Goal: Transaction & Acquisition: Purchase product/service

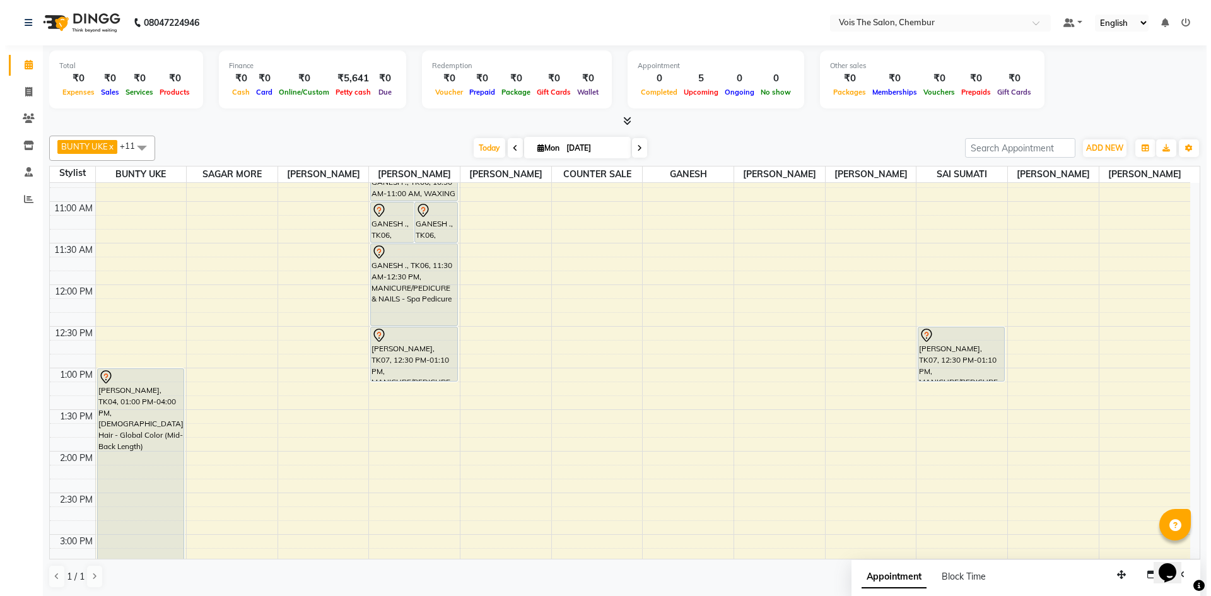
scroll to position [233, 0]
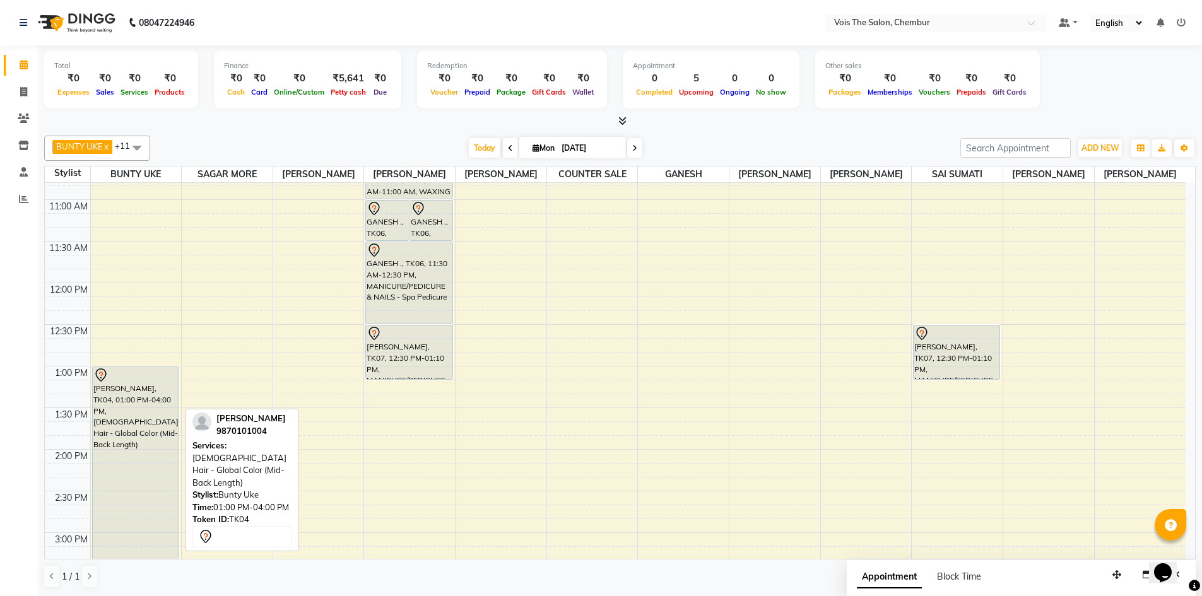
click at [96, 508] on div "[PERSON_NAME], TK04, 01:00 PM-04:00 PM, [DEMOGRAPHIC_DATA] Hair - Global Color …" at bounding box center [136, 491] width 86 height 248
click at [153, 477] on div "[PERSON_NAME], TK04, 01:00 PM-04:00 PM, [DEMOGRAPHIC_DATA] Hair - Global Color …" at bounding box center [136, 491] width 86 height 248
select select "7"
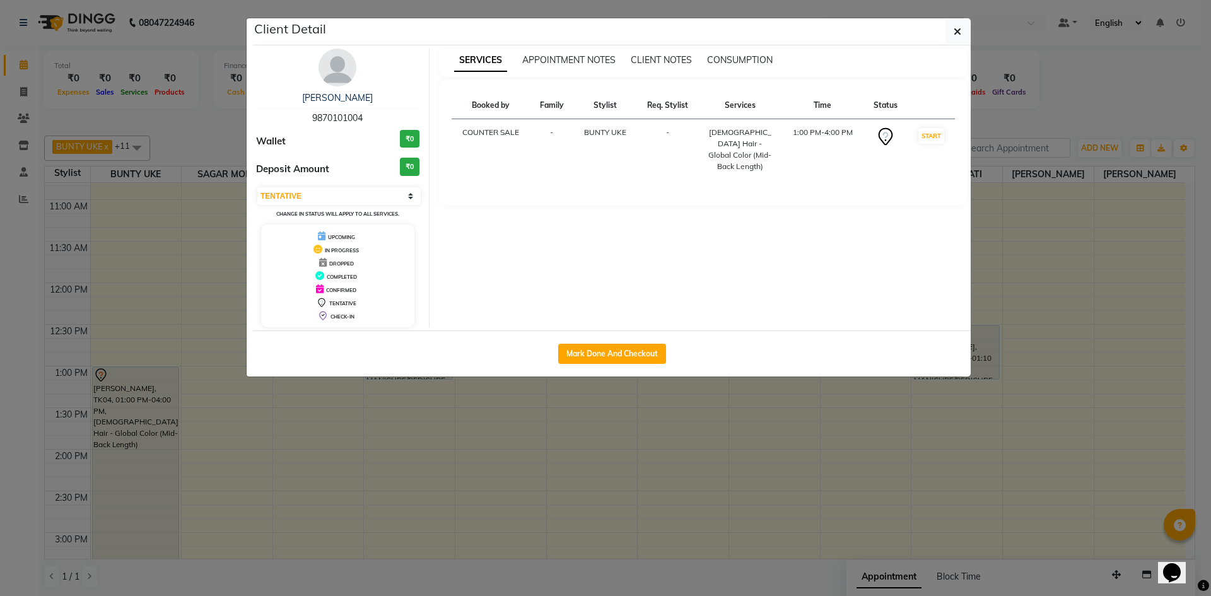
click at [322, 122] on span "9870101004" at bounding box center [337, 117] width 50 height 11
copy span "9870101004"
click at [964, 37] on button "button" at bounding box center [957, 32] width 24 height 24
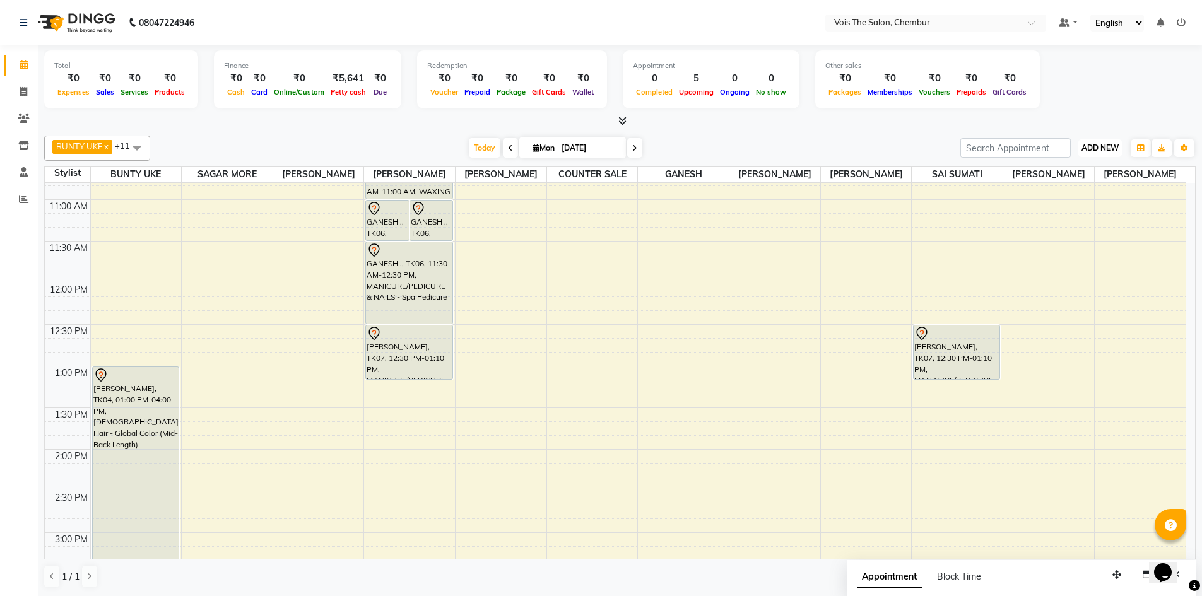
click at [1106, 148] on span "ADD NEW" at bounding box center [1099, 147] width 37 height 9
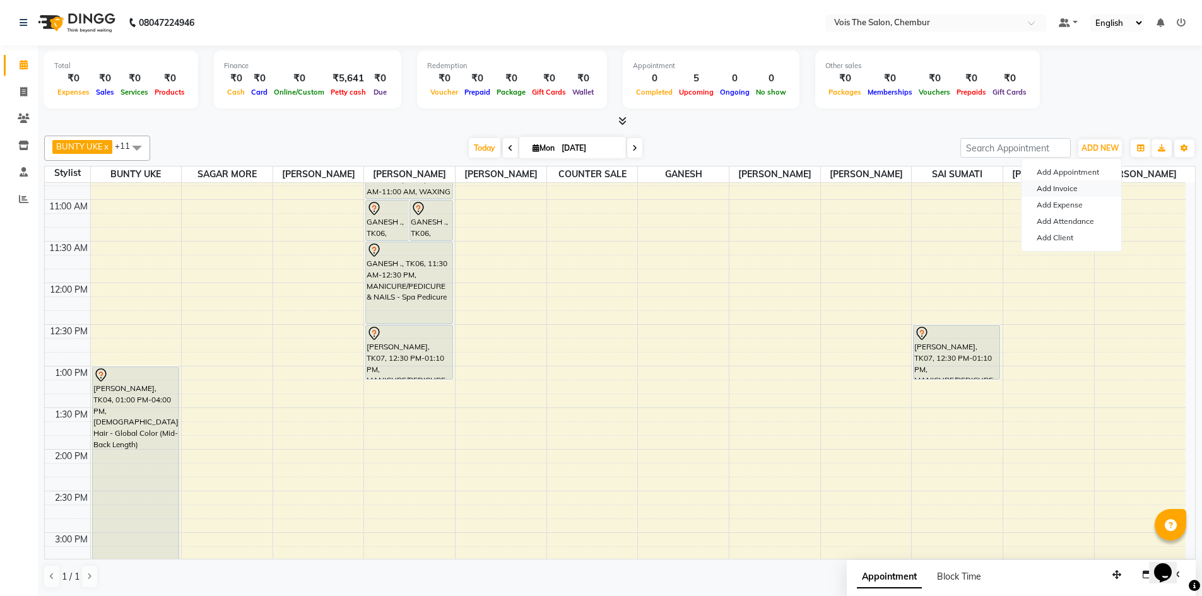
click at [1065, 184] on link "Add Invoice" at bounding box center [1071, 188] width 100 height 16
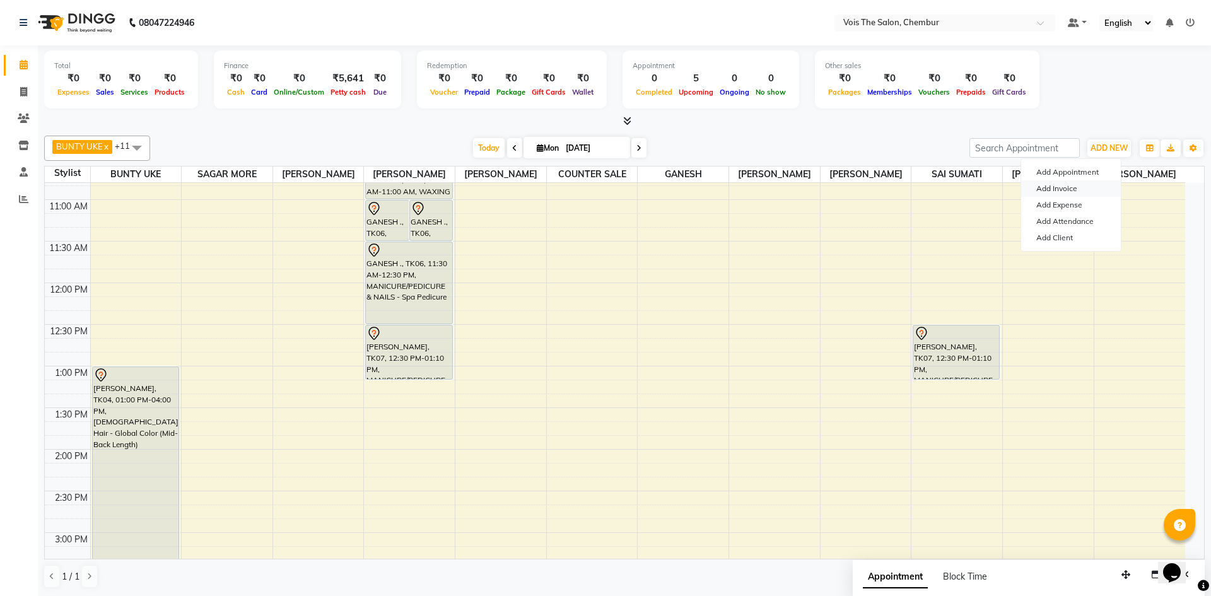
select select "service"
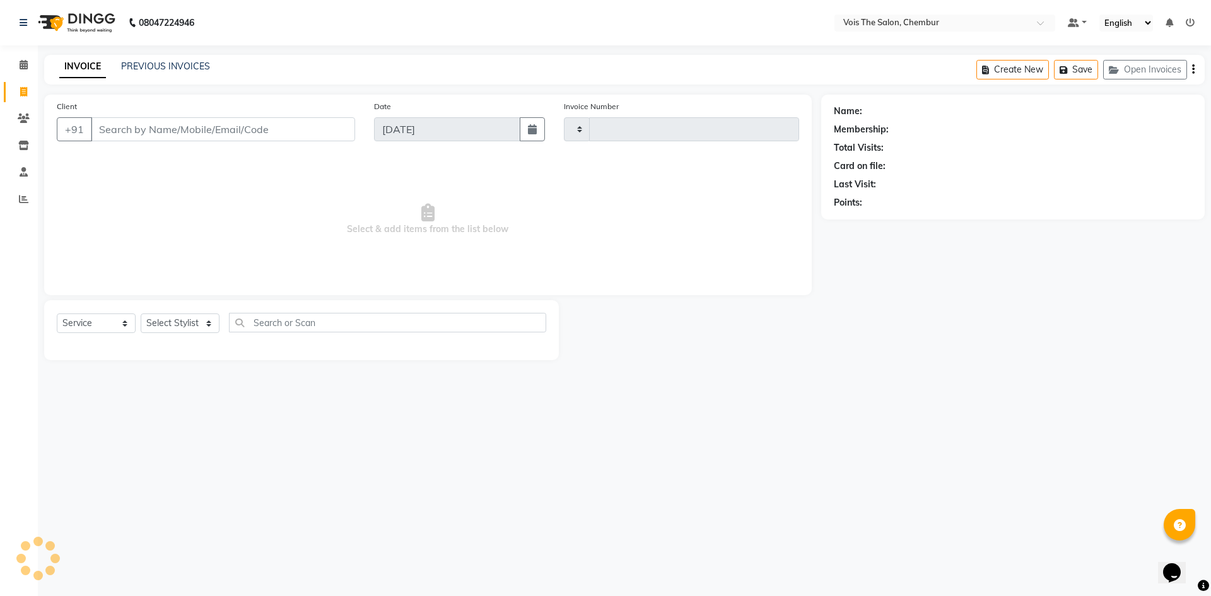
type input "0772"
select select "8261"
click at [322, 129] on input "Client" at bounding box center [223, 129] width 264 height 24
type input "9870101004"
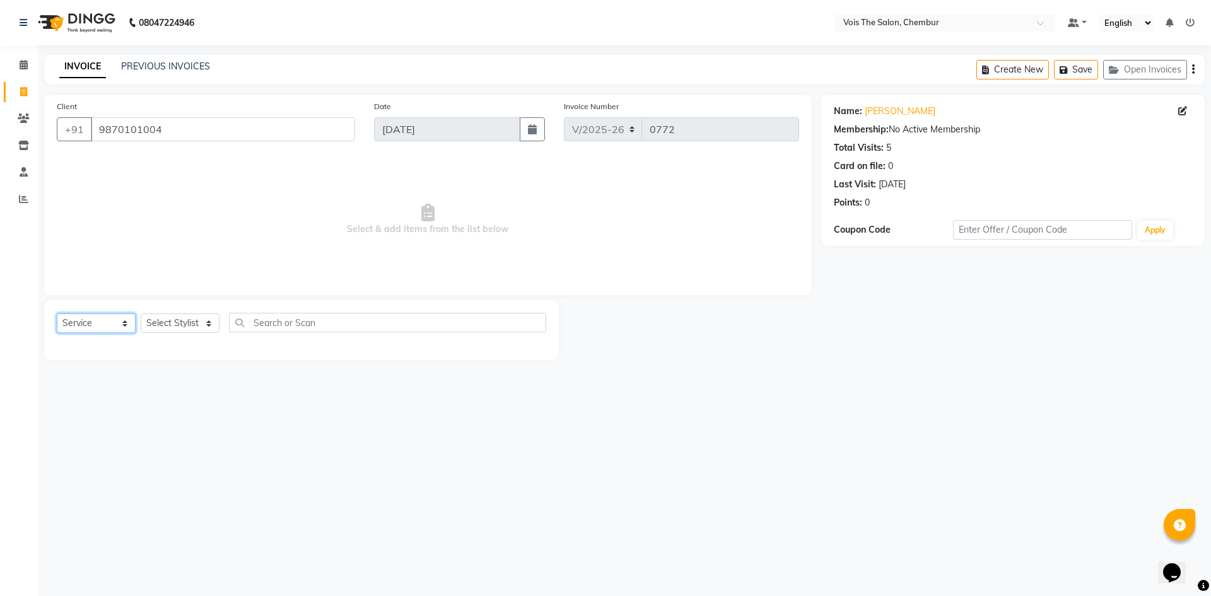
click at [102, 327] on select "Select Service Product Membership Package Voucher Prepaid Gift Card" at bounding box center [96, 323] width 79 height 20
select select "P"
click at [57, 313] on select "Select Service Product Membership Package Voucher Prepaid Gift Card" at bounding box center [96, 323] width 79 height 20
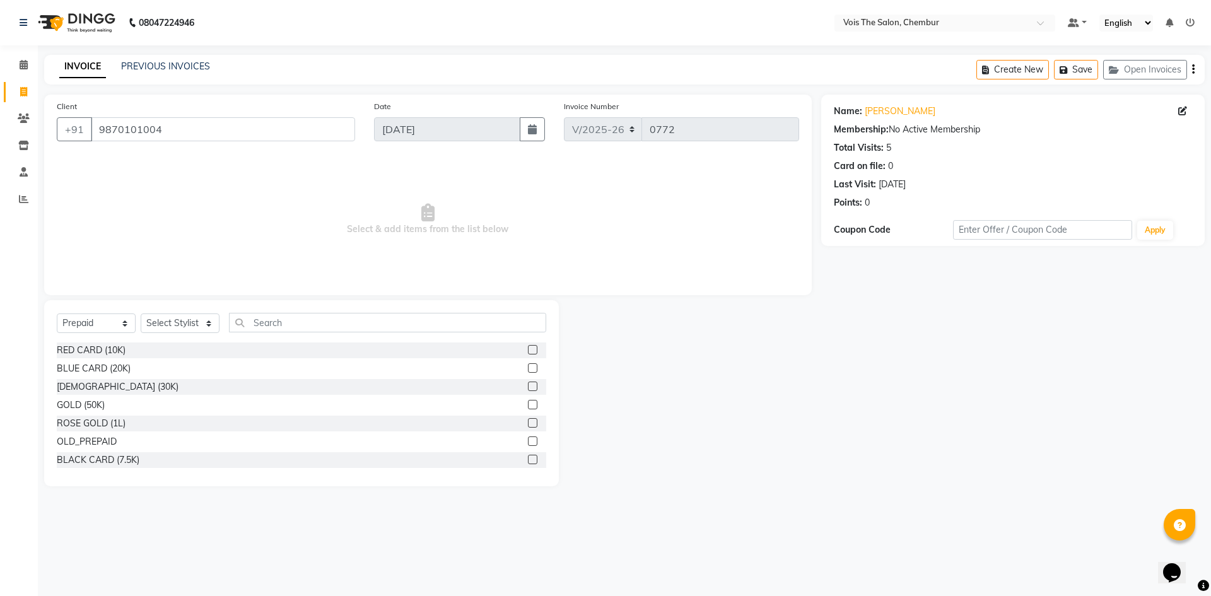
click at [528, 348] on label at bounding box center [532, 349] width 9 height 9
click at [528, 348] on input "checkbox" at bounding box center [532, 350] width 8 height 8
checkbox input "false"
click at [182, 327] on select "Select Stylist admin BUNTY UKE COUNTER SALE GANESH [PERSON_NAME] [PERSON_NAME] …" at bounding box center [180, 323] width 79 height 20
select select "79331"
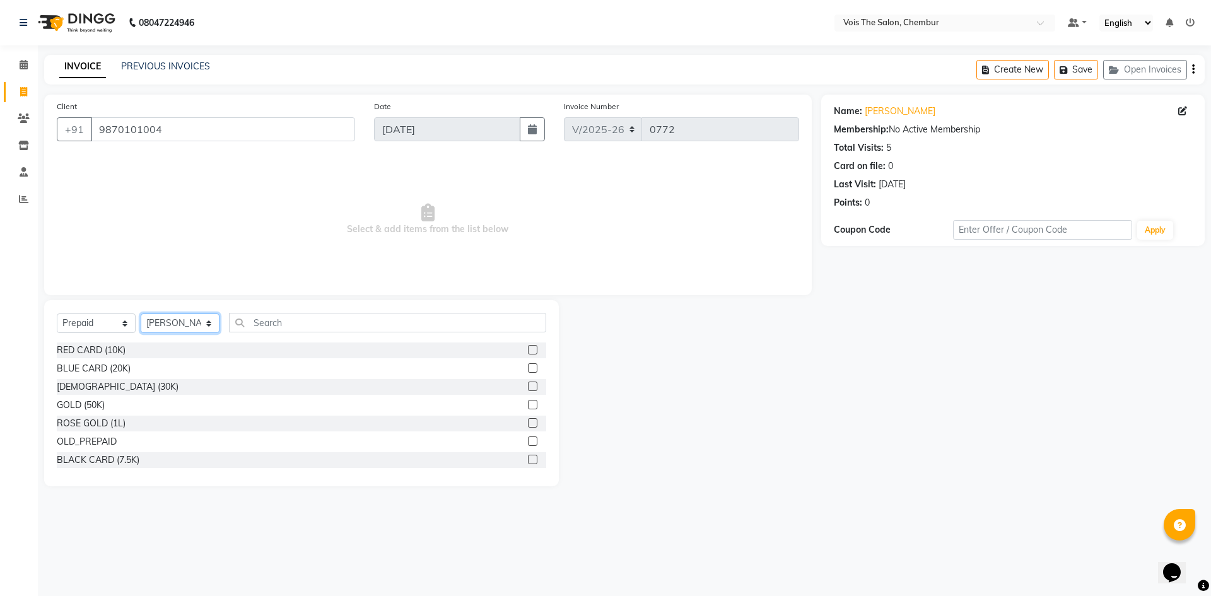
click at [141, 313] on select "Select Stylist admin BUNTY UKE COUNTER SALE GANESH [PERSON_NAME] [PERSON_NAME] …" at bounding box center [180, 323] width 79 height 20
click at [528, 346] on label at bounding box center [532, 349] width 9 height 9
click at [528, 346] on input "checkbox" at bounding box center [532, 350] width 8 height 8
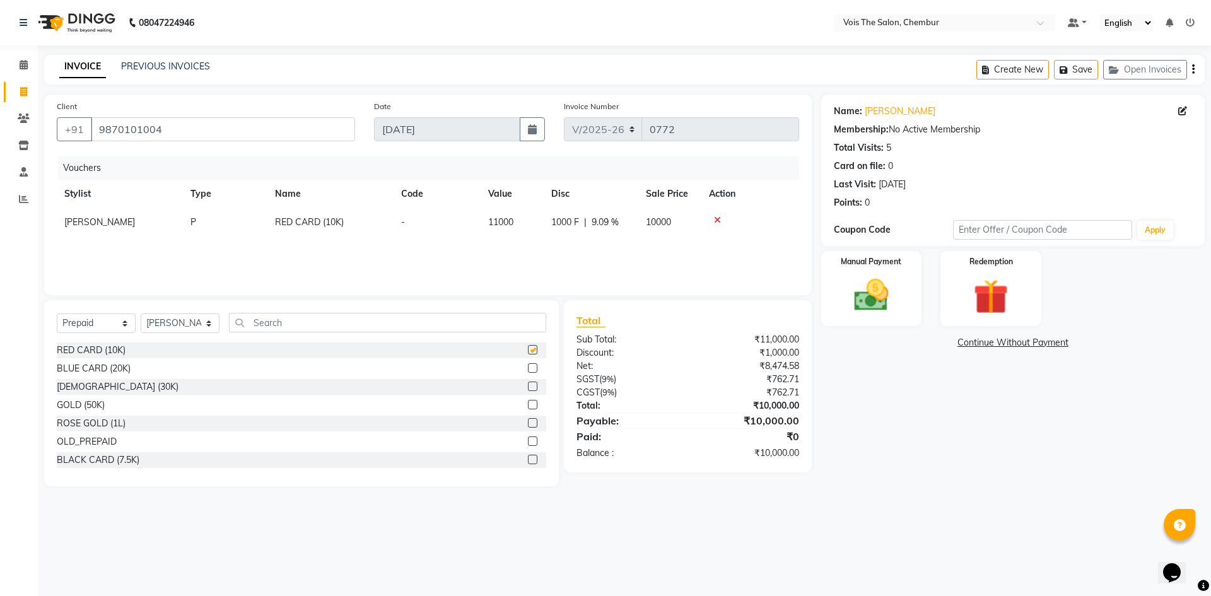
checkbox input "false"
click at [129, 323] on select "Select Service Product Membership Package Voucher Prepaid Gift Card" at bounding box center [96, 323] width 79 height 20
select select "product"
click at [57, 313] on select "Select Service Product Membership Package Voucher Prepaid Gift Card" at bounding box center [96, 323] width 79 height 20
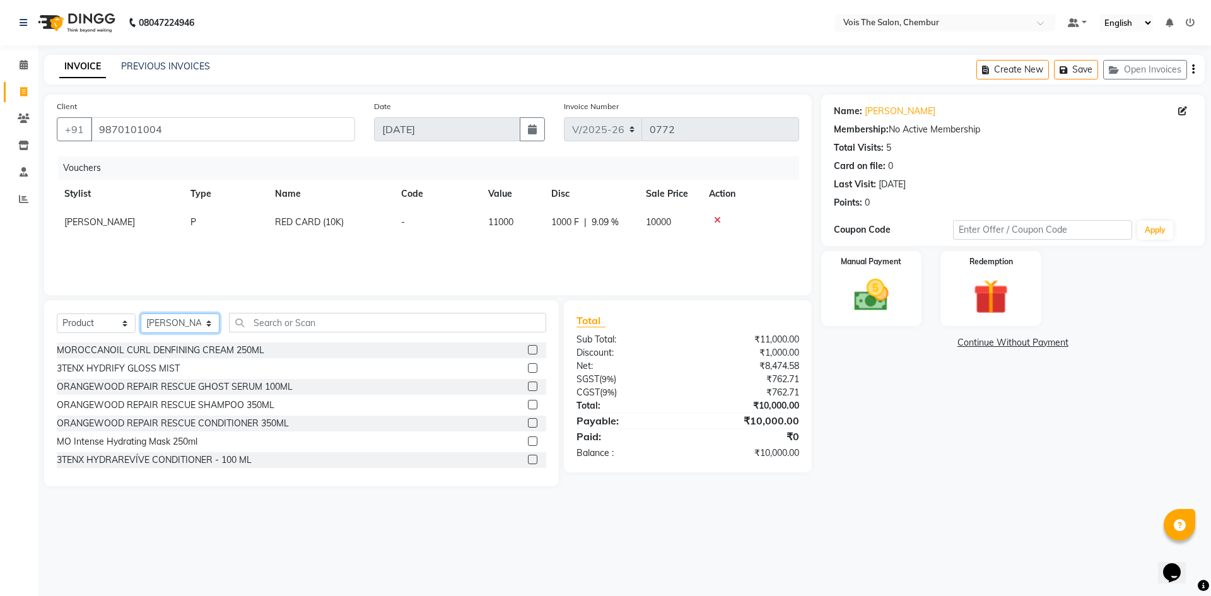
click at [183, 322] on select "Select Stylist admin BUNTY UKE COUNTER SALE GANESH [PERSON_NAME] [PERSON_NAME] …" at bounding box center [180, 323] width 79 height 20
select select "79152"
click at [141, 313] on select "Select Stylist admin BUNTY UKE COUNTER SALE GANESH [PERSON_NAME] [PERSON_NAME] …" at bounding box center [180, 323] width 79 height 20
click at [274, 321] on input "text" at bounding box center [387, 323] width 317 height 20
type input "e"
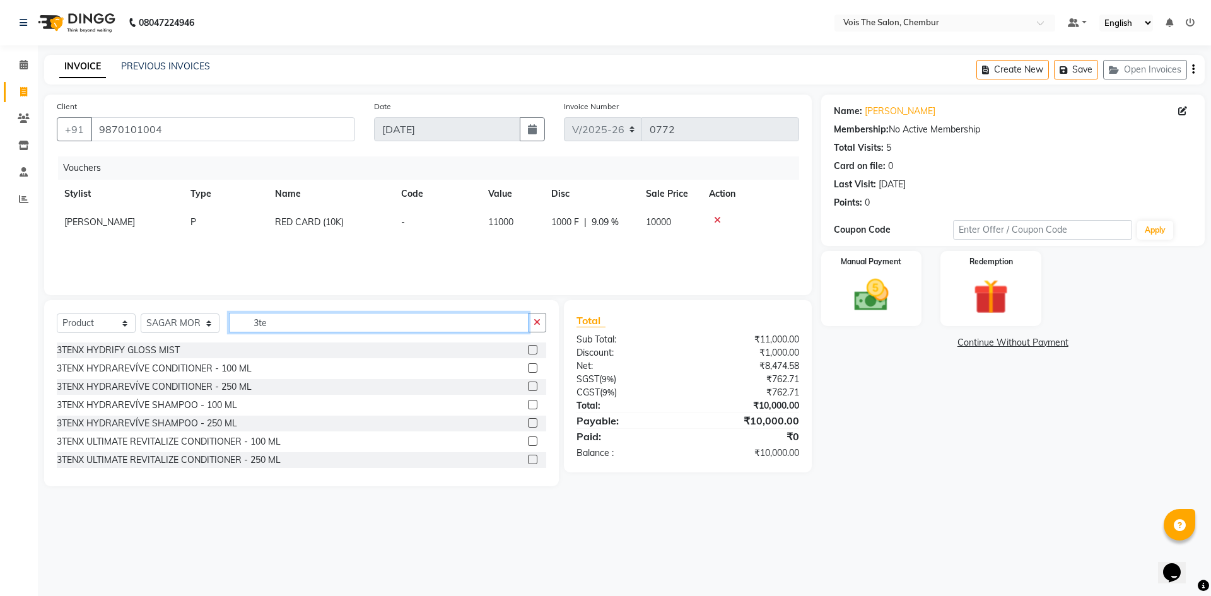
type input "3te"
click at [528, 351] on label at bounding box center [532, 349] width 9 height 9
click at [528, 351] on input "checkbox" at bounding box center [532, 350] width 8 height 8
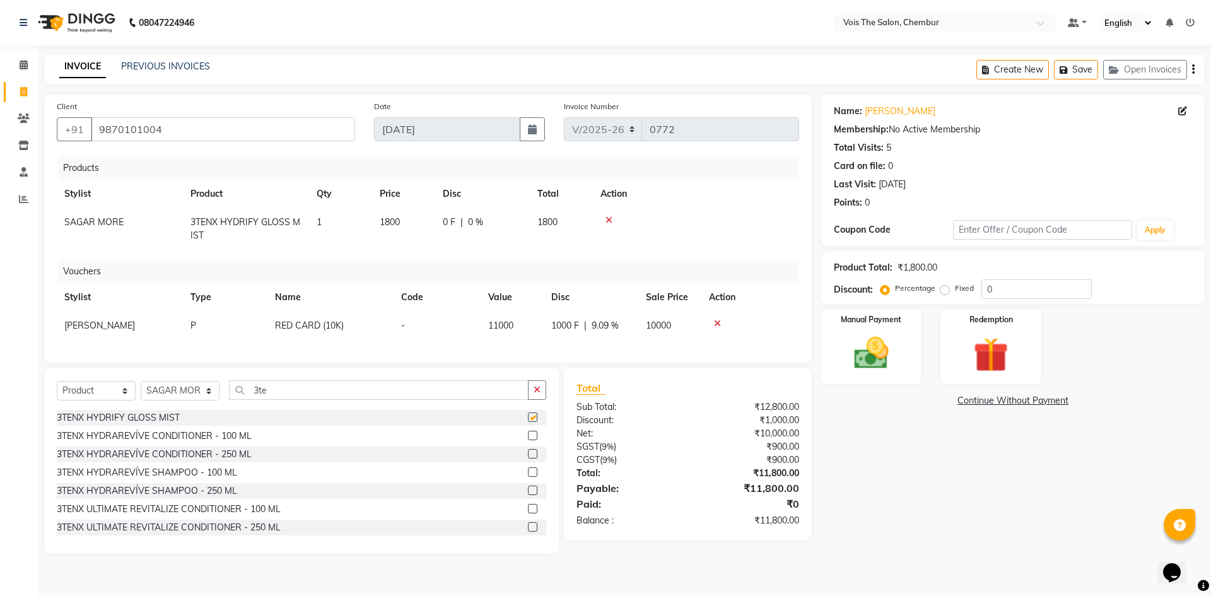
checkbox input "false"
click at [880, 359] on img at bounding box center [871, 353] width 59 height 42
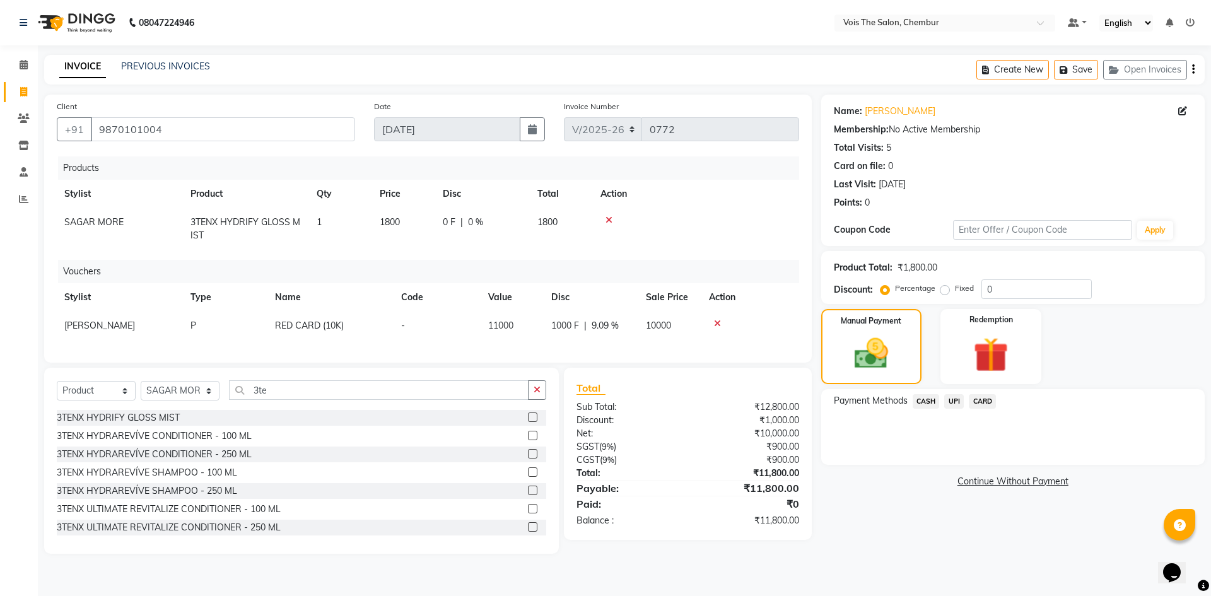
click at [955, 404] on span "UPI" at bounding box center [954, 401] width 20 height 15
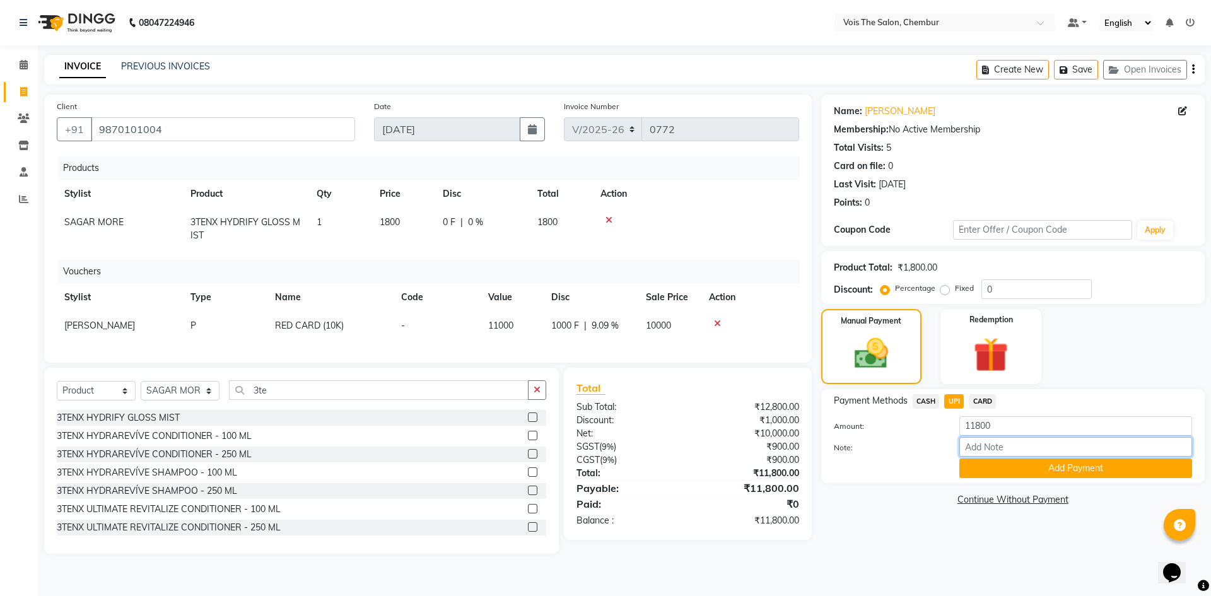
click at [982, 452] on input "Note:" at bounding box center [1075, 447] width 233 height 20
type input "UPI"
click at [1023, 474] on button "Add Payment" at bounding box center [1075, 469] width 233 height 20
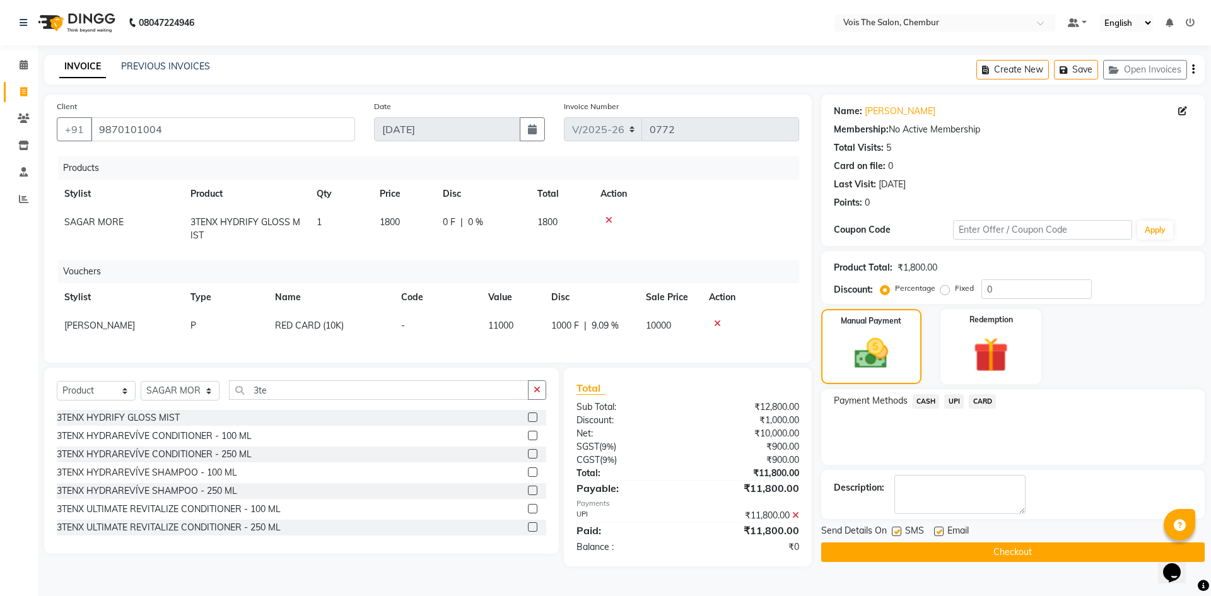
click at [909, 548] on button "Checkout" at bounding box center [1012, 552] width 383 height 20
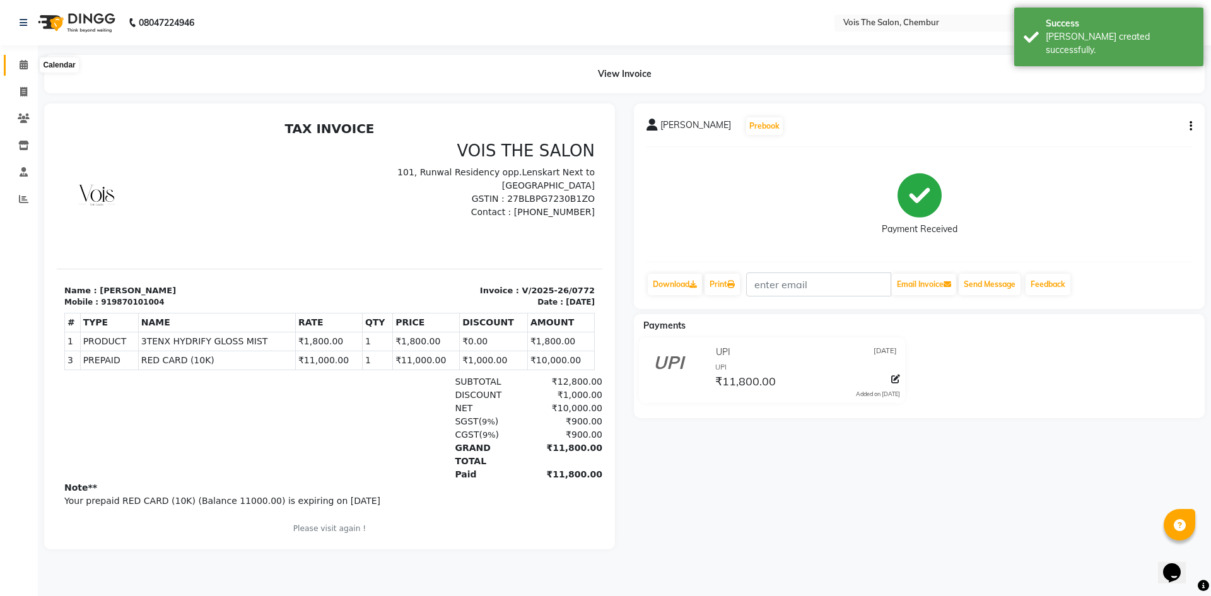
click at [29, 61] on span at bounding box center [24, 65] width 22 height 15
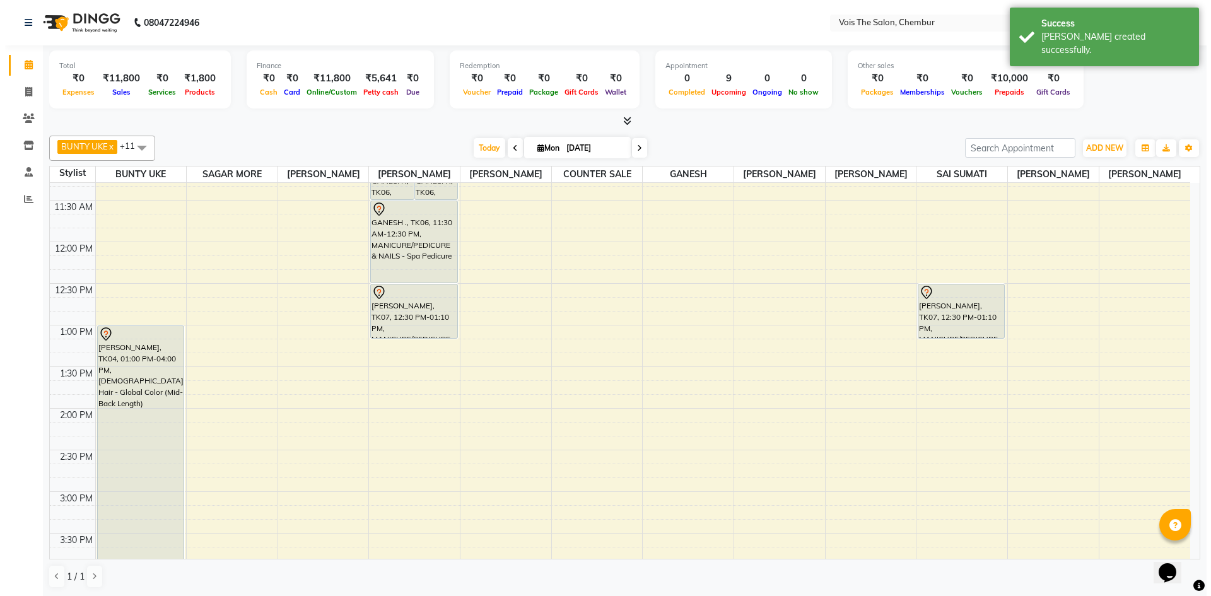
scroll to position [275, 0]
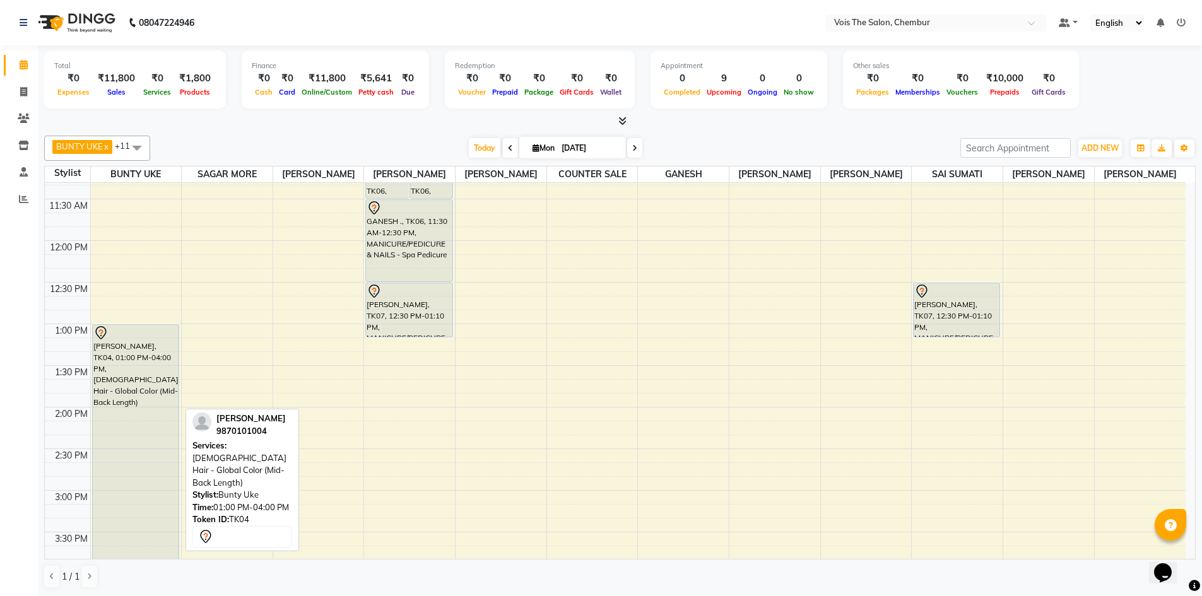
click at [127, 367] on div "[PERSON_NAME], TK04, 01:00 PM-04:00 PM, [DEMOGRAPHIC_DATA] Hair - Global Color …" at bounding box center [136, 449] width 86 height 248
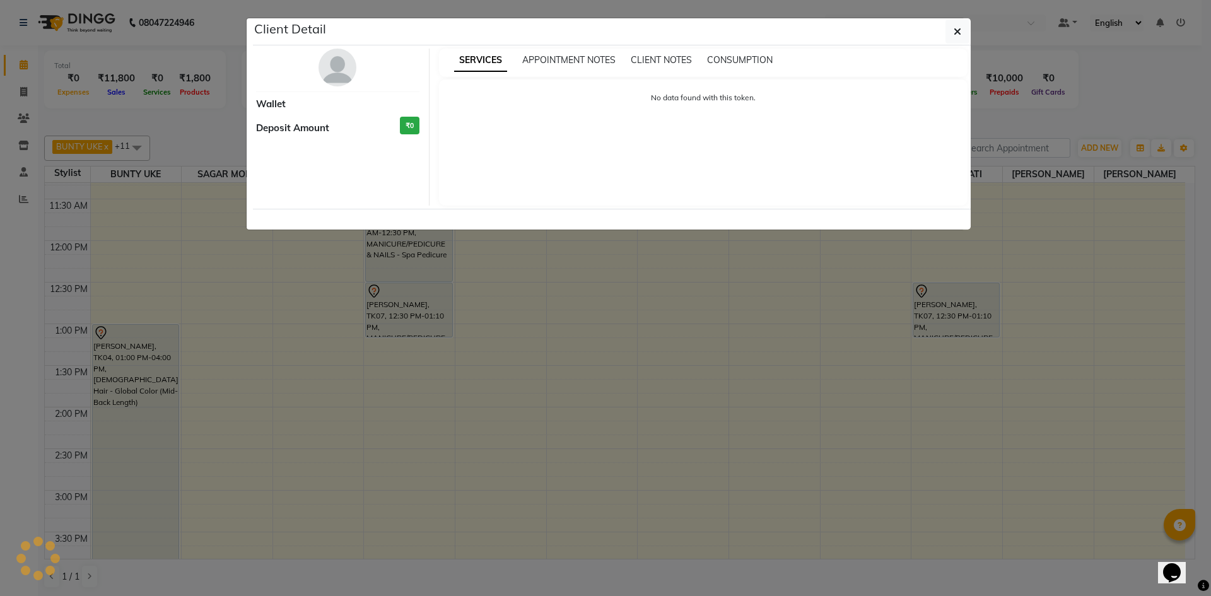
select select "7"
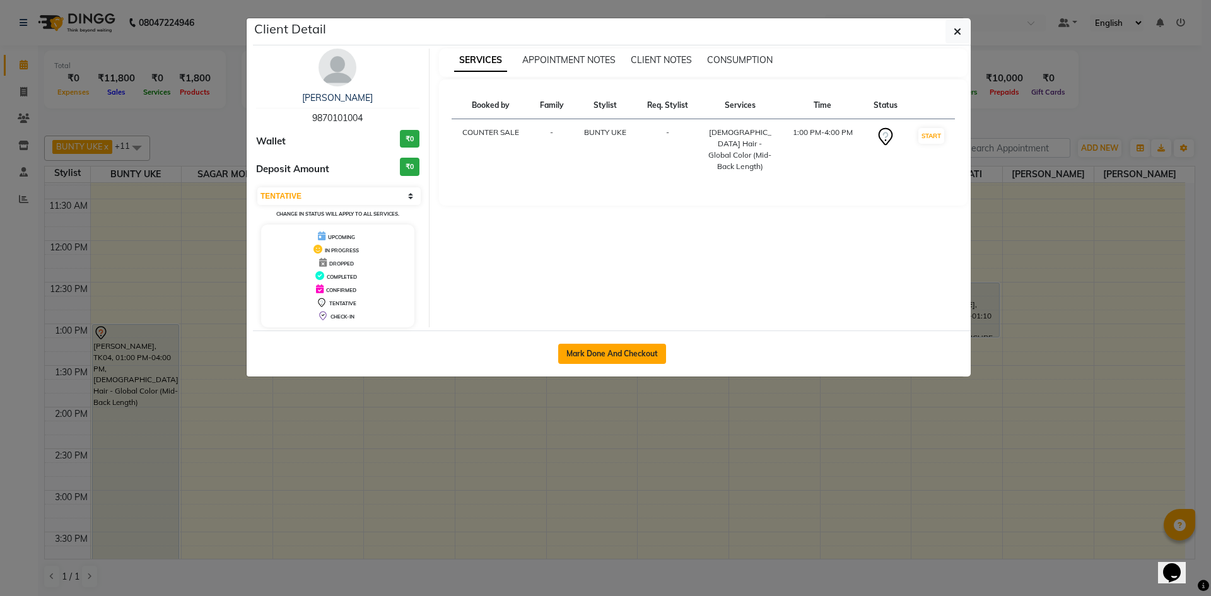
click at [614, 361] on button "Mark Done And Checkout" at bounding box center [612, 354] width 108 height 20
select select "service"
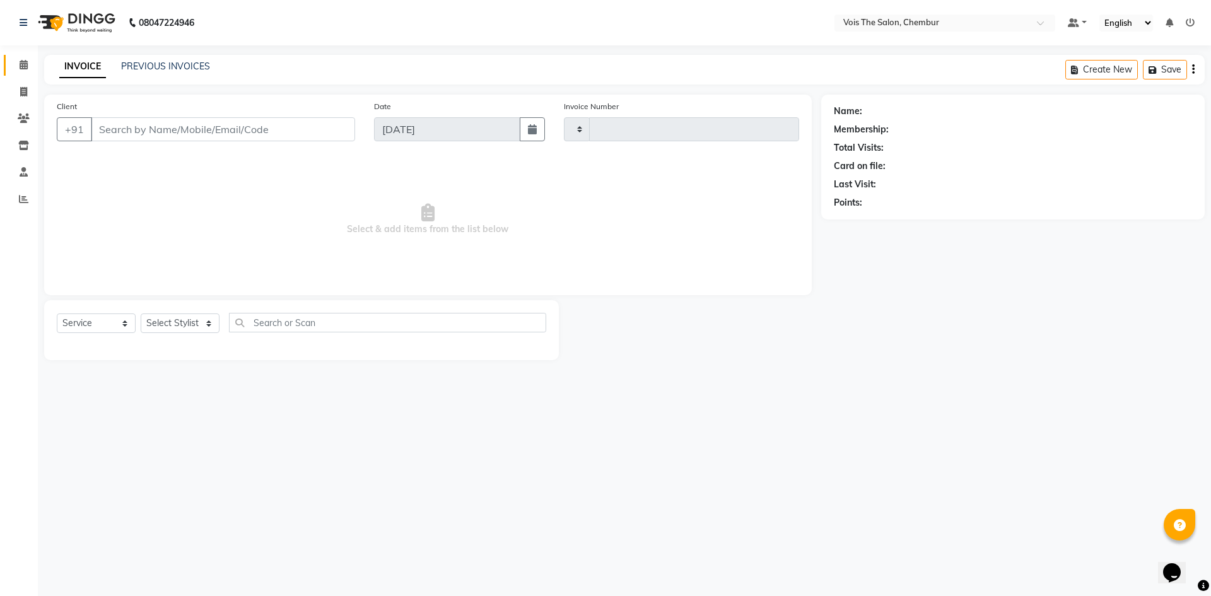
type input "0773"
select select "8261"
type input "9870101004"
select select "79151"
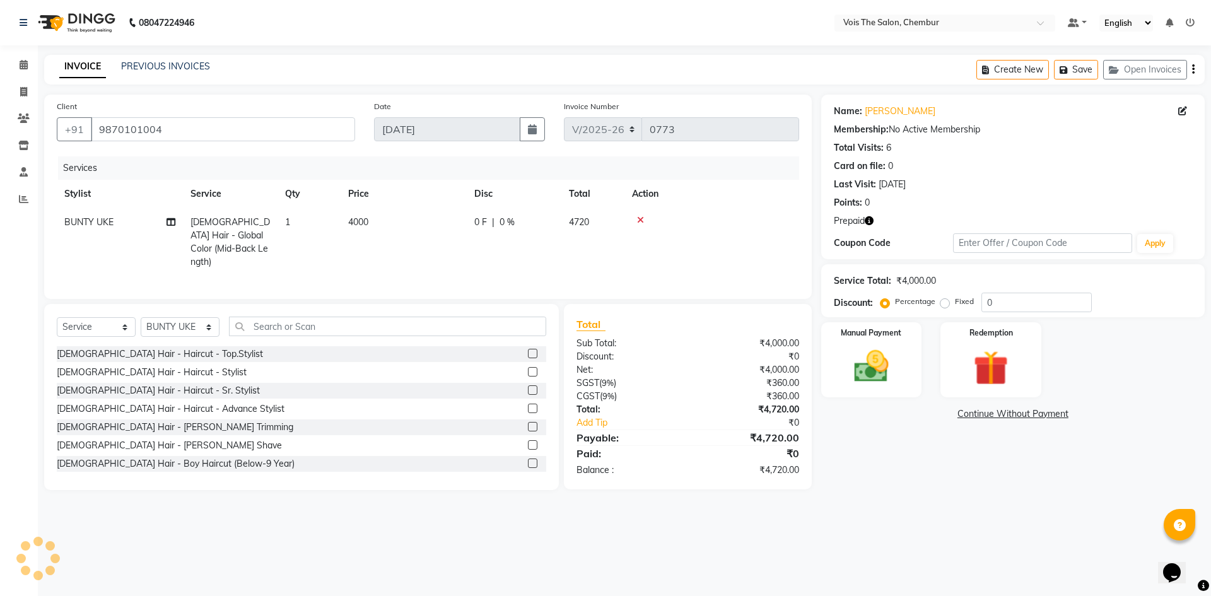
click at [377, 219] on td "4000" at bounding box center [404, 242] width 126 height 68
select select "79151"
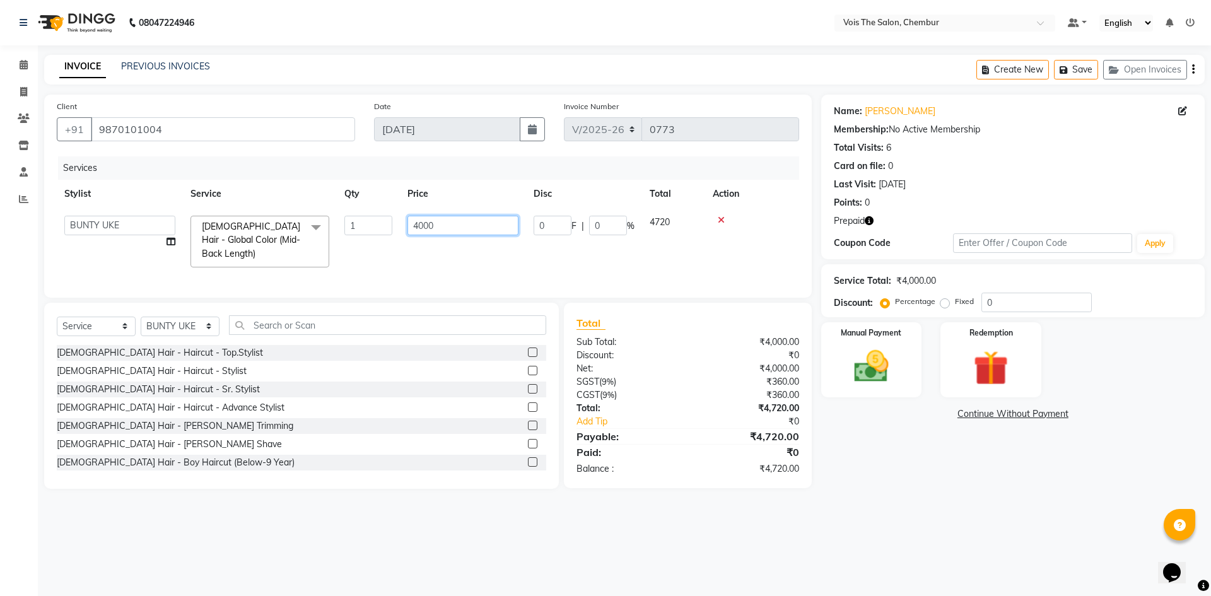
click at [471, 228] on input "4000" at bounding box center [462, 226] width 111 height 20
type input "4"
type input "2500"
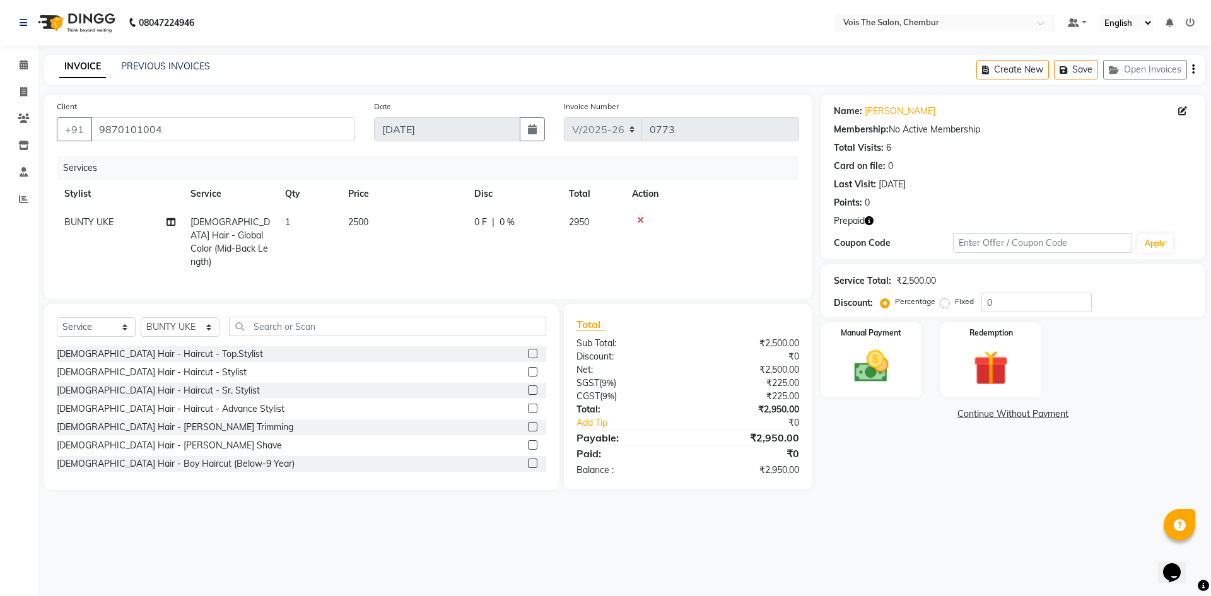
click at [404, 281] on div "Services Stylist Service Qty Price Disc Total Action BUNTY UKE [DEMOGRAPHIC_DAT…" at bounding box center [428, 221] width 742 height 130
click at [353, 320] on input "text" at bounding box center [387, 327] width 317 height 20
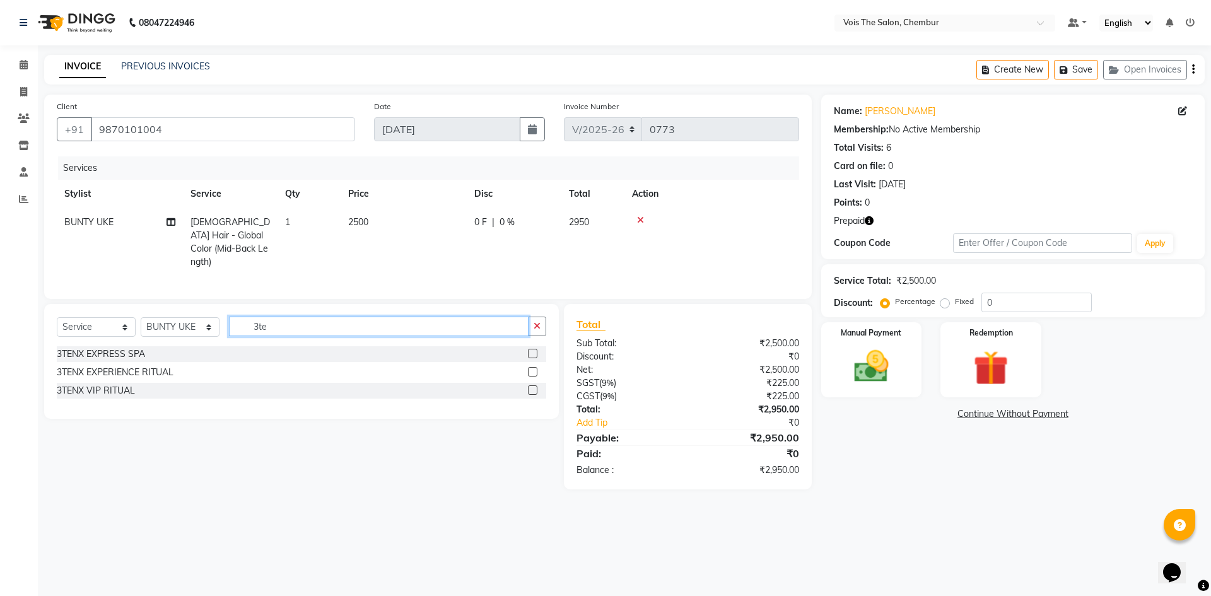
type input "3te"
click at [532, 385] on label at bounding box center [532, 389] width 9 height 9
click at [532, 387] on input "checkbox" at bounding box center [532, 391] width 8 height 8
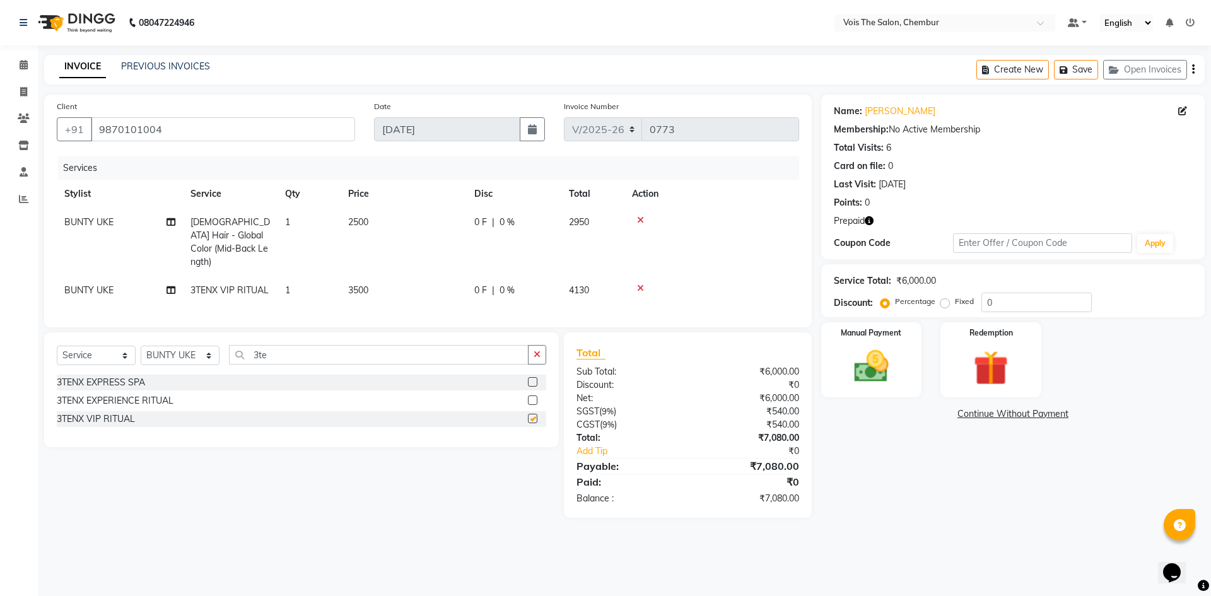
checkbox input "false"
click at [105, 284] on span "BUNTY UKE" at bounding box center [88, 289] width 49 height 11
select select "79151"
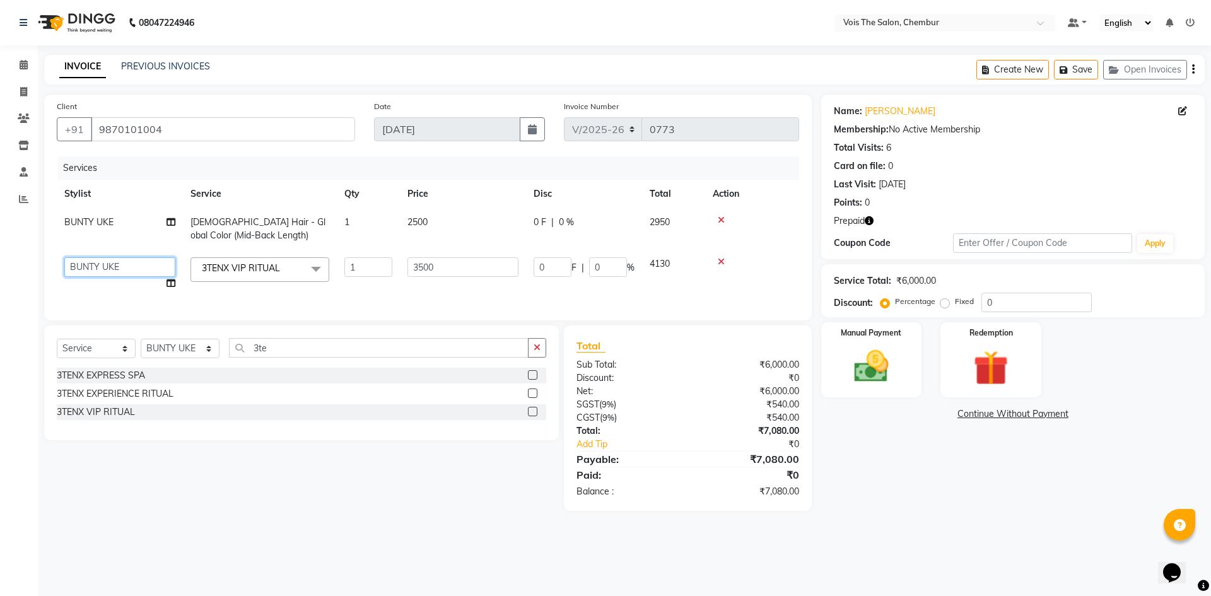
click at [105, 274] on select "admin BUNTY UKE COUNTER SALE GANESH [PERSON_NAME] [PERSON_NAME] [PERSON_NAME] M…" at bounding box center [119, 267] width 111 height 20
select select "79152"
click at [984, 370] on img at bounding box center [990, 368] width 59 height 45
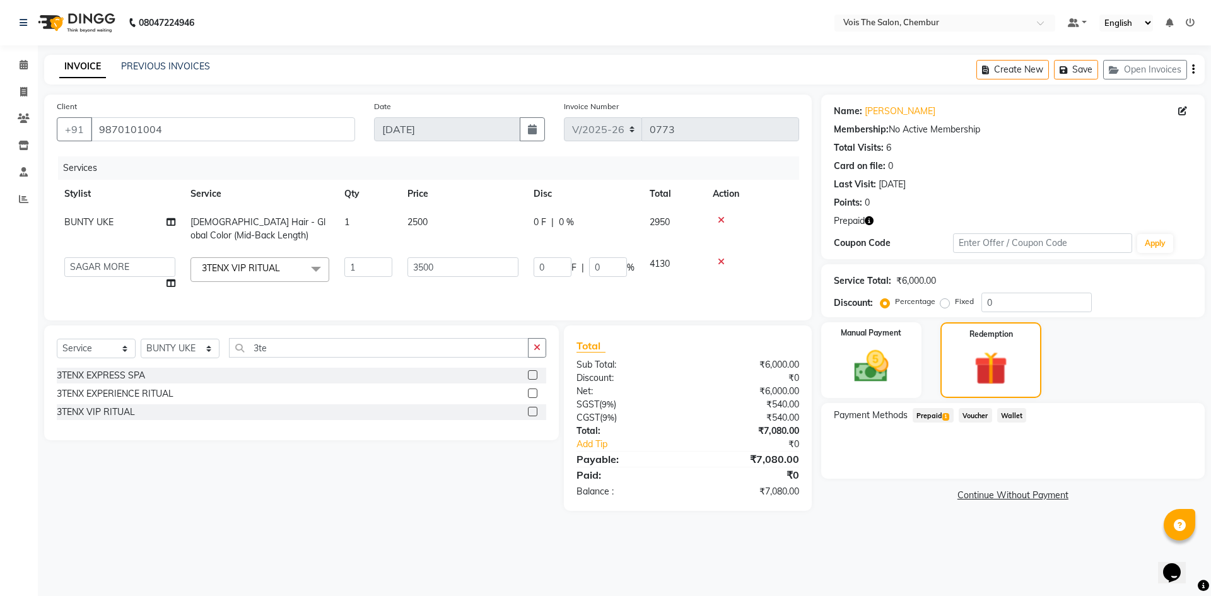
click at [925, 417] on span "Prepaid 1" at bounding box center [933, 415] width 41 height 15
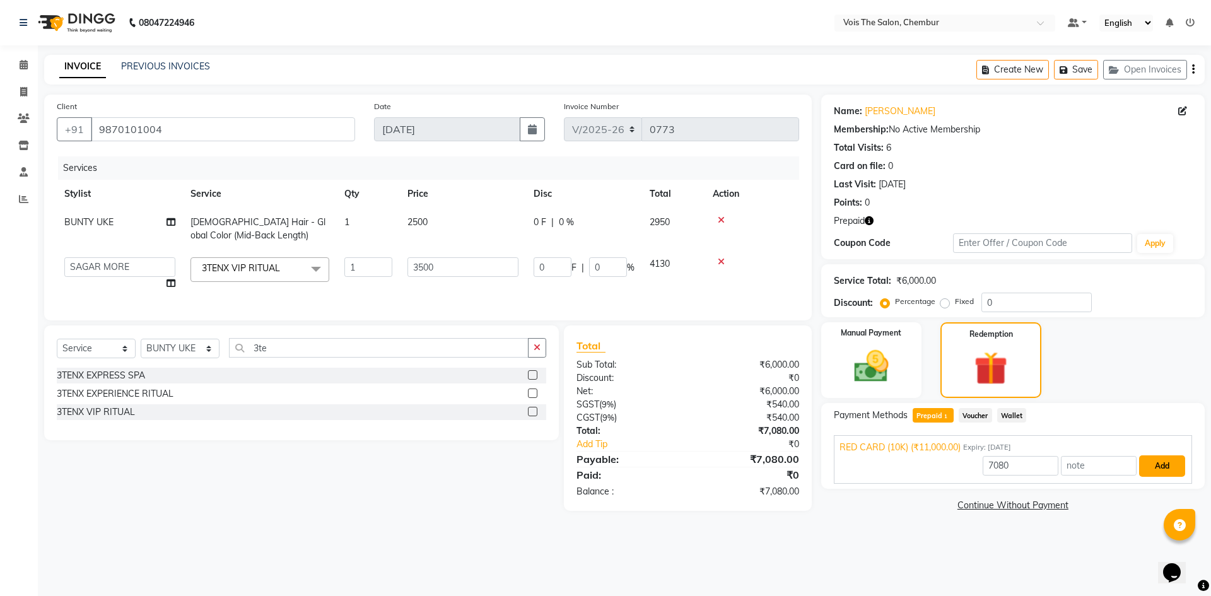
click at [1159, 465] on button "Add" at bounding box center [1162, 465] width 46 height 21
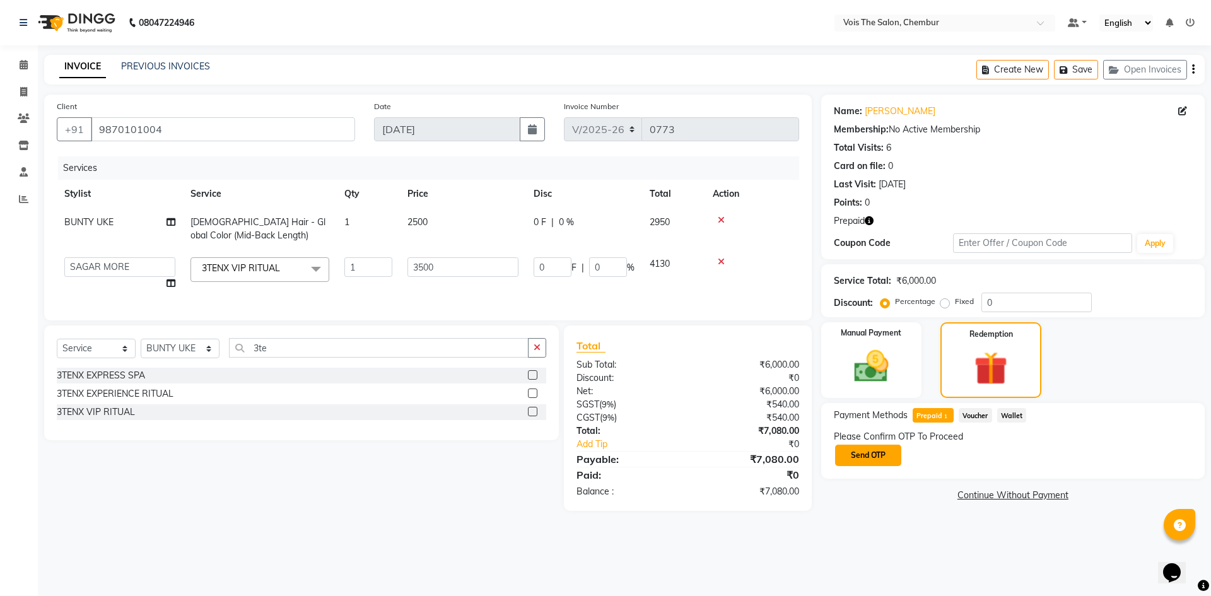
click at [879, 453] on button "Send OTP" at bounding box center [868, 455] width 66 height 21
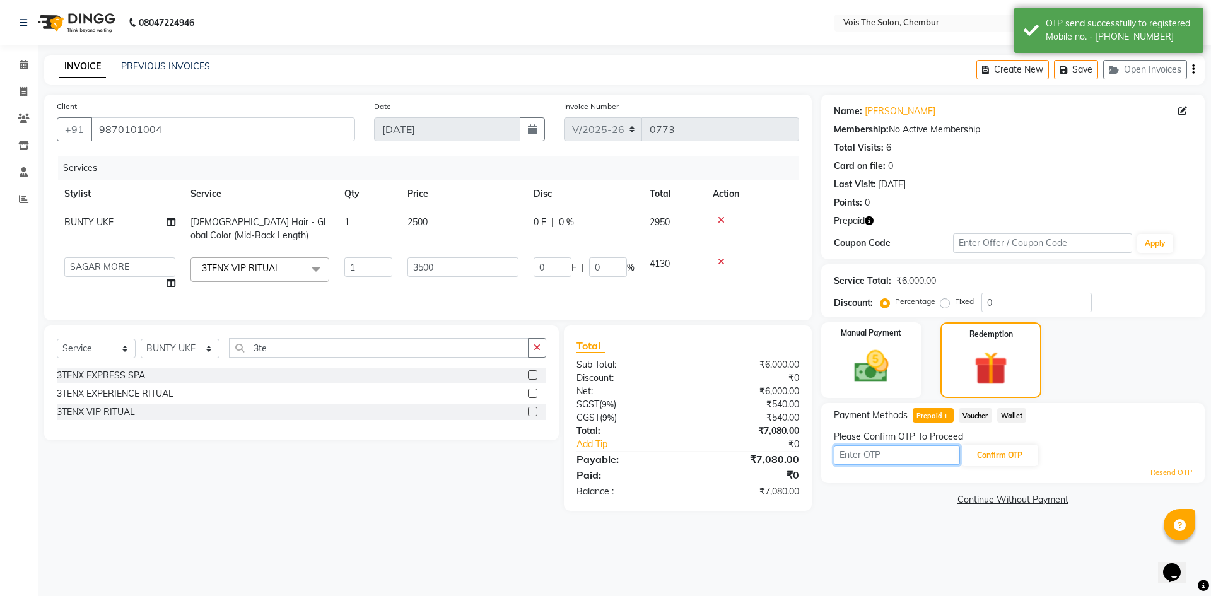
click at [879, 453] on input "text" at bounding box center [897, 455] width 126 height 20
type input "3408"
click at [983, 457] on button "Confirm OTP" at bounding box center [999, 455] width 77 height 21
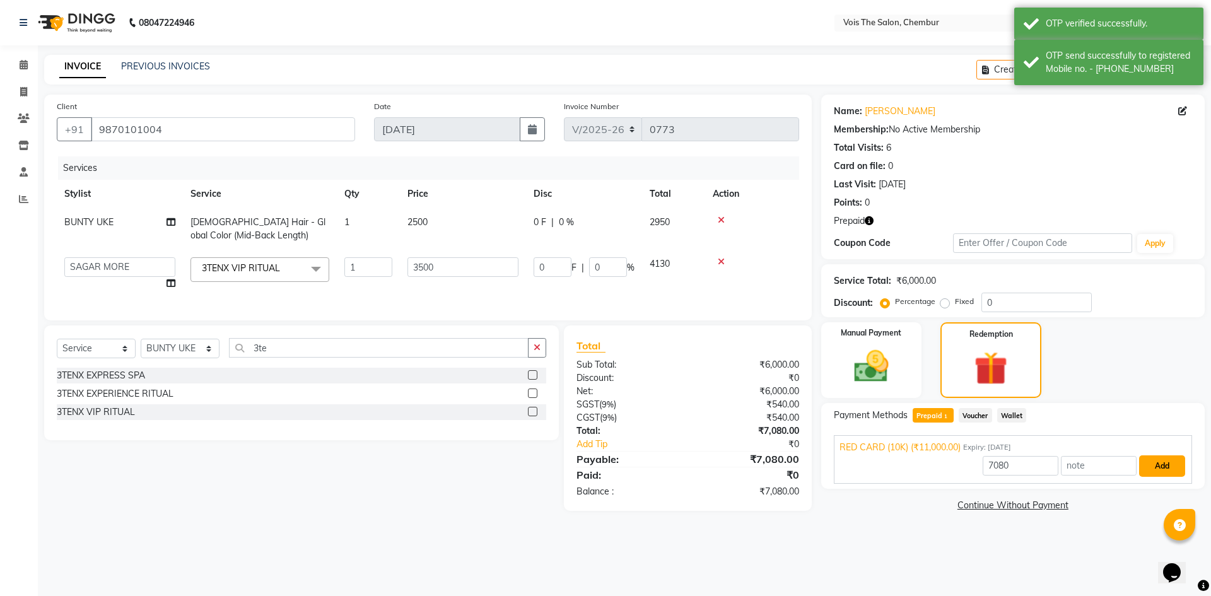
click at [1174, 467] on button "Add" at bounding box center [1162, 465] width 46 height 21
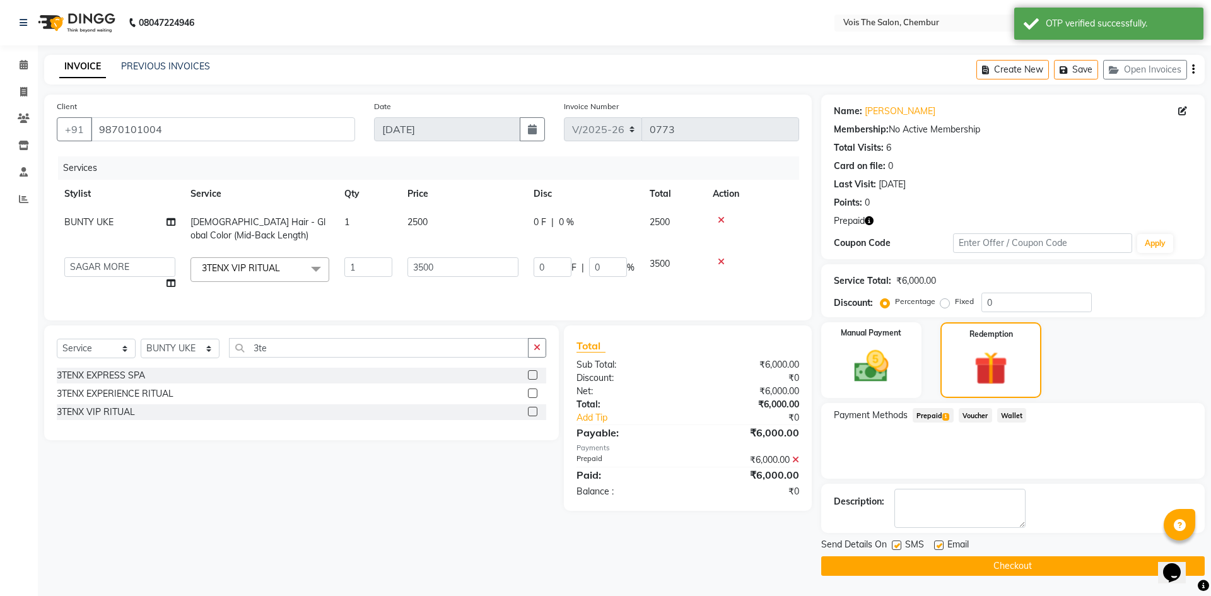
click at [903, 571] on button "Checkout" at bounding box center [1012, 566] width 383 height 20
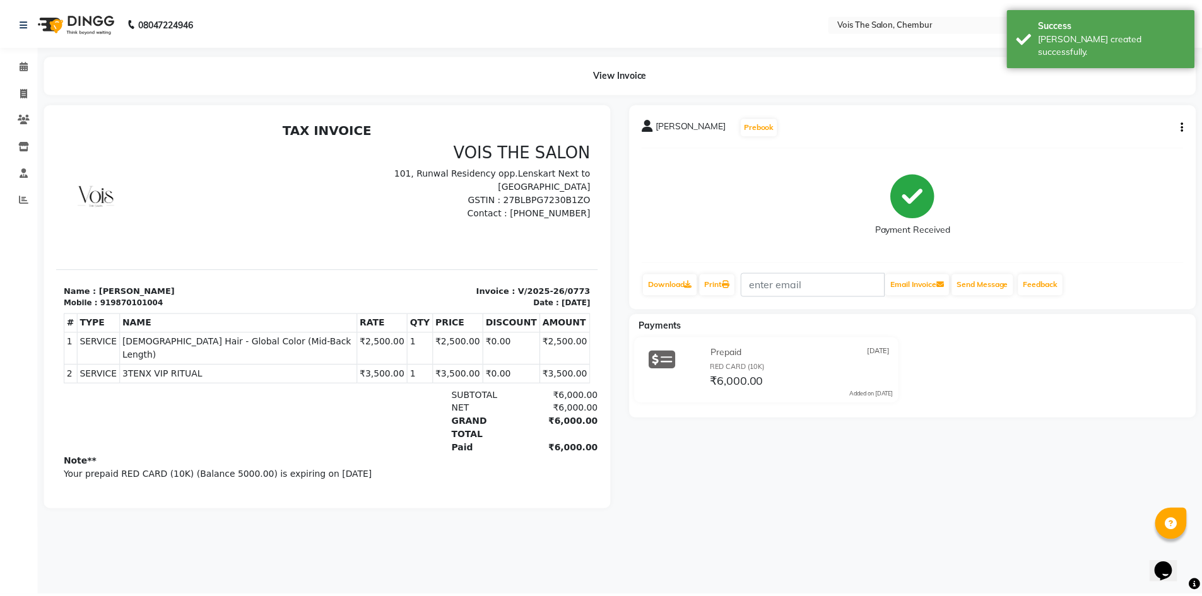
scroll to position [10, 0]
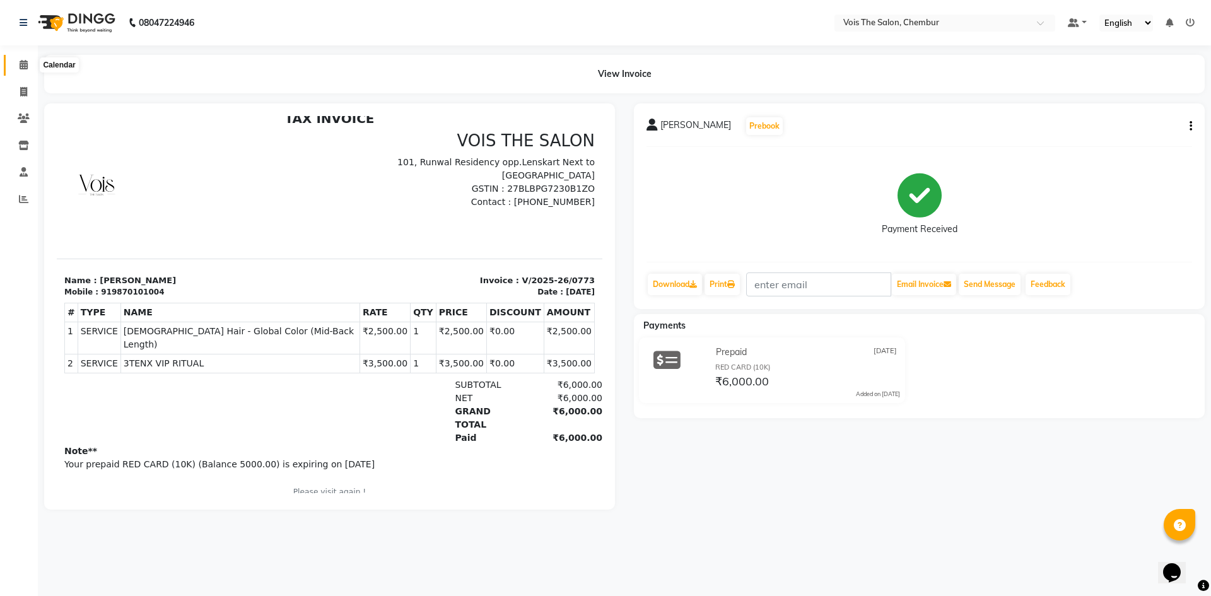
click at [20, 67] on icon at bounding box center [24, 64] width 8 height 9
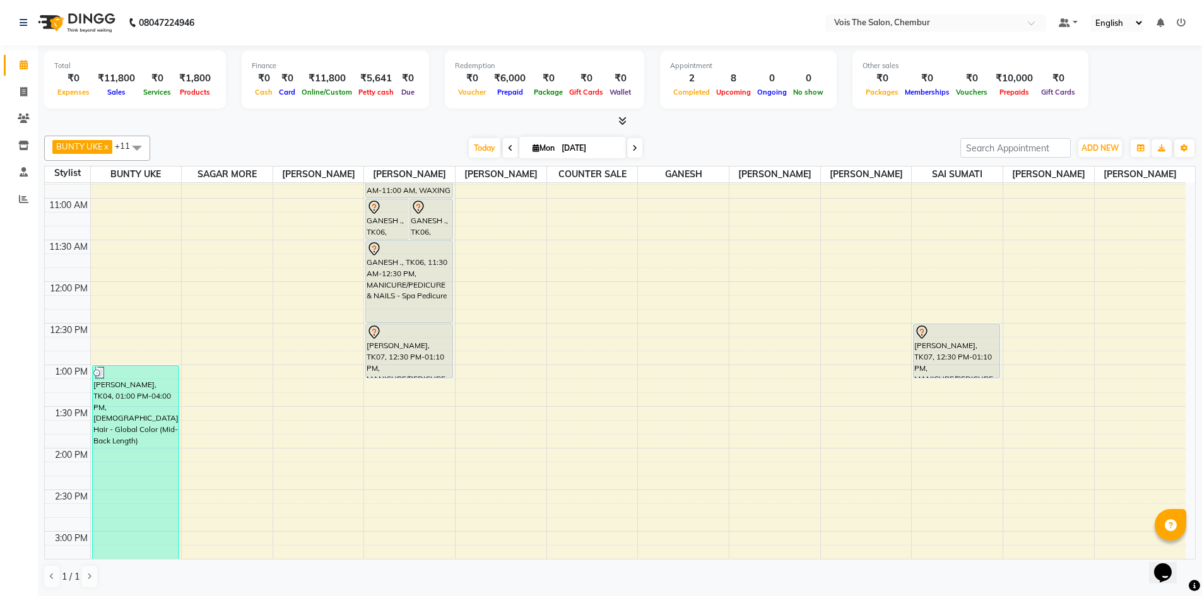
scroll to position [235, 0]
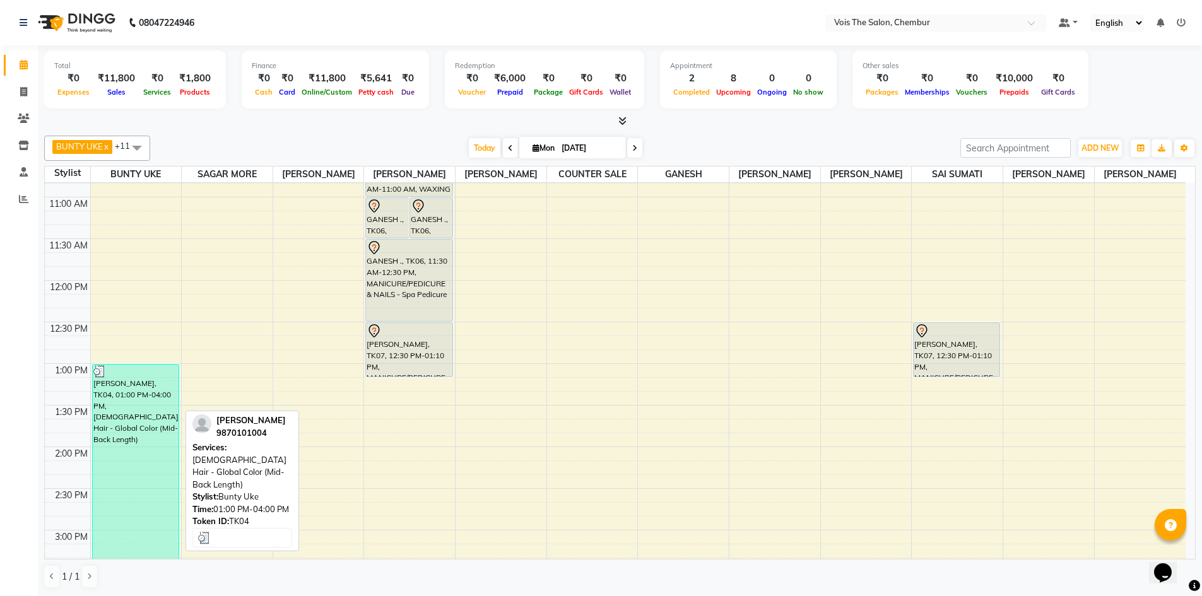
click at [153, 406] on div "[PERSON_NAME], TK04, 01:00 PM-04:00 PM, [DEMOGRAPHIC_DATA] Hair - Global Color …" at bounding box center [136, 489] width 86 height 248
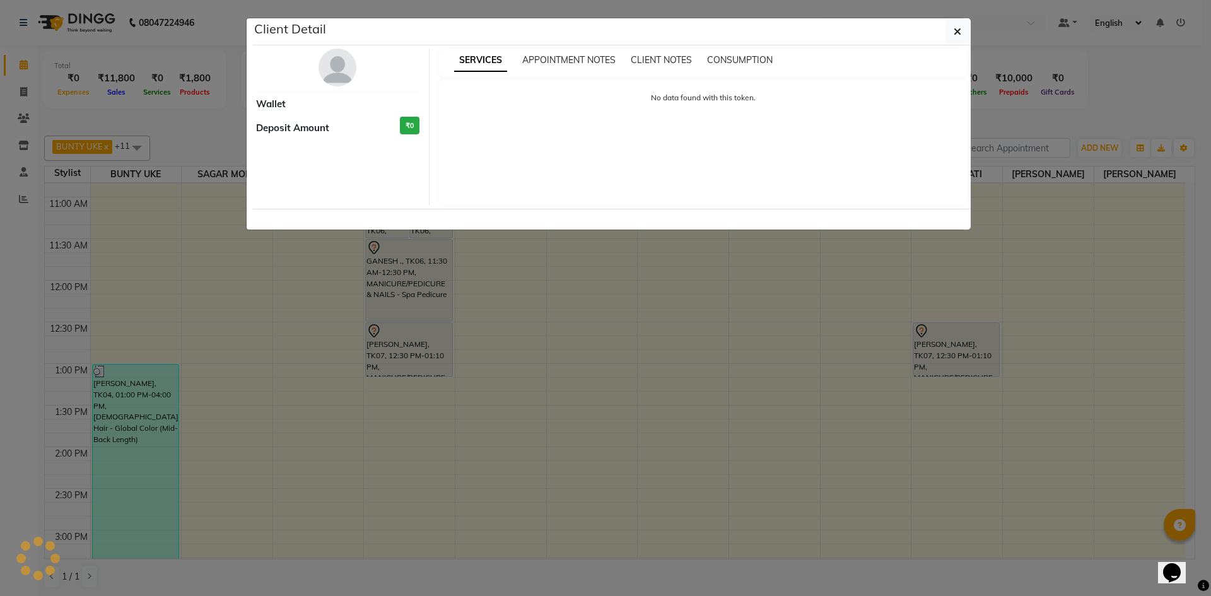
select select "3"
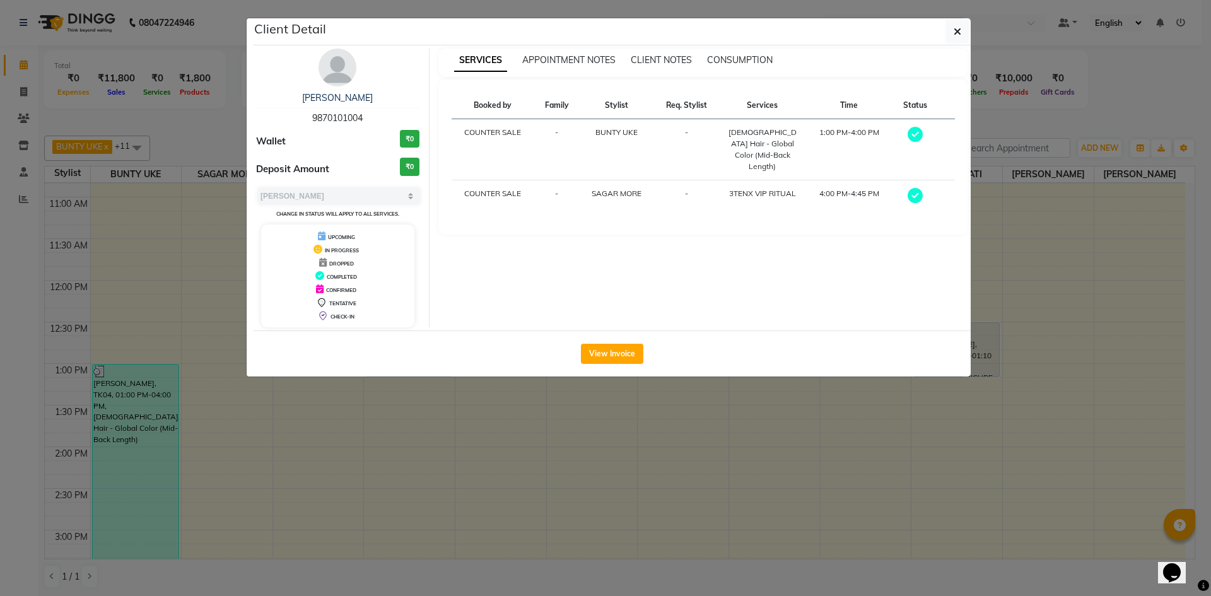
click at [340, 113] on span "9870101004" at bounding box center [337, 117] width 50 height 11
copy span "9870101004"
click at [961, 25] on button "button" at bounding box center [957, 32] width 24 height 24
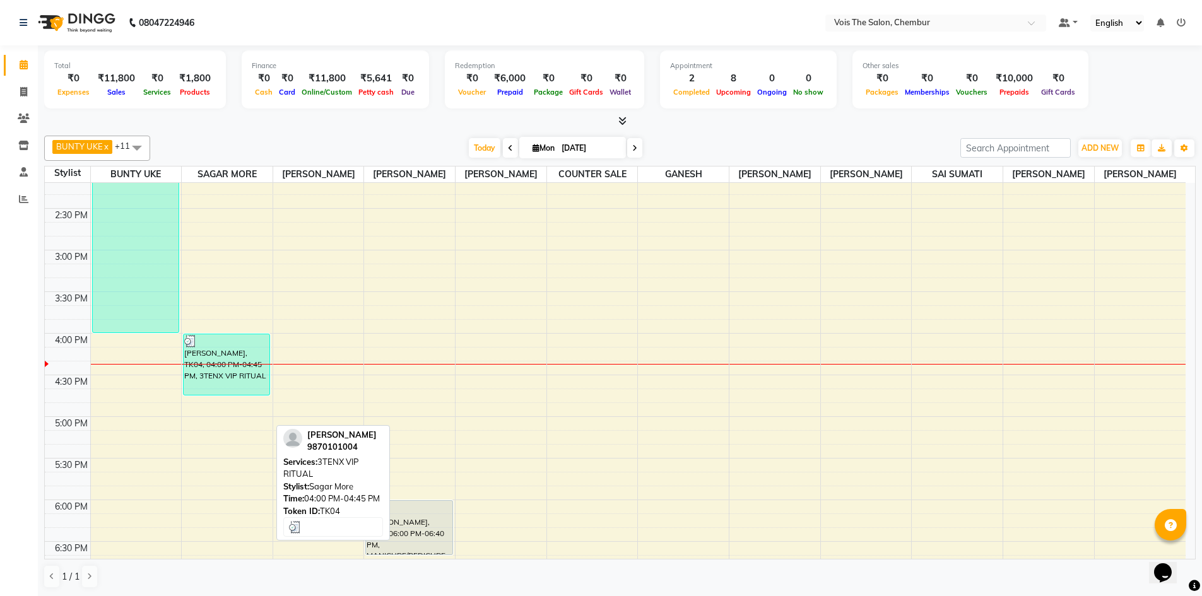
scroll to position [517, 0]
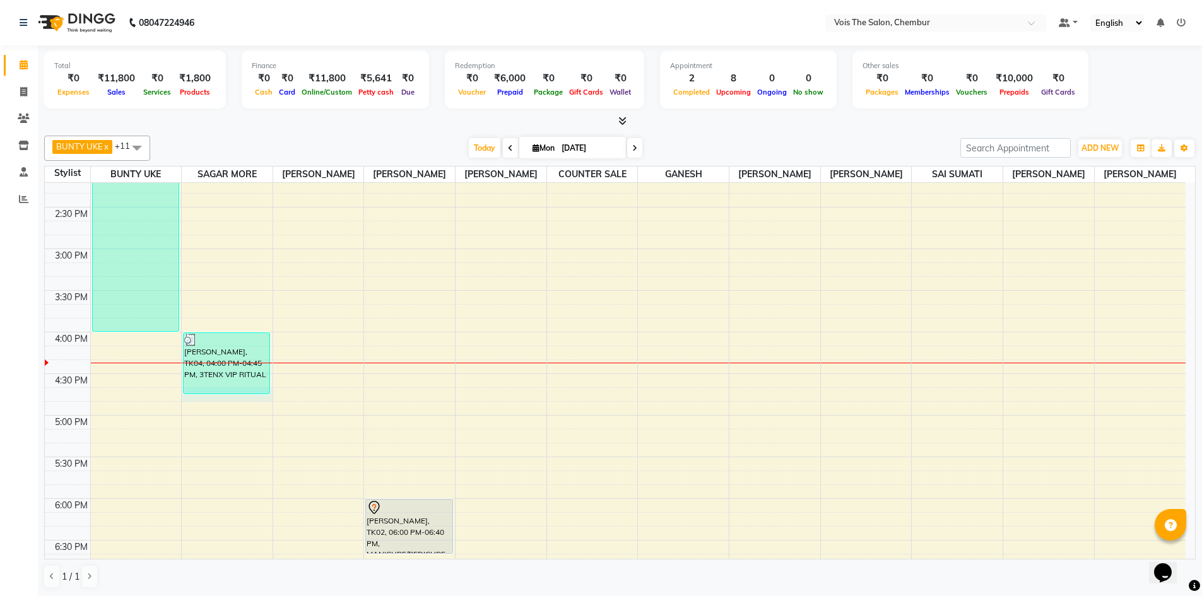
click at [200, 410] on div "8:00 AM 8:30 AM 9:00 AM 9:30 AM 10:00 AM 10:30 AM 11:00 AM 11:30 AM 12:00 PM 12…" at bounding box center [615, 290] width 1140 height 1248
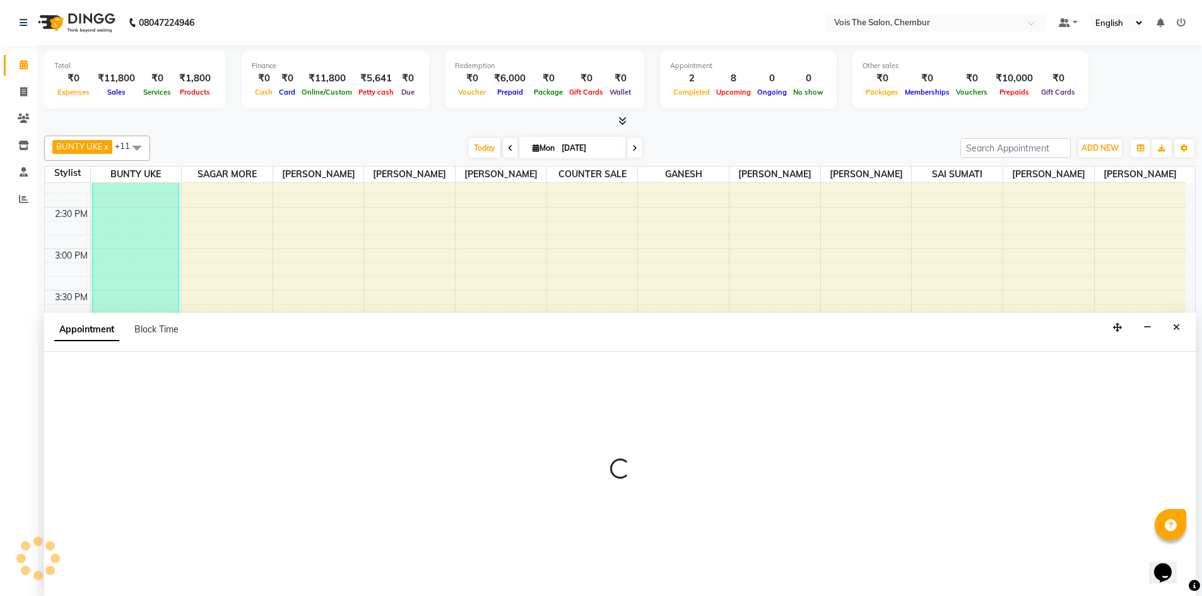
scroll to position [1, 0]
select select "79152"
select select "tentative"
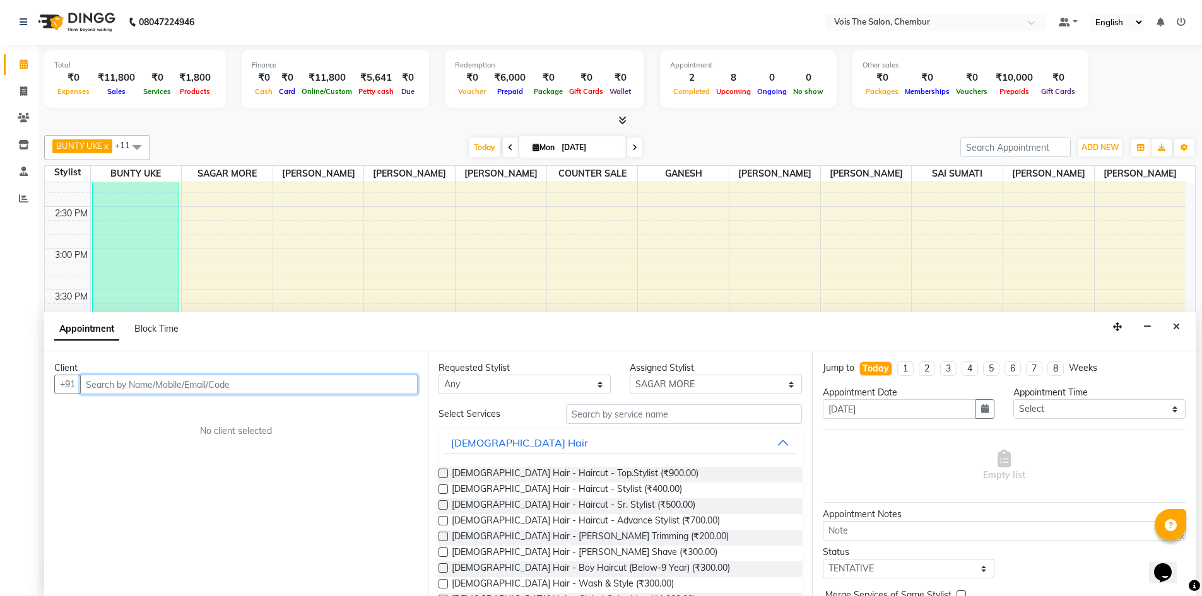
click at [186, 387] on input "text" at bounding box center [248, 385] width 337 height 20
paste input "9870101004"
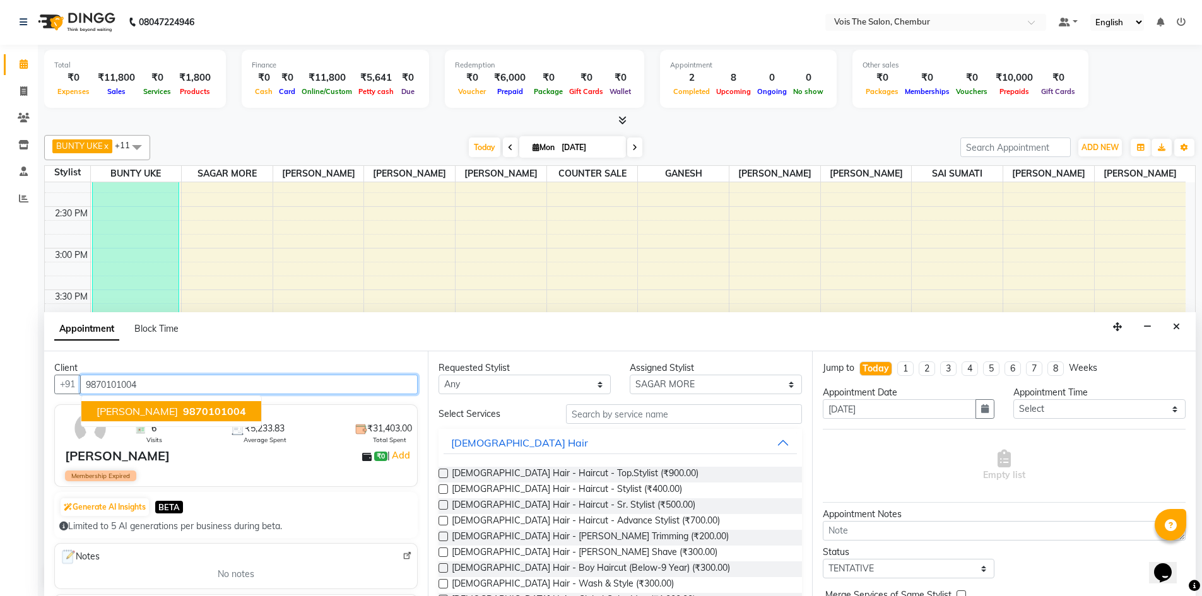
click at [116, 418] on button "[PERSON_NAME] 9870101004" at bounding box center [171, 411] width 180 height 20
type input "9870101004"
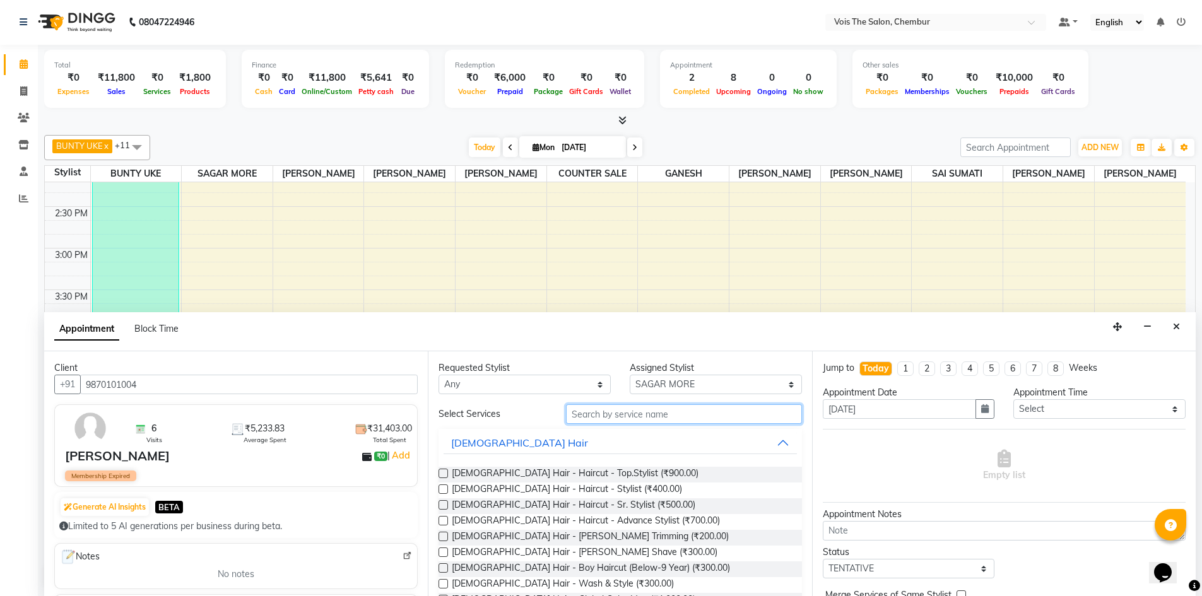
click at [612, 415] on input "text" at bounding box center [684, 414] width 236 height 20
type input "n"
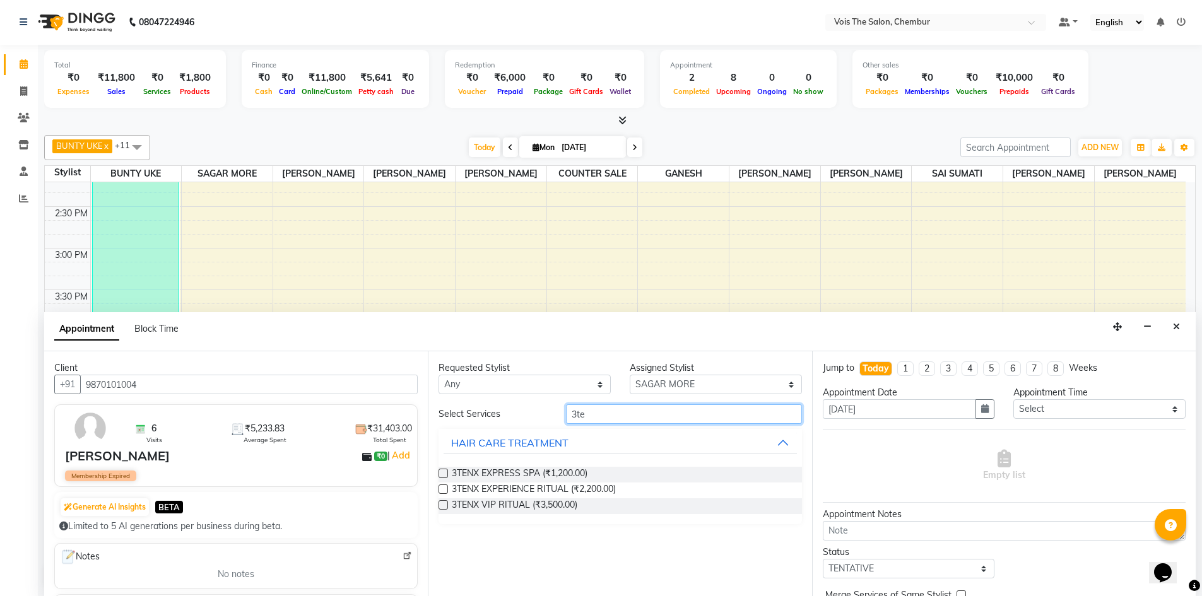
type input "3te"
click at [445, 508] on label at bounding box center [442, 504] width 9 height 9
click at [445, 508] on input "checkbox" at bounding box center [442, 506] width 8 height 8
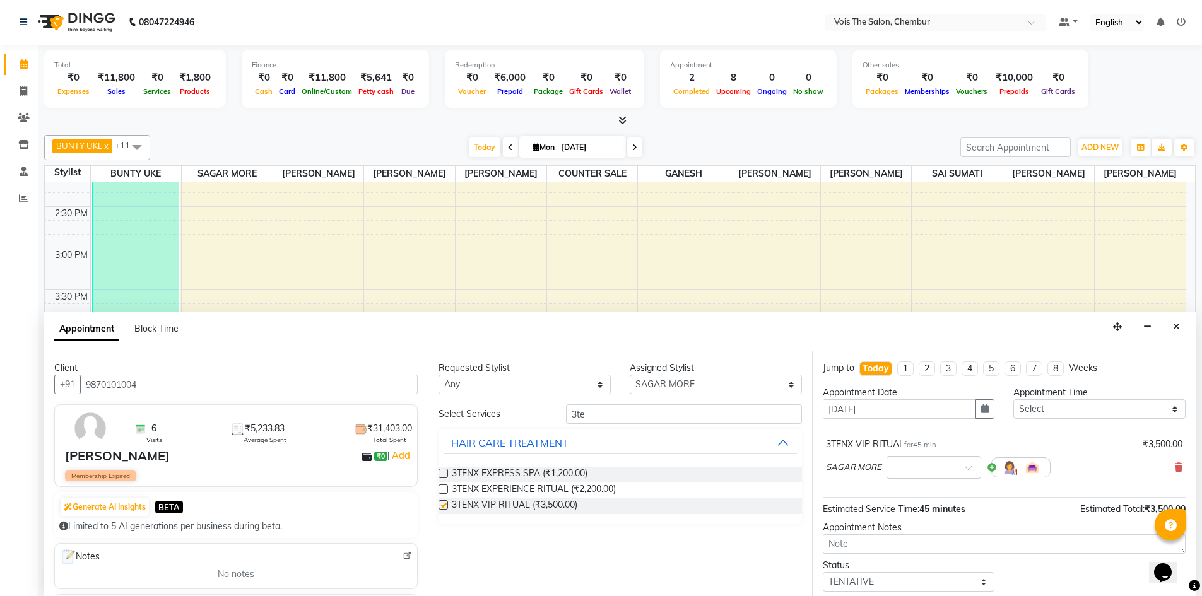
checkbox input "false"
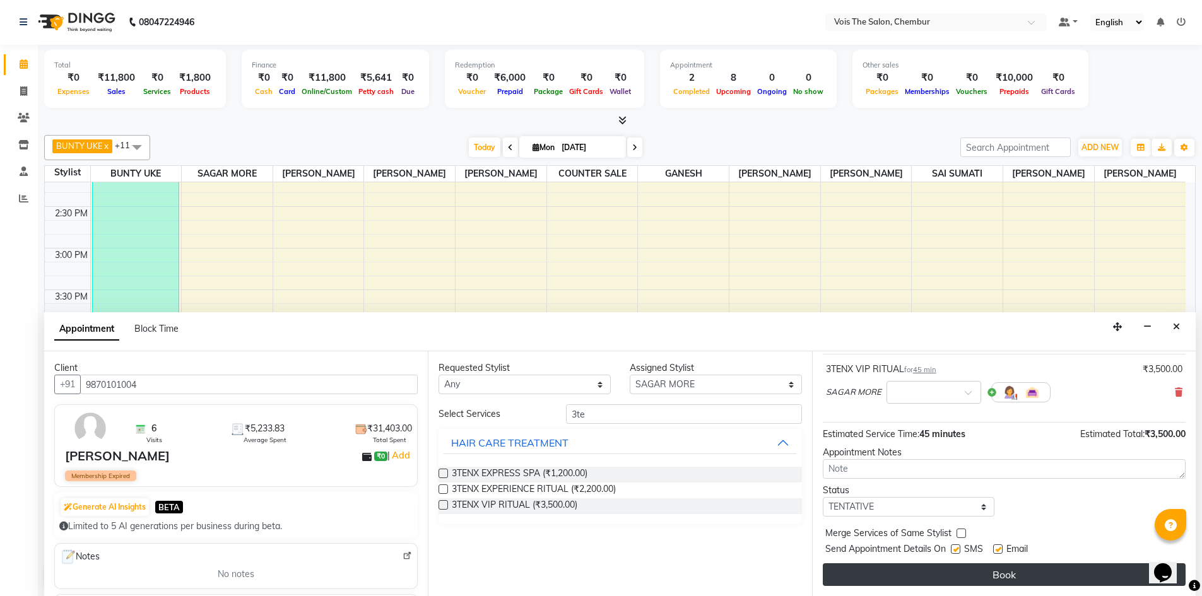
click at [870, 573] on button "Book" at bounding box center [1003, 574] width 363 height 23
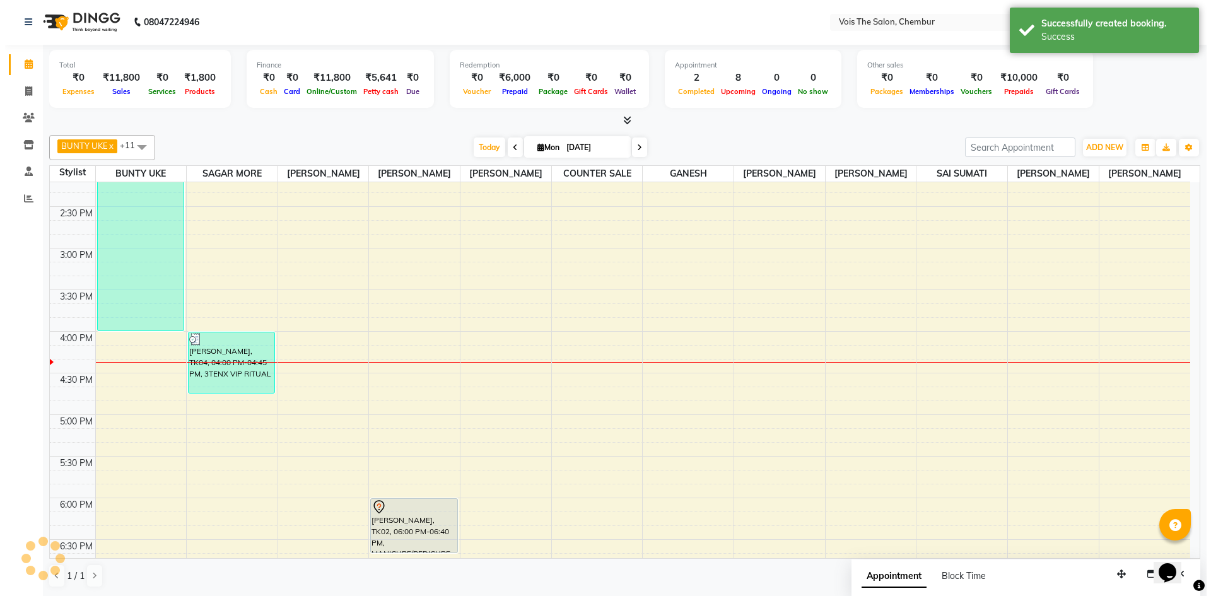
scroll to position [0, 0]
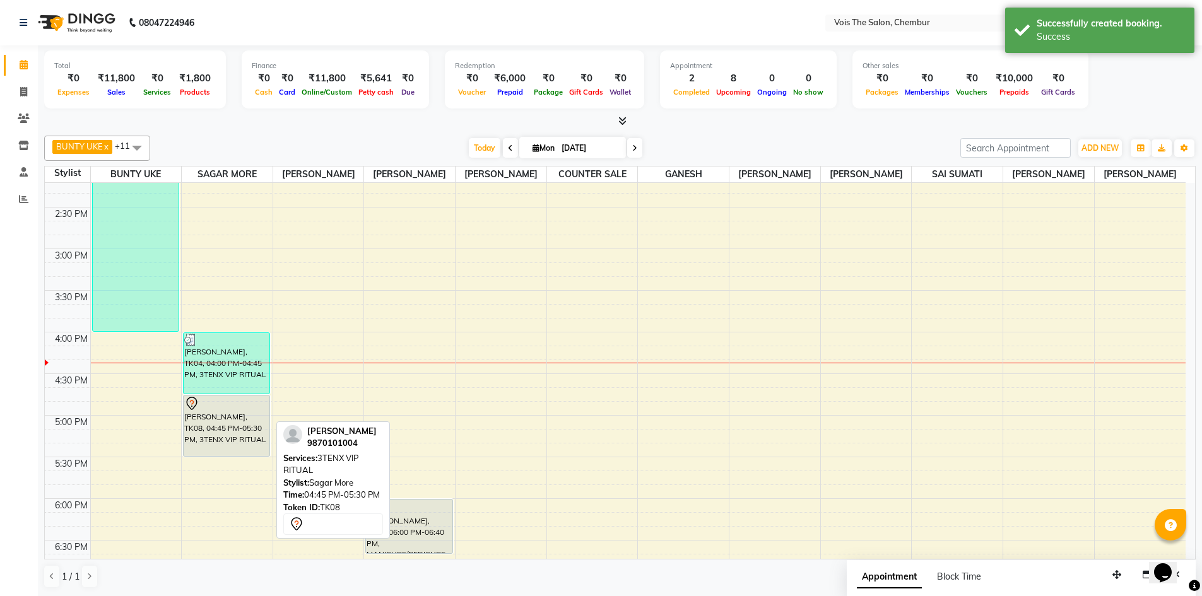
click at [255, 456] on div "[PERSON_NAME], TK08, 04:45 PM-05:30 PM, 3TENX VIP RITUAL" at bounding box center [227, 425] width 86 height 61
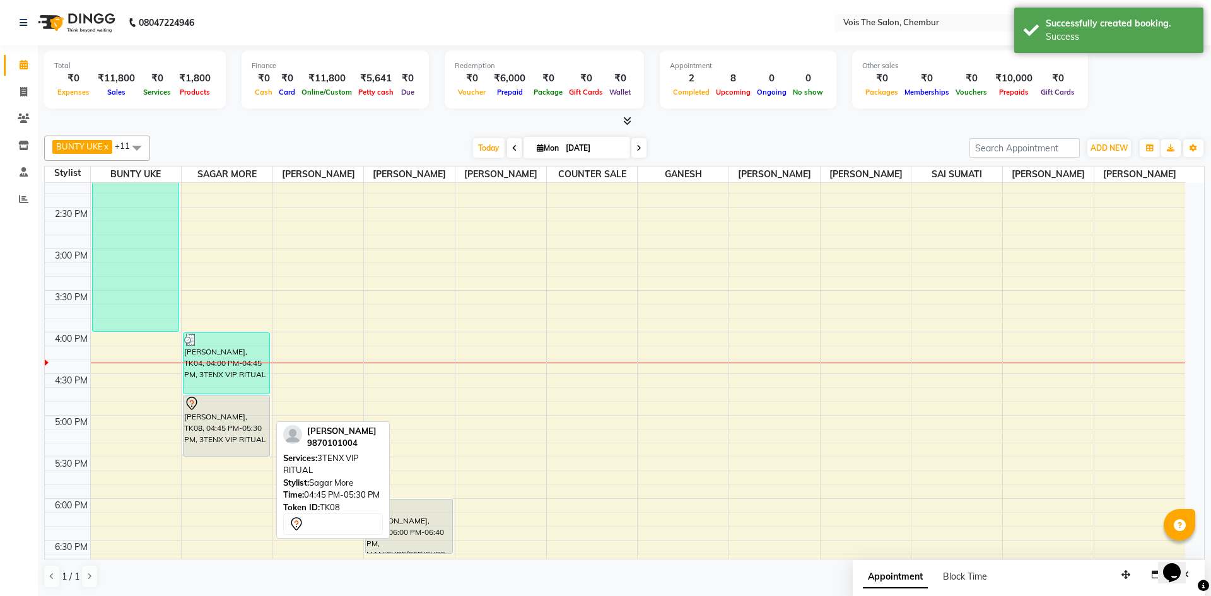
select select "7"
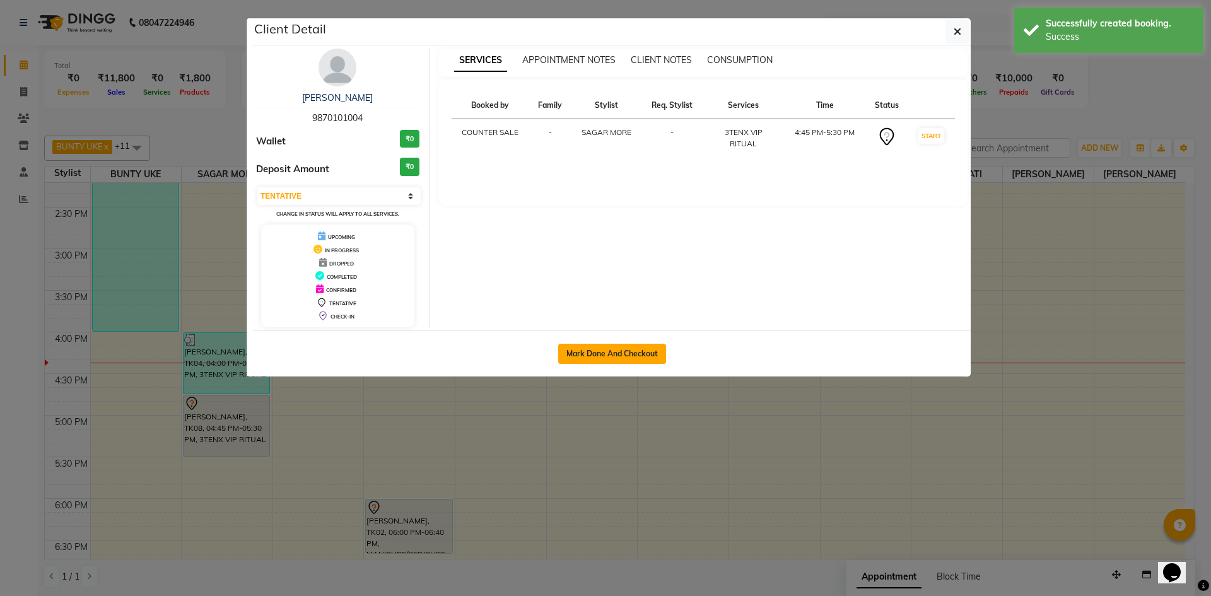
click at [613, 361] on button "Mark Done And Checkout" at bounding box center [612, 354] width 108 height 20
select select "service"
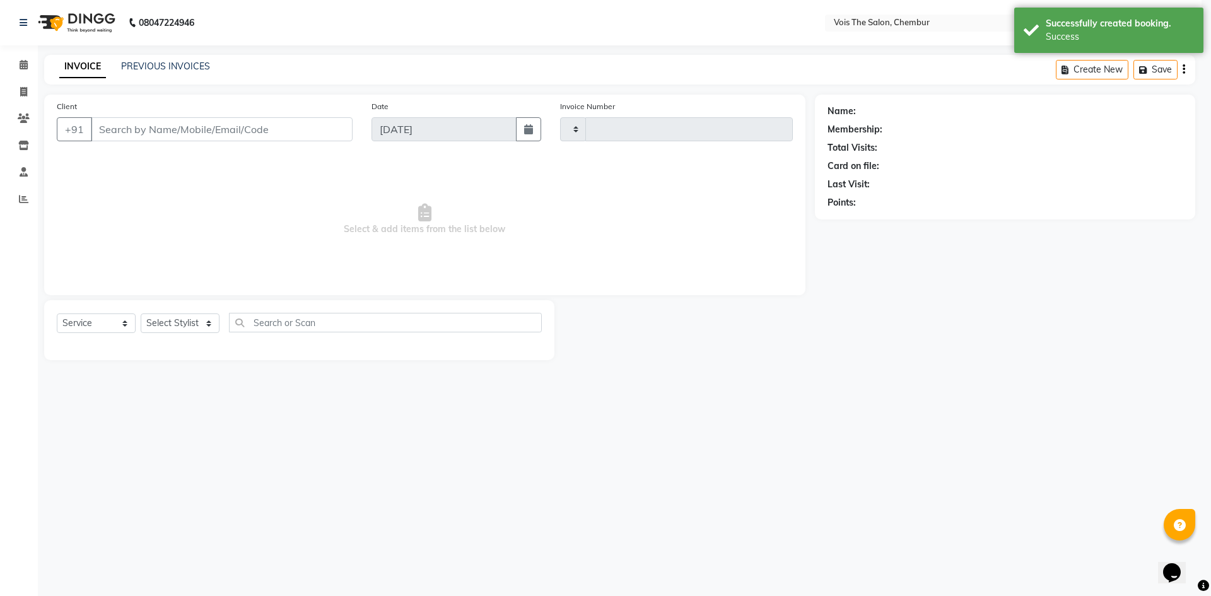
select select "3"
type input "0774"
select select "8261"
type input "9870101004"
select select "79152"
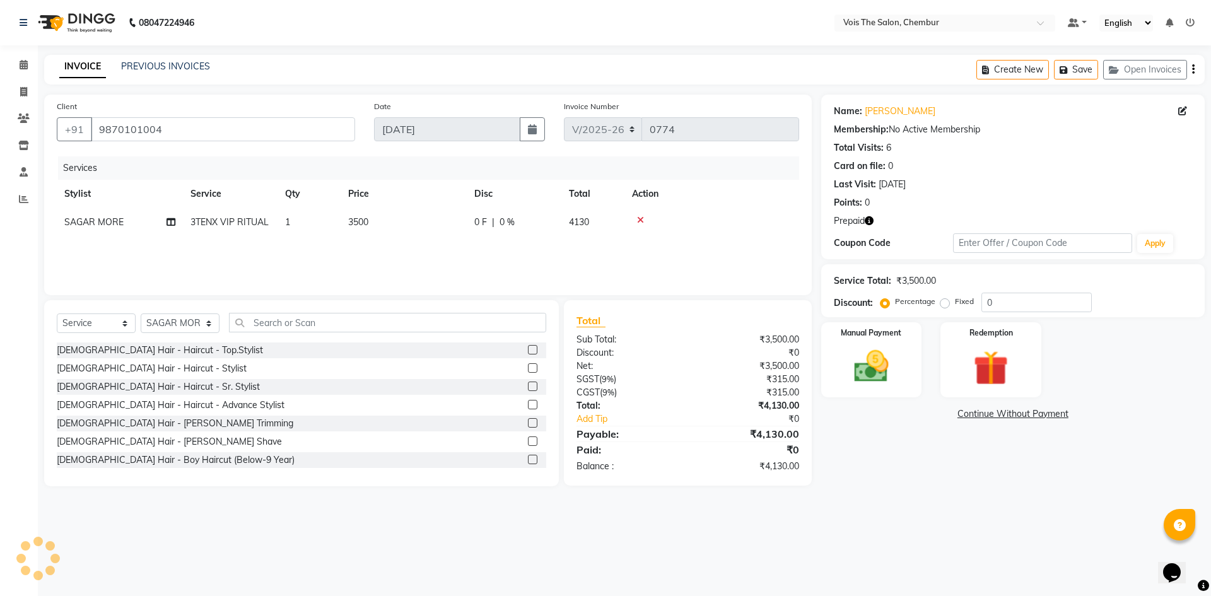
click at [366, 214] on td "3500" at bounding box center [404, 222] width 126 height 28
select select "79152"
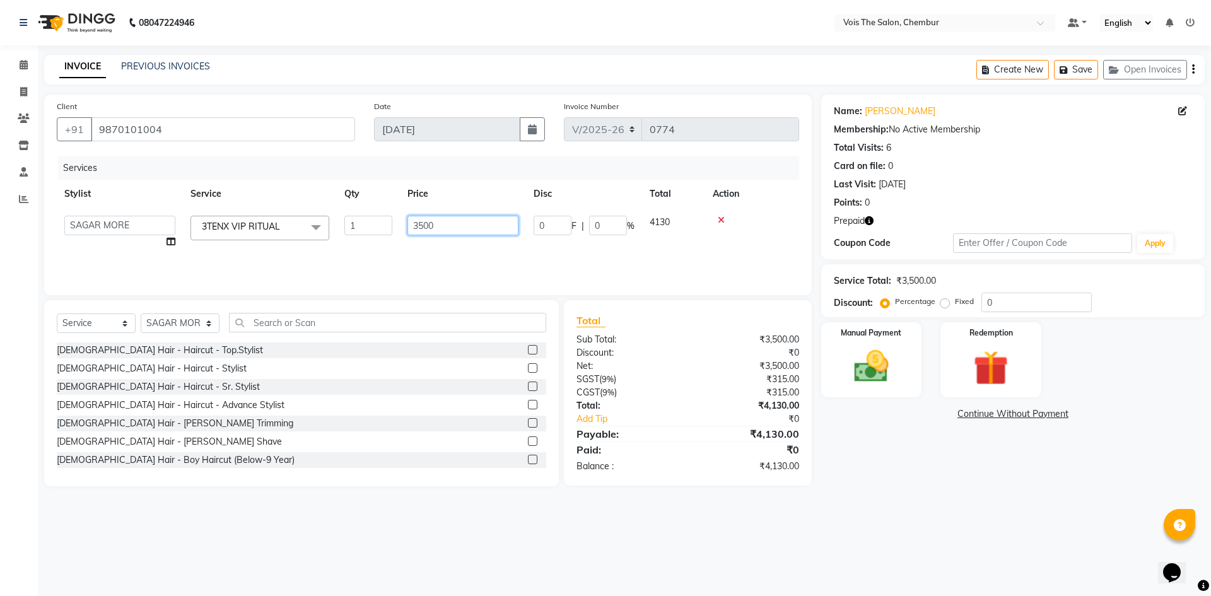
click at [435, 226] on input "3500" at bounding box center [462, 226] width 111 height 20
type input "300"
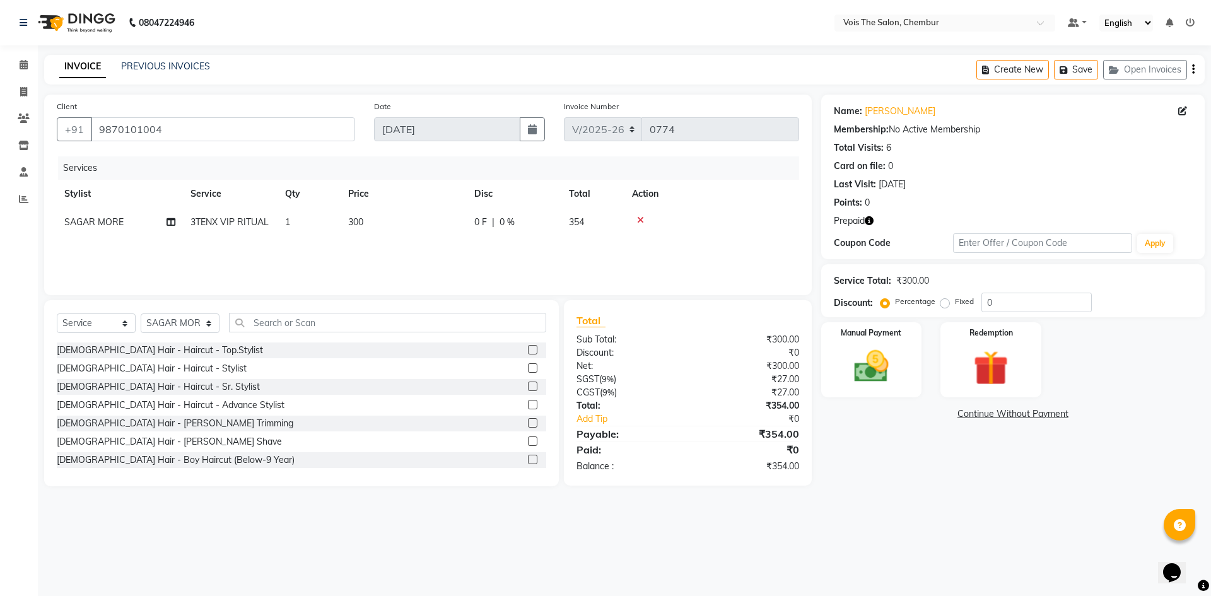
click at [415, 259] on div "Services Stylist Service Qty Price Disc Total Action SAGAR MORE 3TENX VIP RITUA…" at bounding box center [428, 219] width 742 height 126
click at [992, 360] on img at bounding box center [990, 368] width 59 height 45
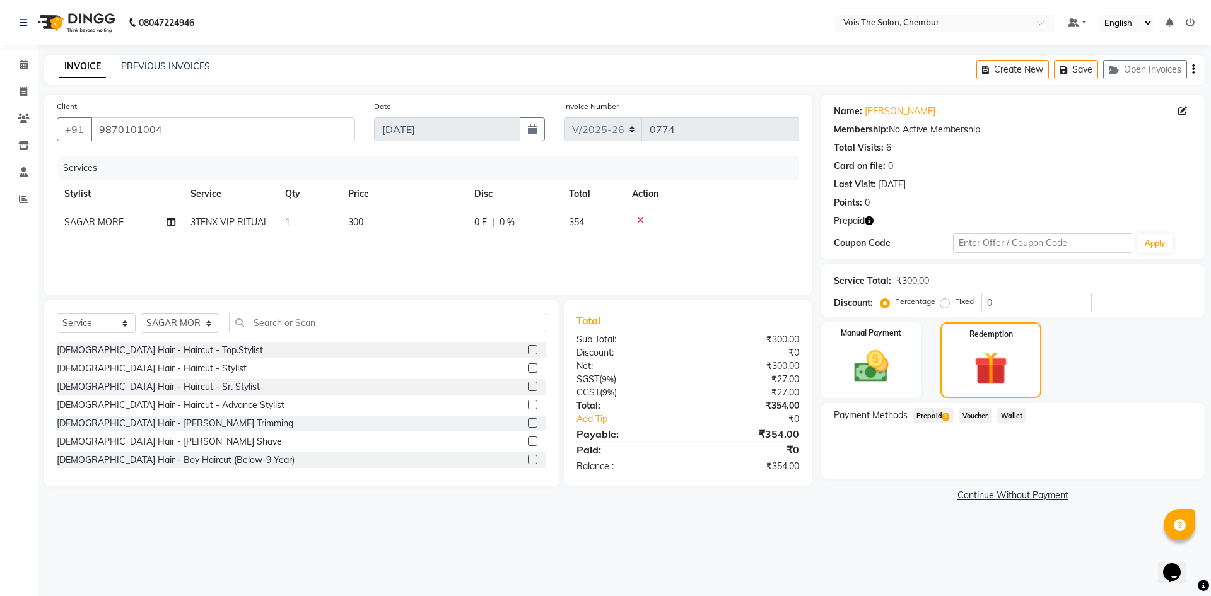
click at [932, 416] on span "Prepaid 1" at bounding box center [933, 415] width 41 height 15
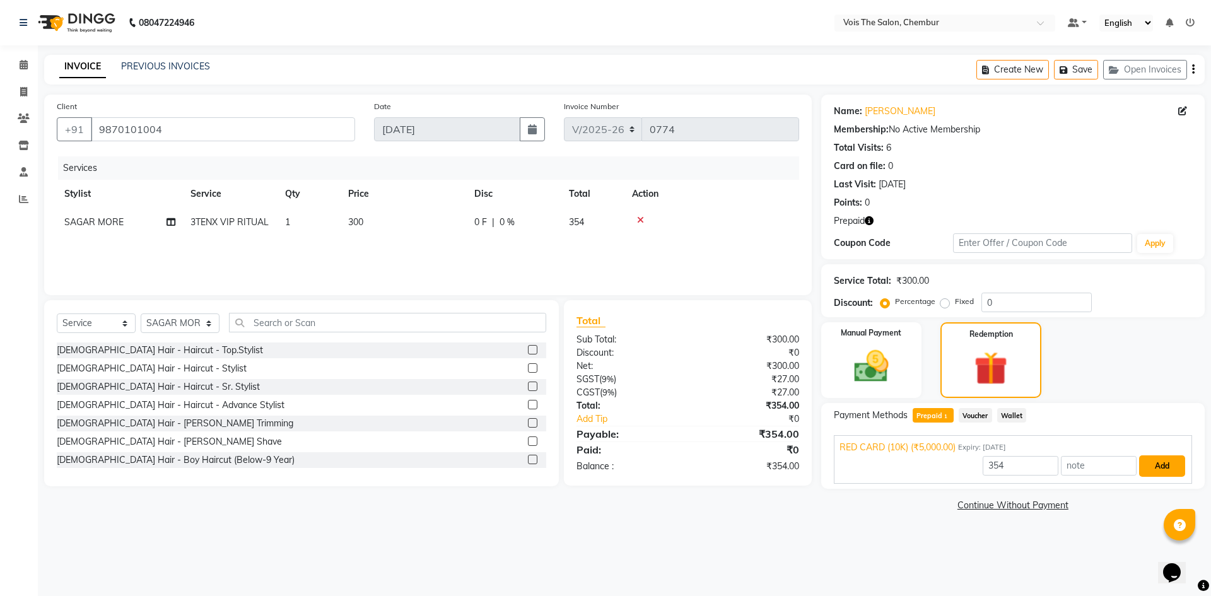
click at [1171, 469] on button "Add" at bounding box center [1162, 465] width 46 height 21
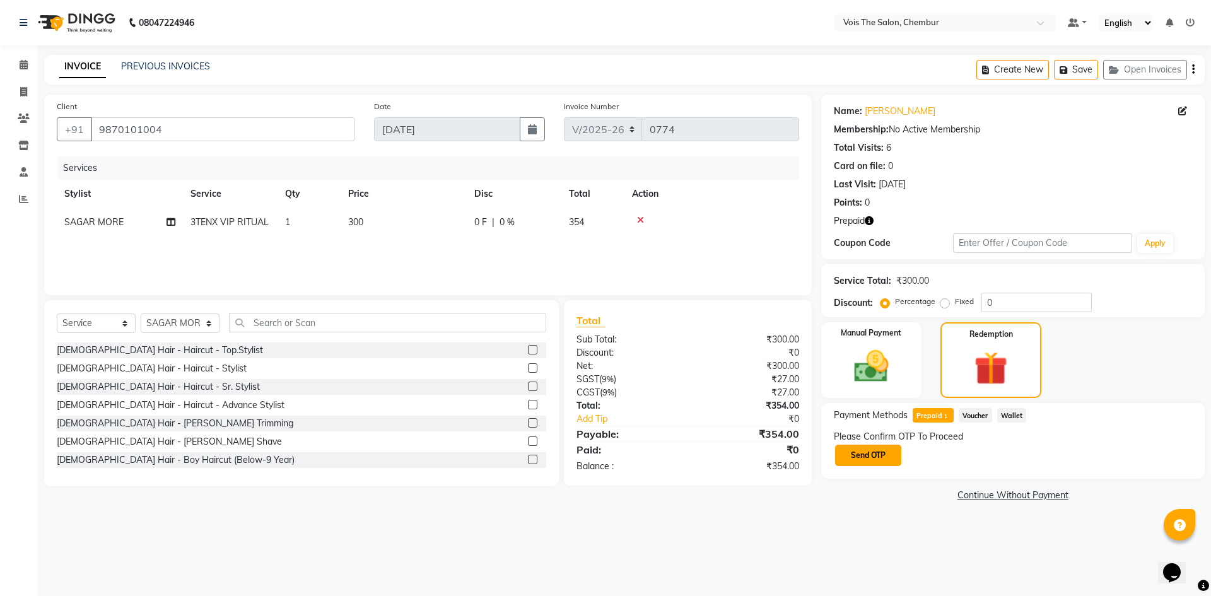
click at [875, 452] on button "Send OTP" at bounding box center [868, 455] width 66 height 21
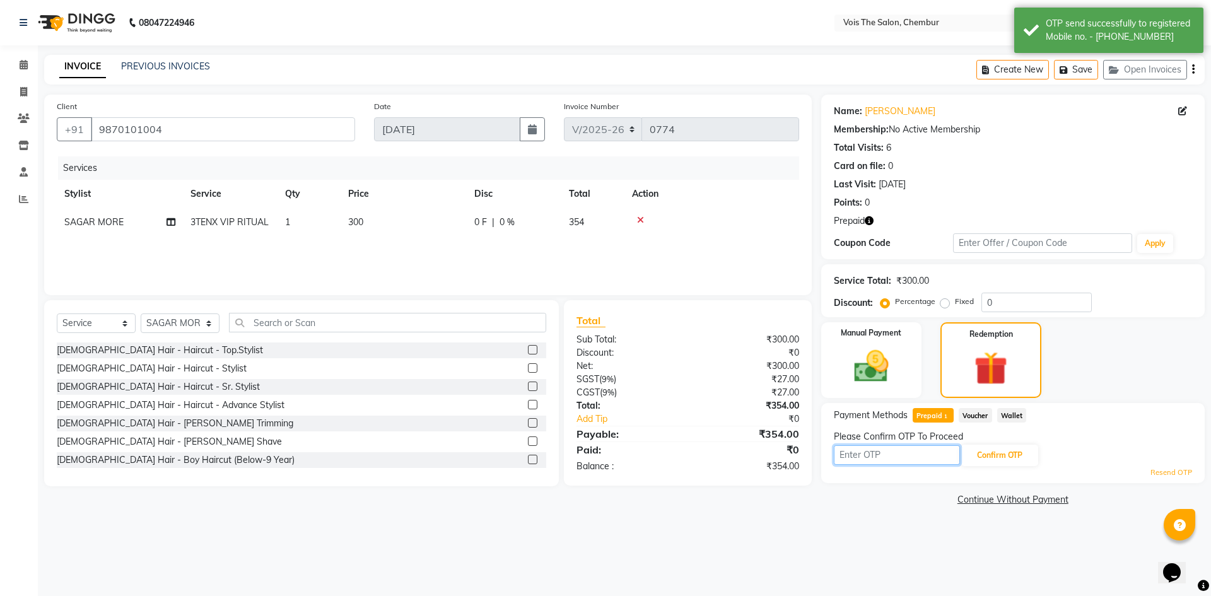
click at [875, 452] on input "text" at bounding box center [897, 455] width 126 height 20
type input "3408"
click at [1000, 464] on button "Confirm OTP" at bounding box center [999, 455] width 77 height 21
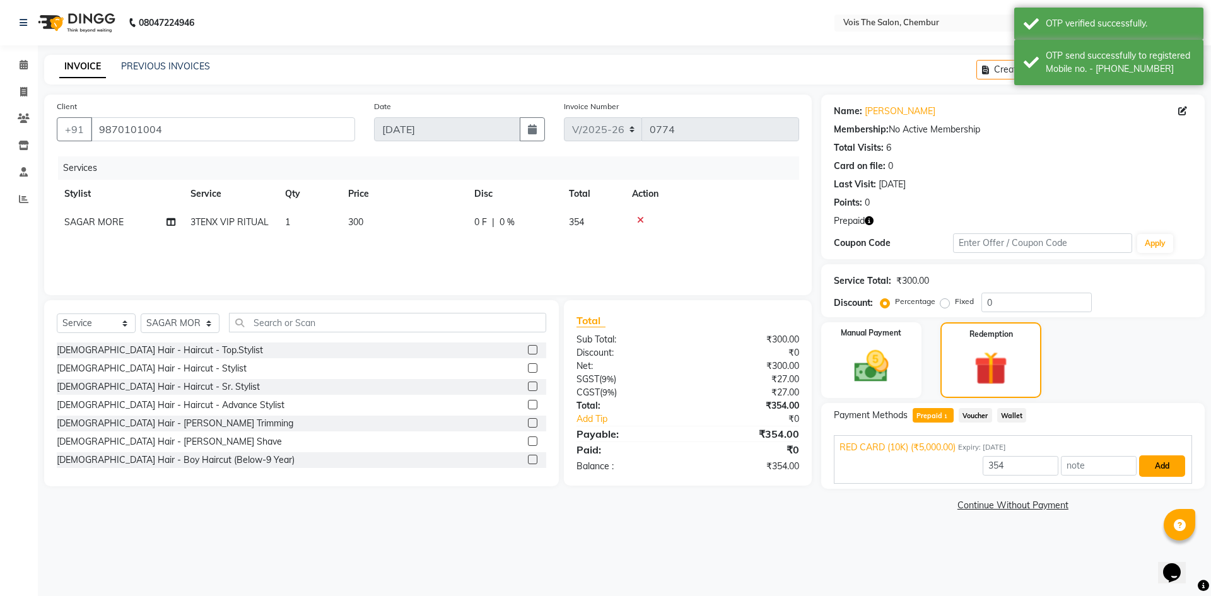
click at [1155, 465] on button "Add" at bounding box center [1162, 465] width 46 height 21
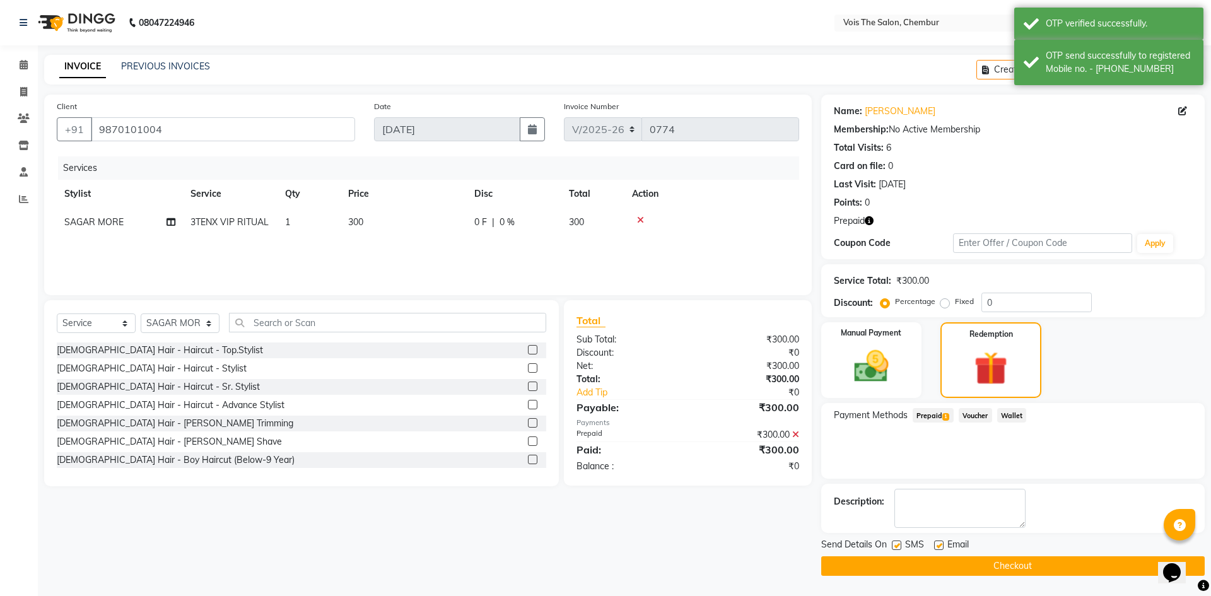
click at [958, 562] on button "Checkout" at bounding box center [1012, 566] width 383 height 20
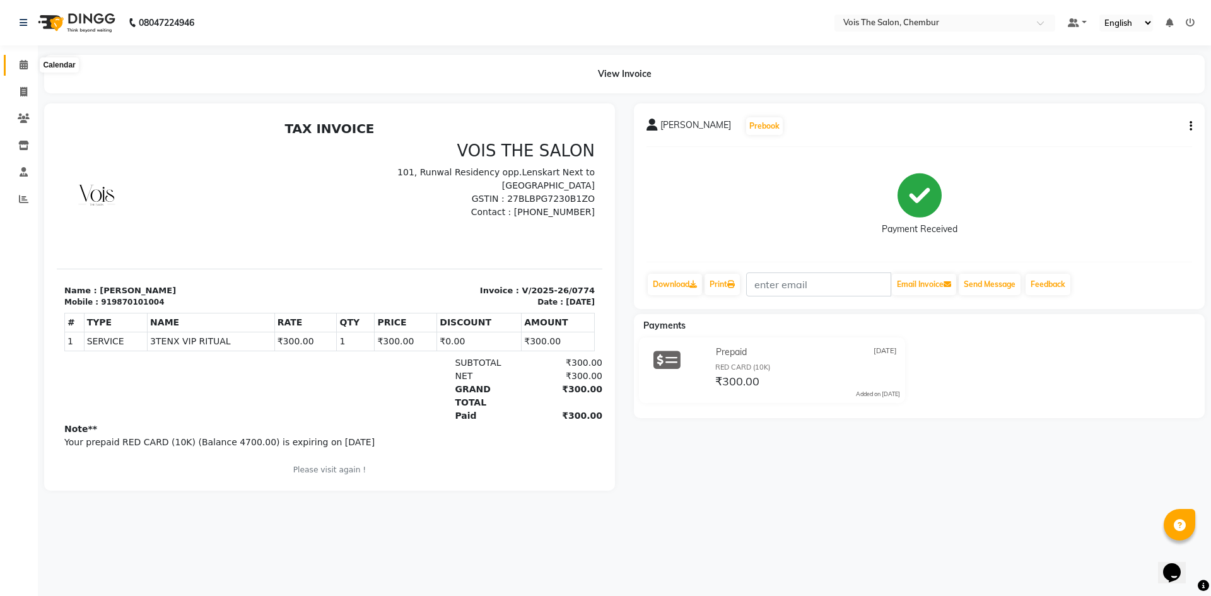
click at [24, 68] on icon at bounding box center [24, 64] width 8 height 9
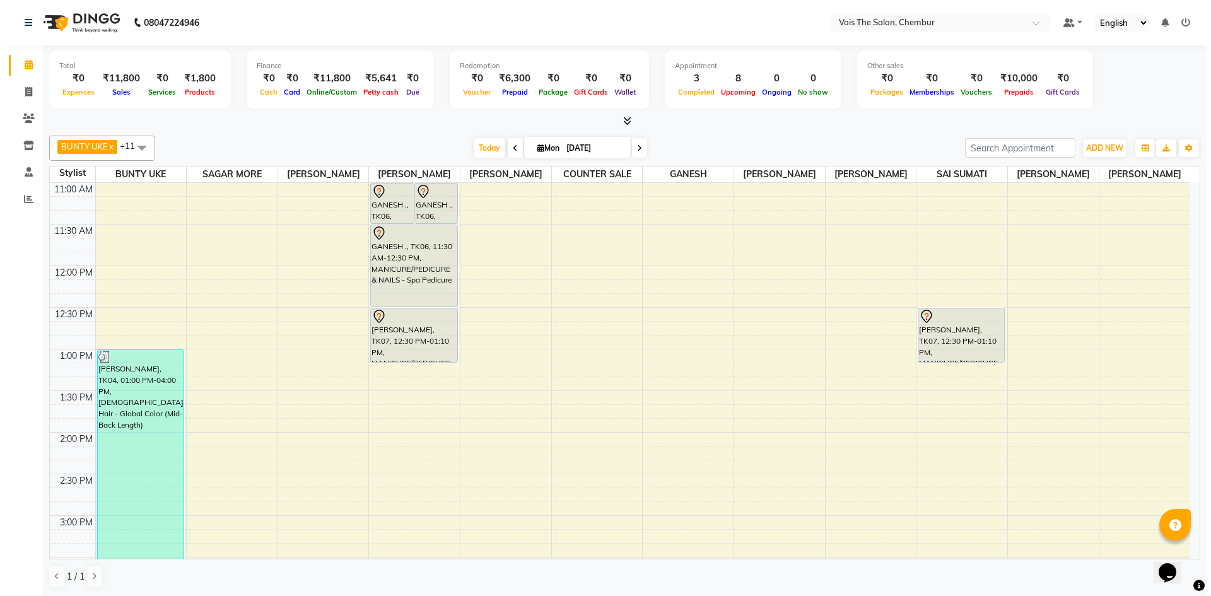
scroll to position [250, 0]
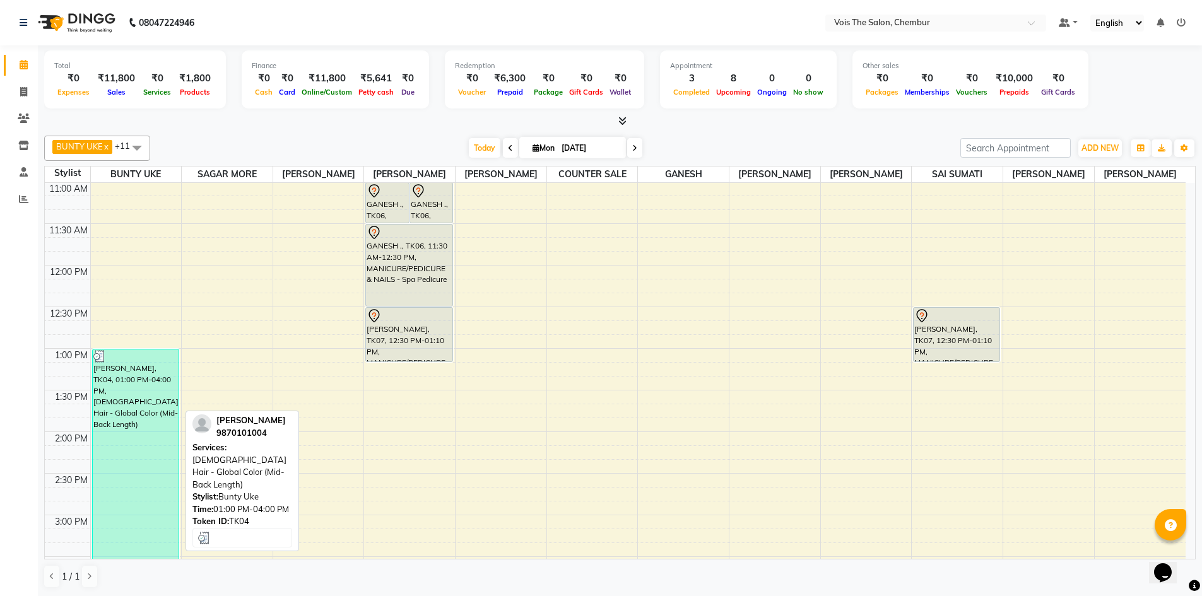
click at [112, 384] on div "[PERSON_NAME], TK04, 01:00 PM-04:00 PM, [DEMOGRAPHIC_DATA] Hair - Global Color …" at bounding box center [136, 473] width 86 height 248
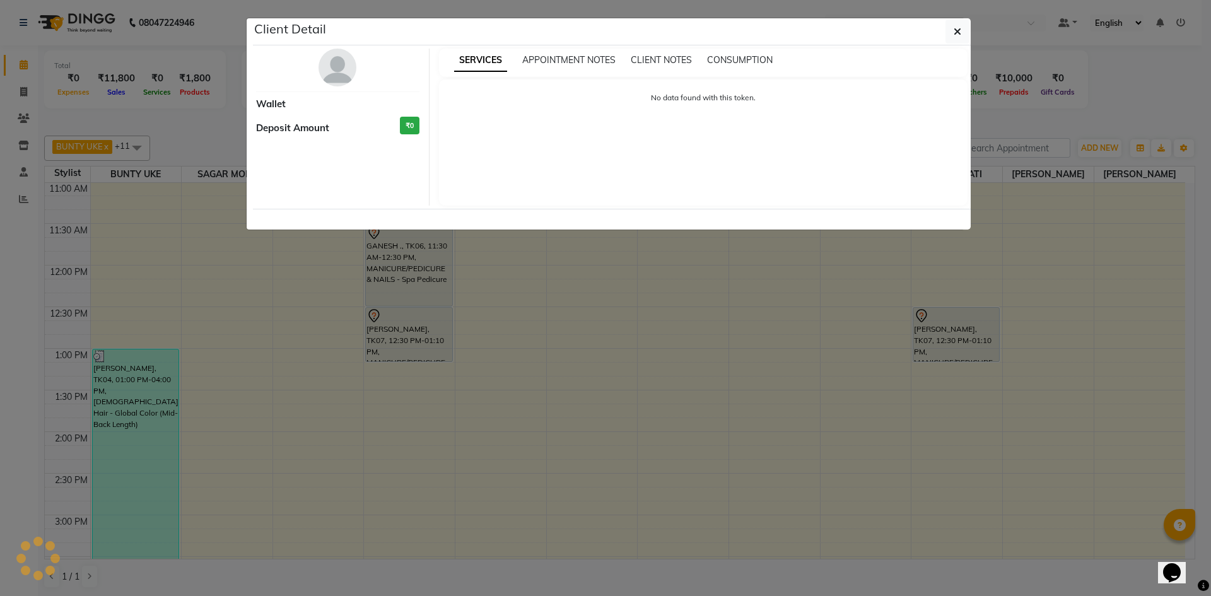
select select "3"
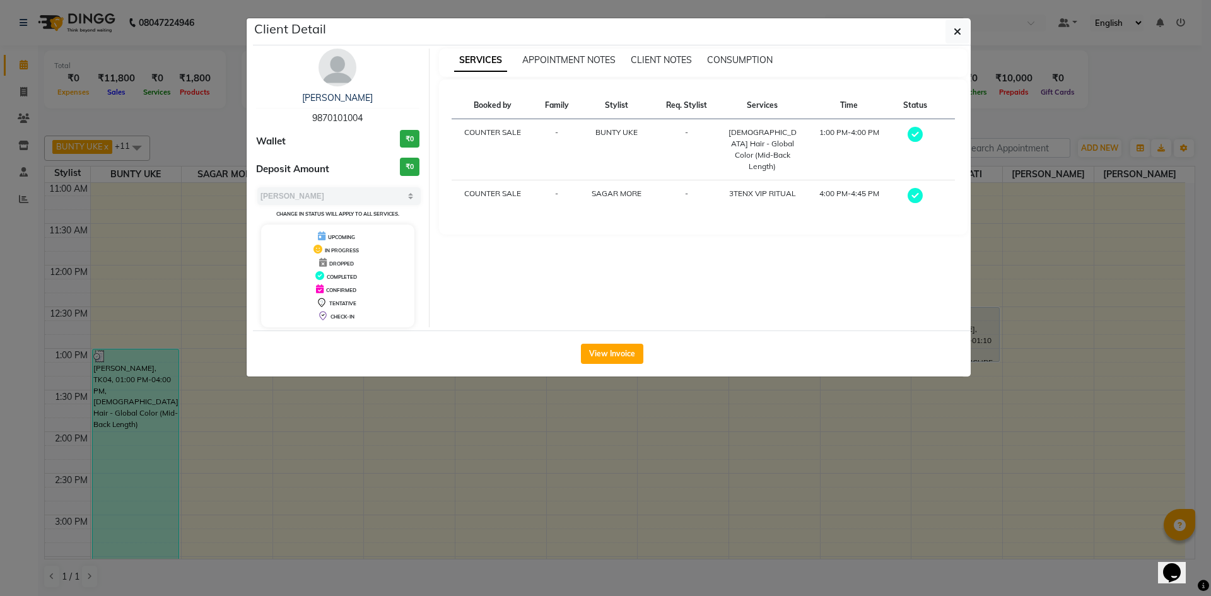
click at [331, 117] on span "9870101004" at bounding box center [337, 117] width 50 height 11
copy span "9870101004"
click at [342, 74] on img at bounding box center [338, 68] width 38 height 38
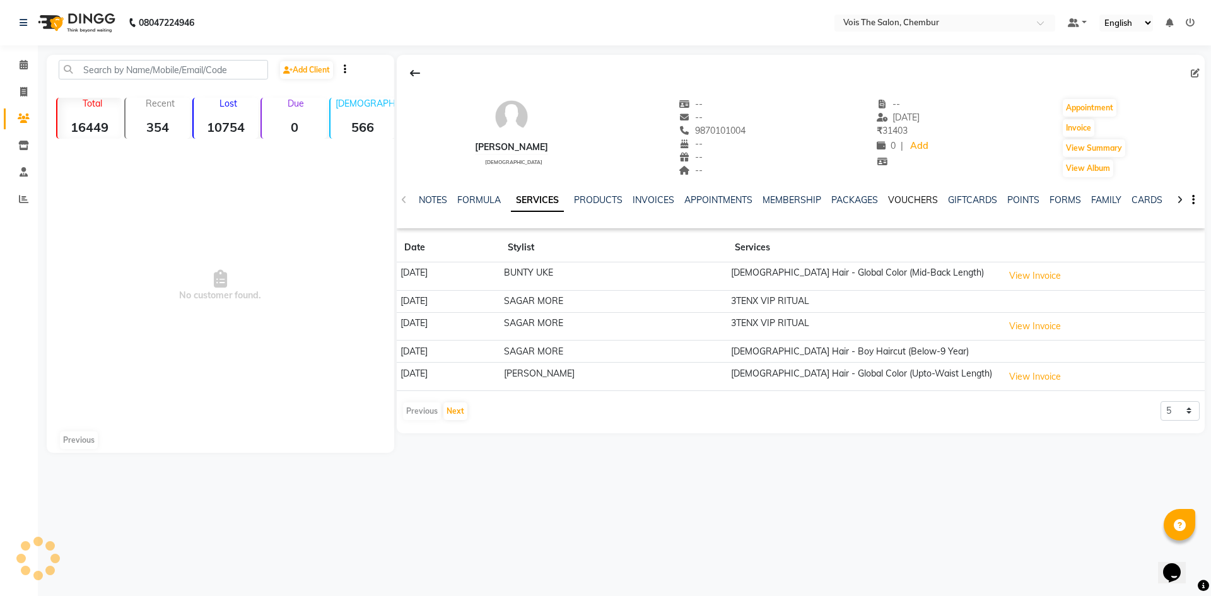
click at [903, 204] on link "VOUCHERS" at bounding box center [913, 199] width 50 height 11
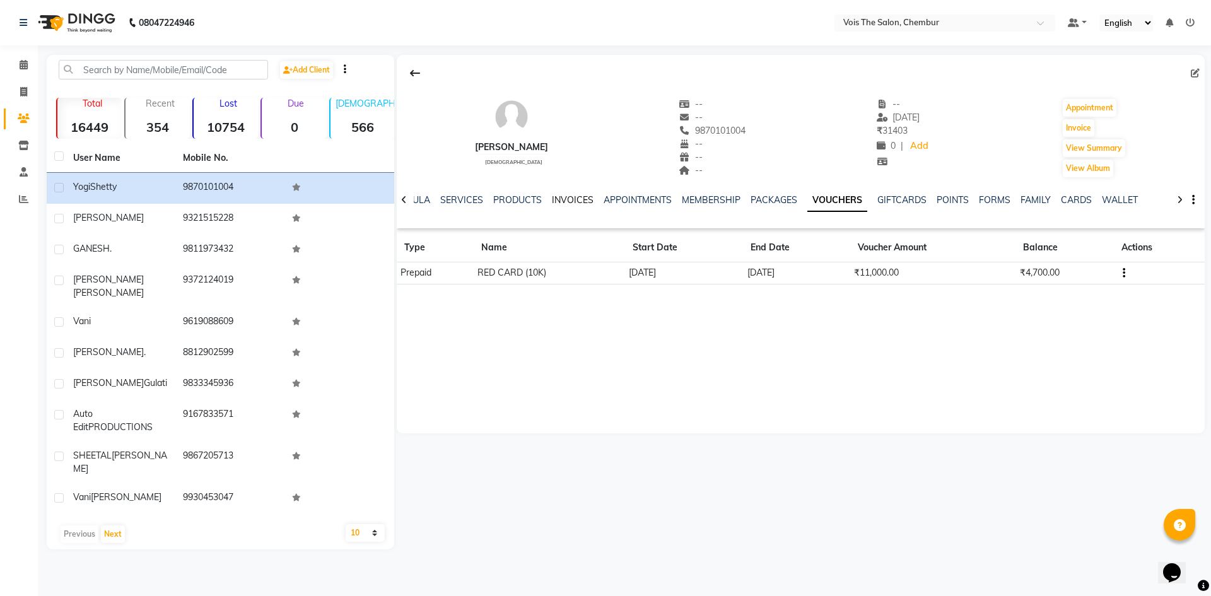
click at [557, 199] on link "INVOICES" at bounding box center [573, 199] width 42 height 11
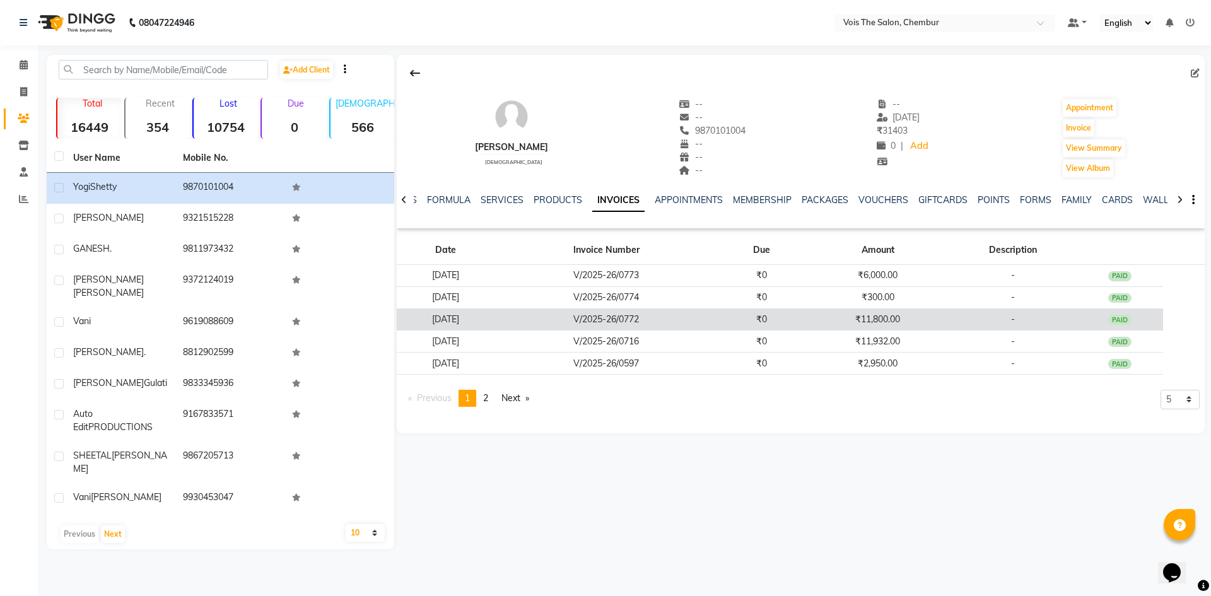
click at [1126, 319] on div "PAID" at bounding box center [1120, 320] width 24 height 10
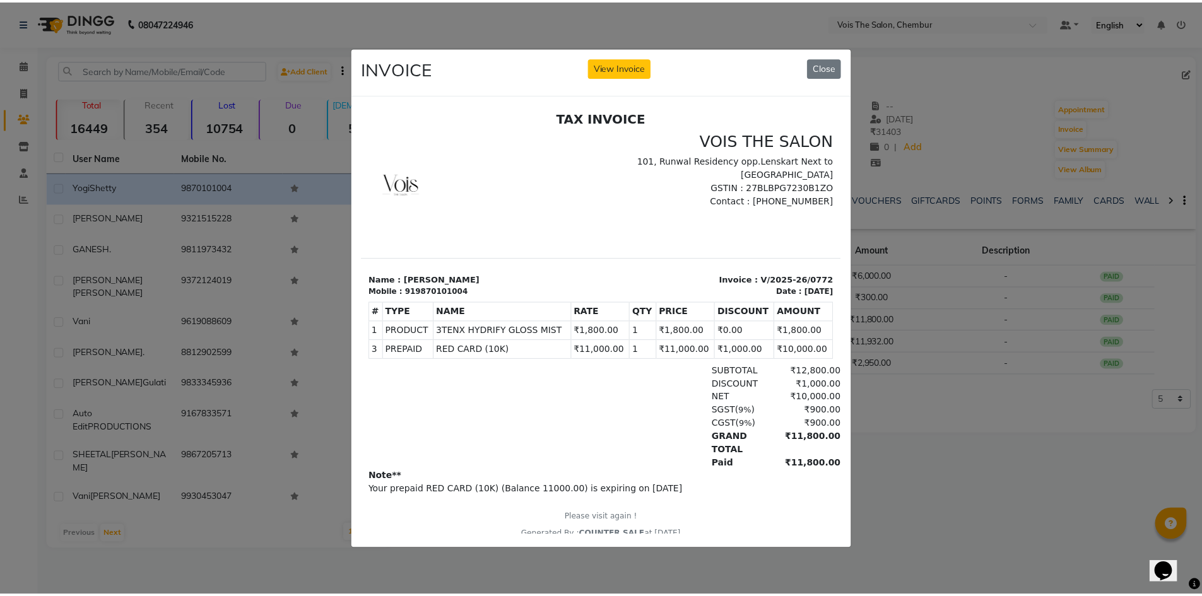
scroll to position [10, 0]
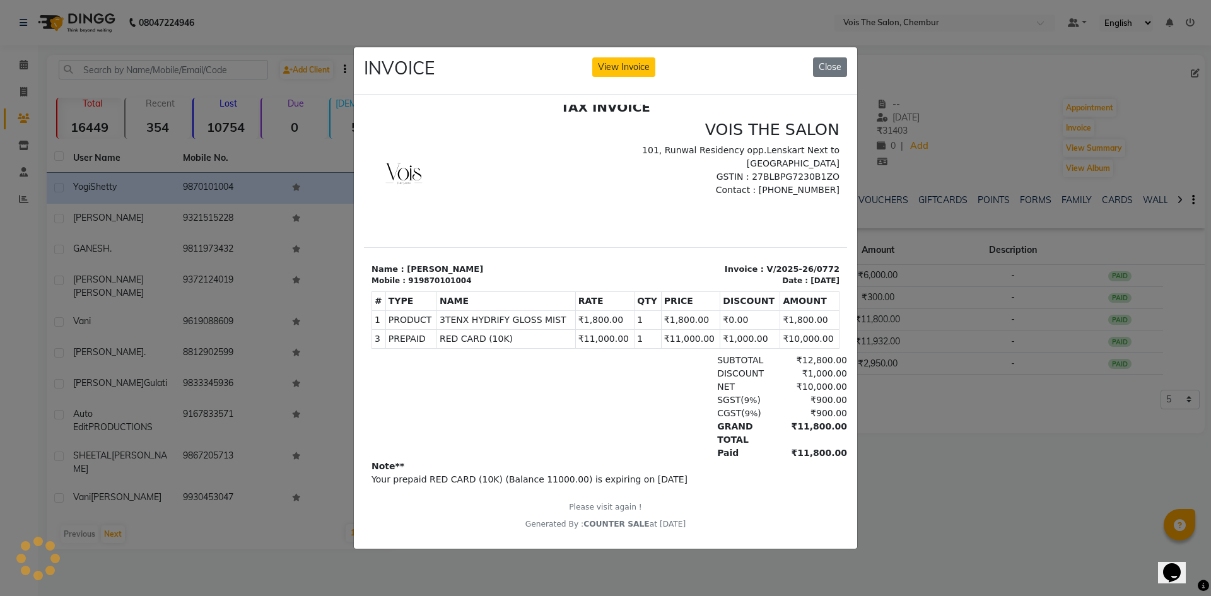
click at [544, 231] on div at bounding box center [485, 175] width 242 height 112
click at [833, 64] on button "Close" at bounding box center [830, 67] width 34 height 20
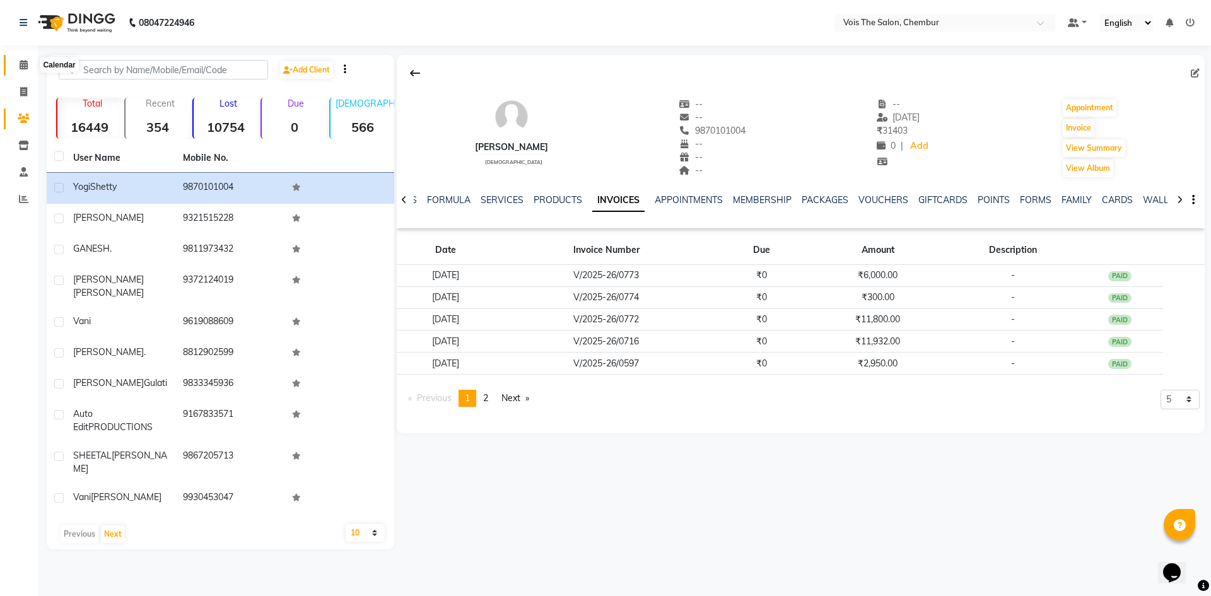
click at [23, 69] on icon at bounding box center [24, 64] width 8 height 9
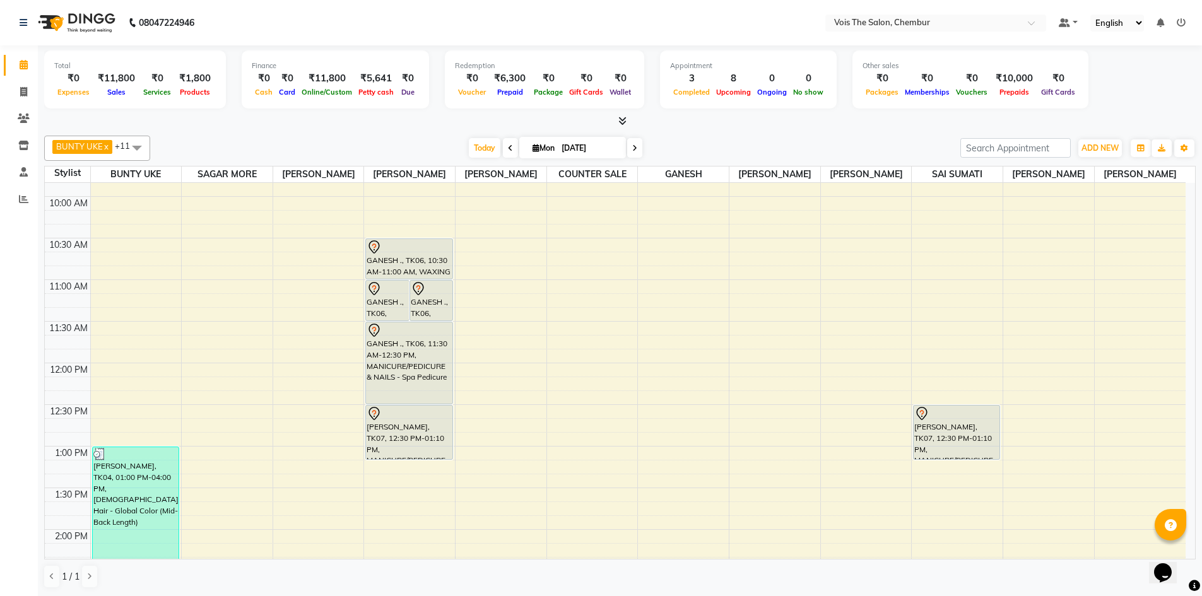
scroll to position [152, 0]
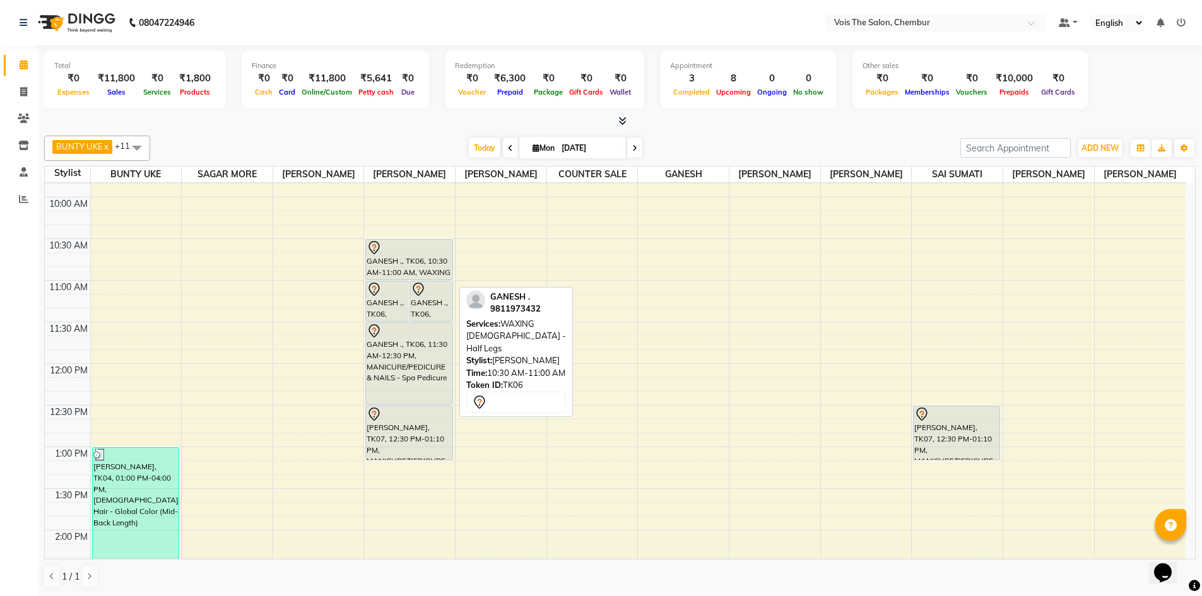
click at [401, 255] on div at bounding box center [408, 247] width 85 height 15
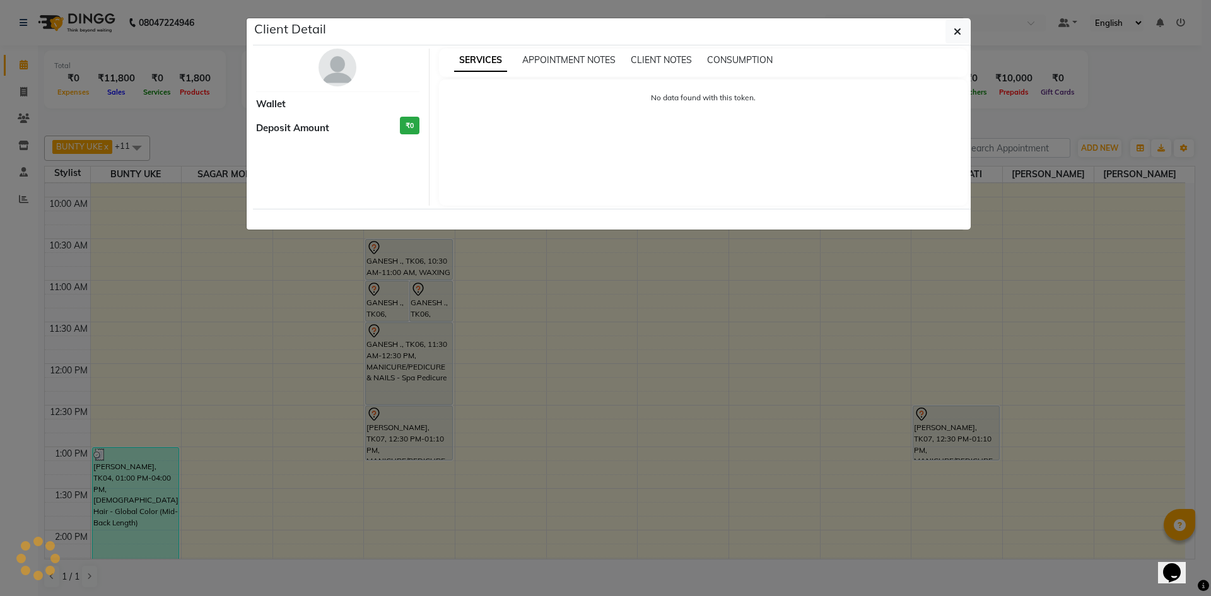
select select "7"
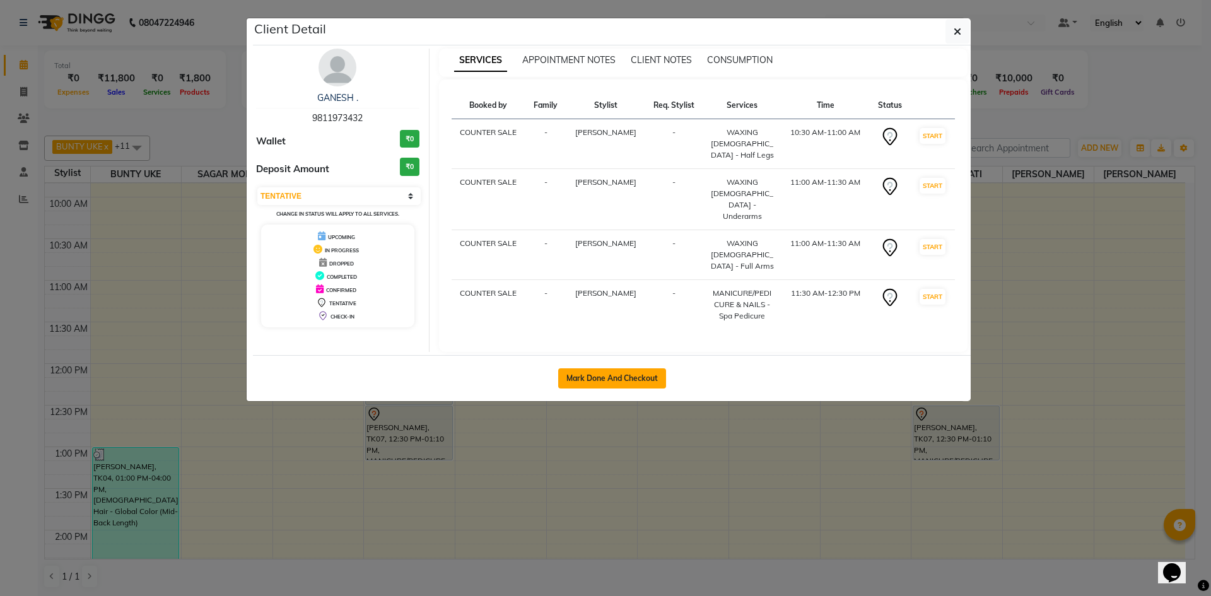
click at [612, 373] on button "Mark Done And Checkout" at bounding box center [612, 378] width 108 height 20
select select "service"
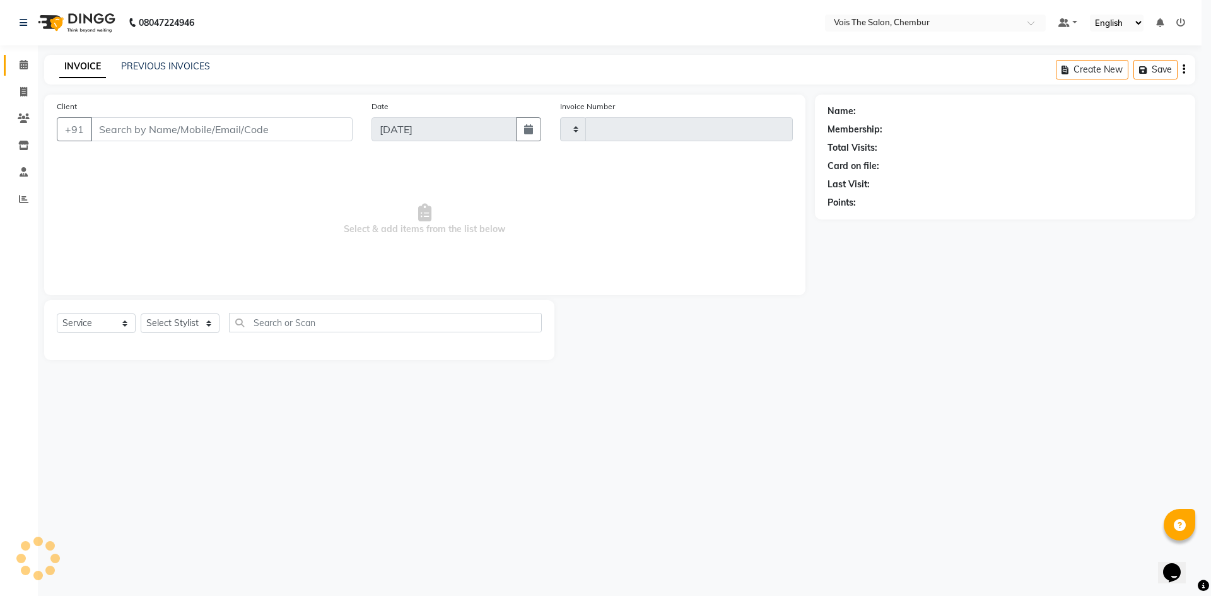
type input "0775"
select select "8261"
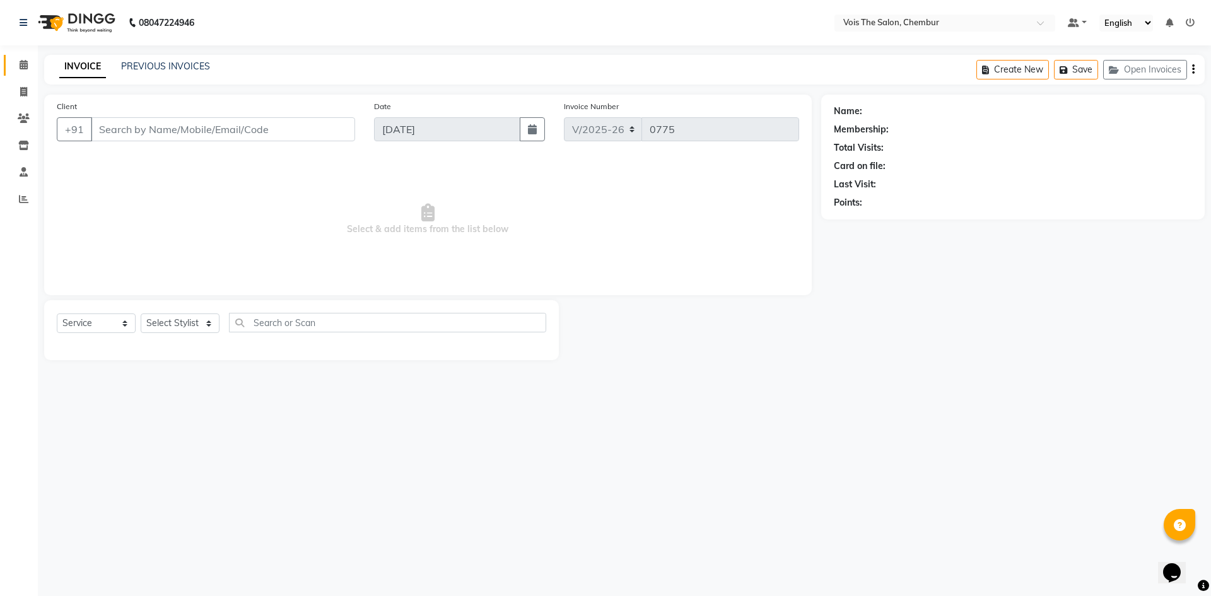
type input "9811973432"
select select "79330"
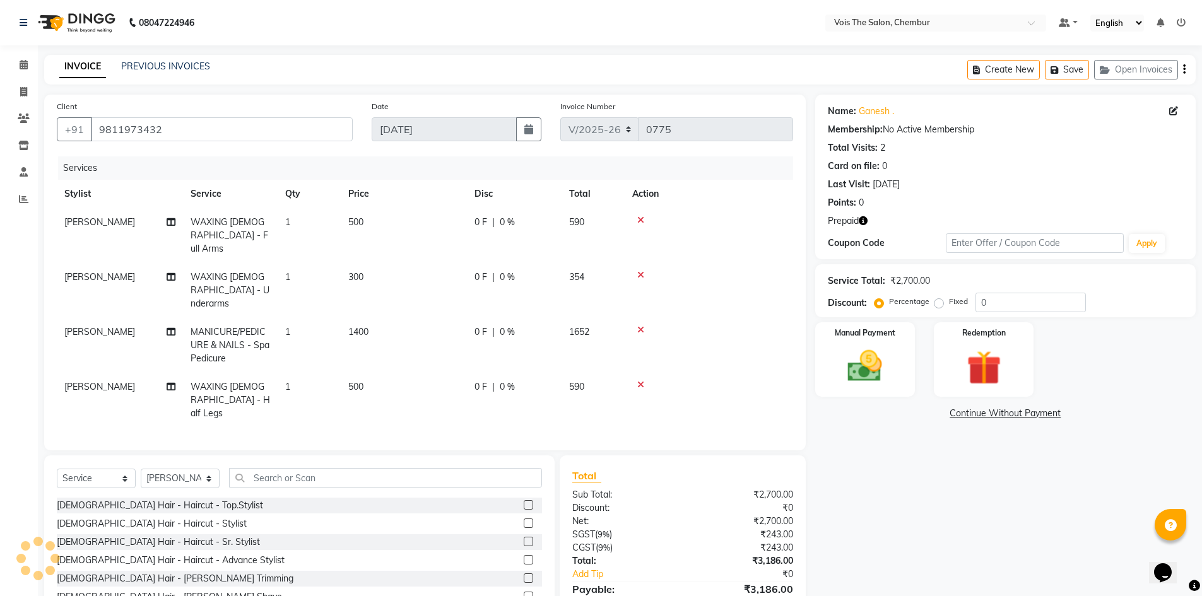
click at [370, 318] on td "1400" at bounding box center [404, 345] width 126 height 55
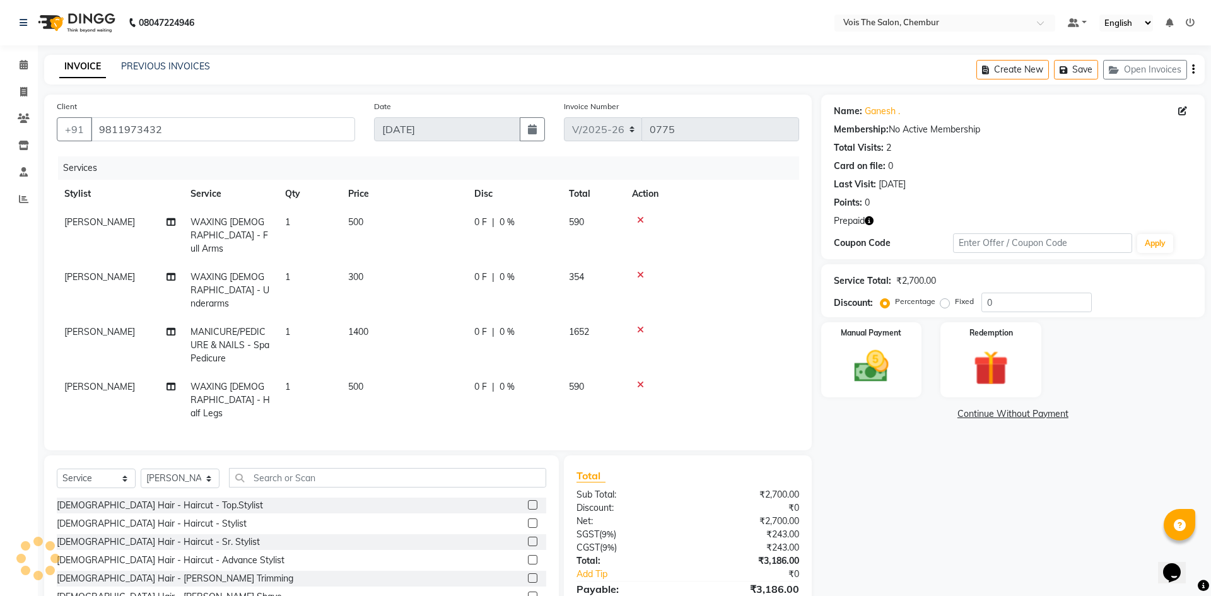
select select "79330"
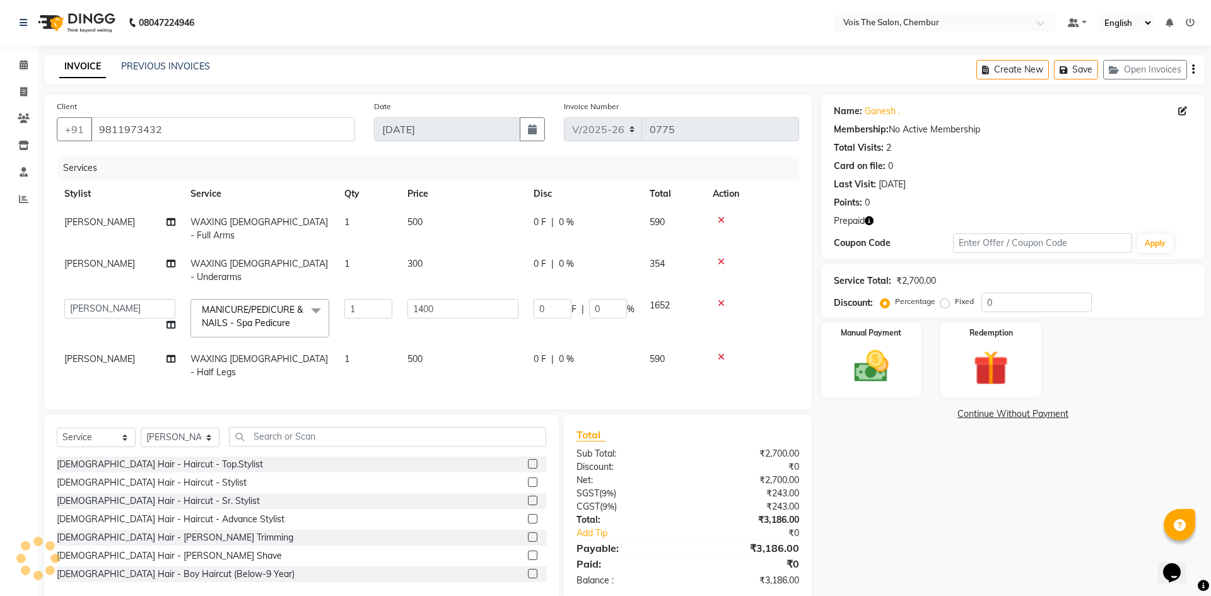
click at [370, 303] on td "1" at bounding box center [368, 318] width 63 height 54
click at [440, 299] on input "1400" at bounding box center [462, 309] width 111 height 20
type input "1500"
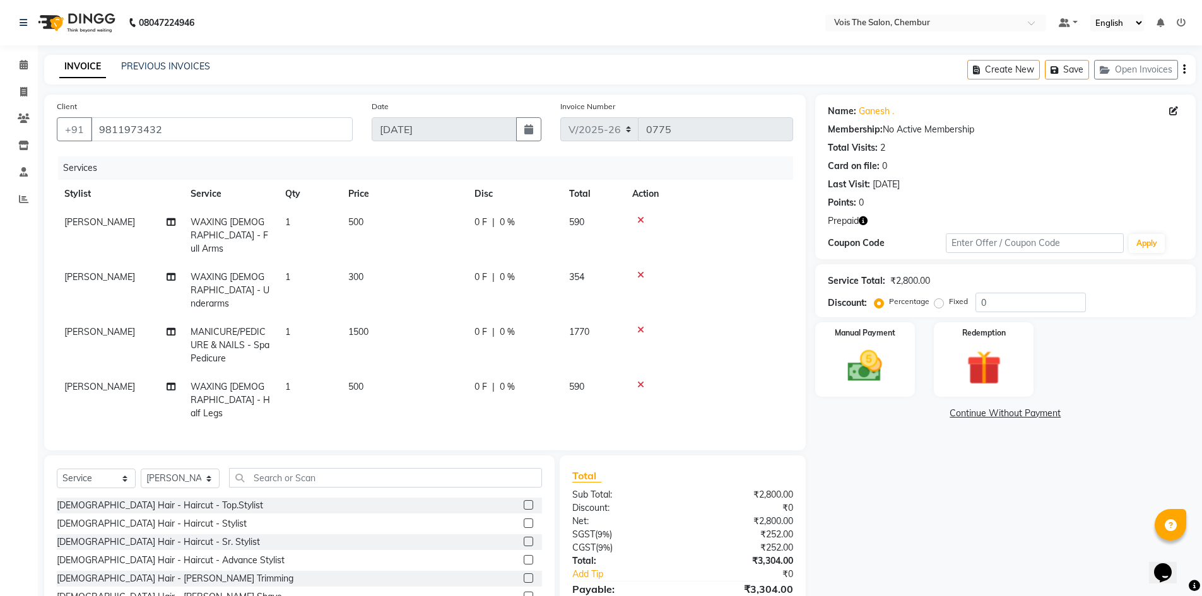
click at [384, 319] on tbody "[PERSON_NAME] [DEMOGRAPHIC_DATA] - Full Arms 1 500 0 F | 0 % 590 [PERSON_NAME] …" at bounding box center [425, 317] width 736 height 219
click at [365, 218] on td "500" at bounding box center [404, 235] width 126 height 55
select select "79330"
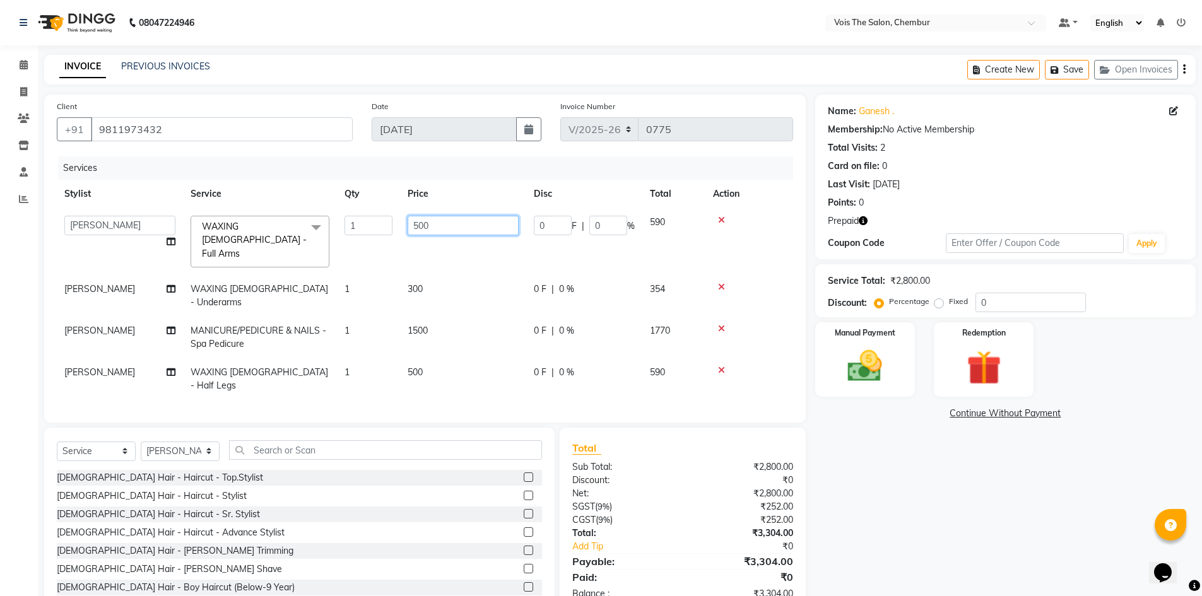
click at [472, 223] on input "500" at bounding box center [462, 226] width 111 height 20
type input "5"
type input "500"
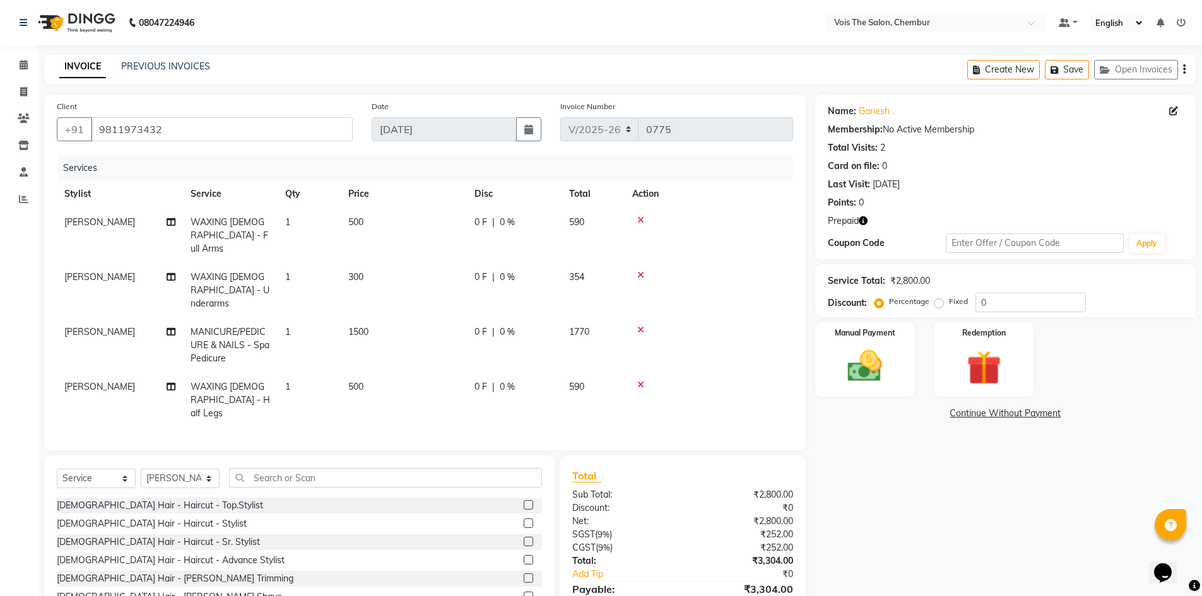
click at [384, 263] on tr "[PERSON_NAME] WAXING [DEMOGRAPHIC_DATA] - Underarms 1 300 0 F | 0 % 354" at bounding box center [425, 290] width 736 height 55
click at [978, 364] on img at bounding box center [983, 368] width 58 height 45
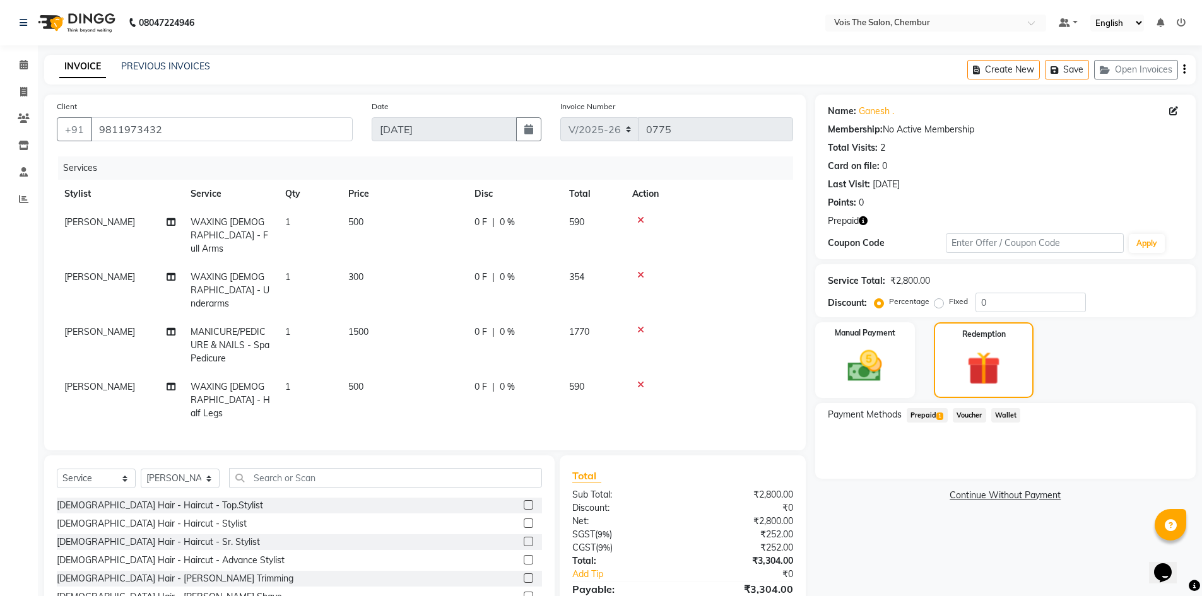
click at [912, 414] on span "Prepaid 1" at bounding box center [926, 415] width 41 height 15
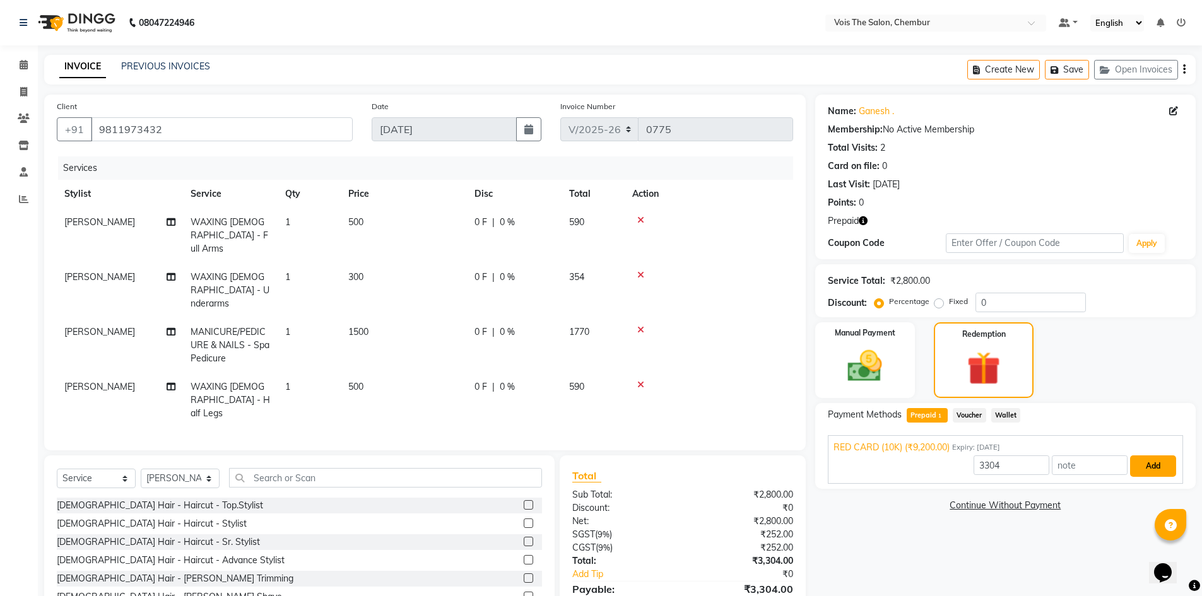
click at [1150, 466] on button "Add" at bounding box center [1153, 465] width 46 height 21
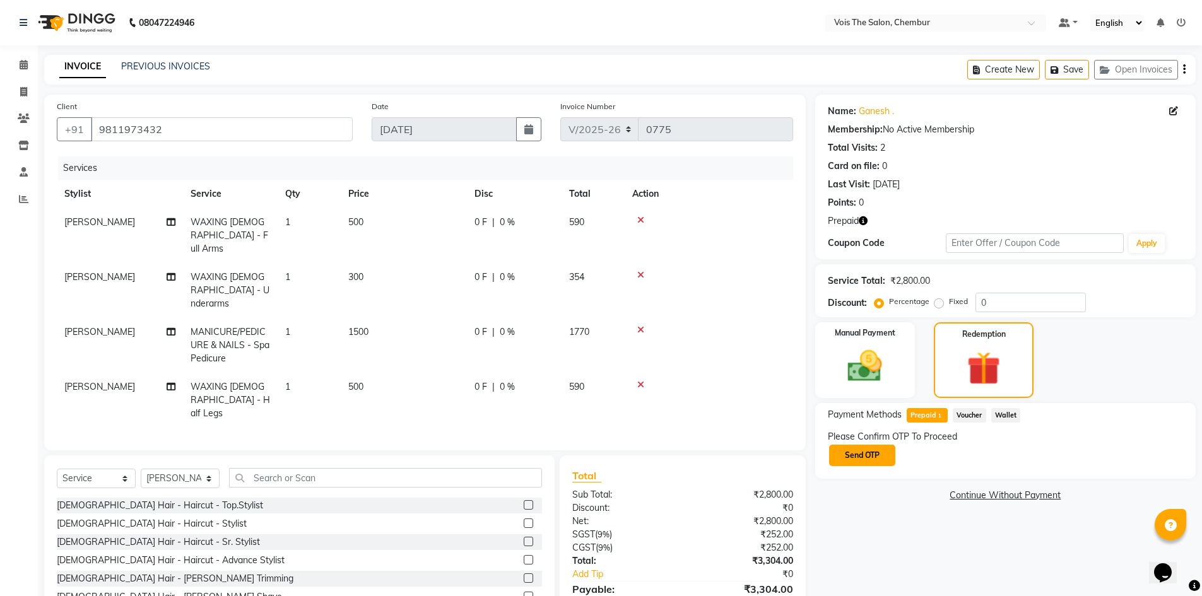
click at [870, 445] on button "Send OTP" at bounding box center [862, 455] width 66 height 21
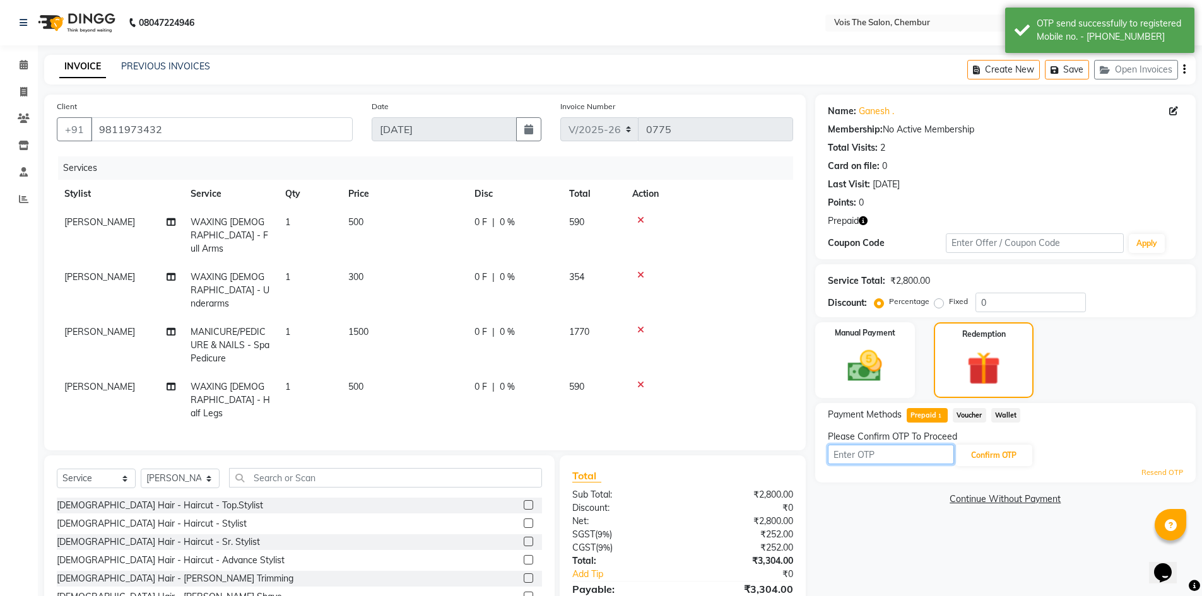
click at [874, 448] on input "text" at bounding box center [891, 455] width 126 height 20
type input "3408"
click at [985, 457] on button "Confirm OTP" at bounding box center [993, 455] width 77 height 21
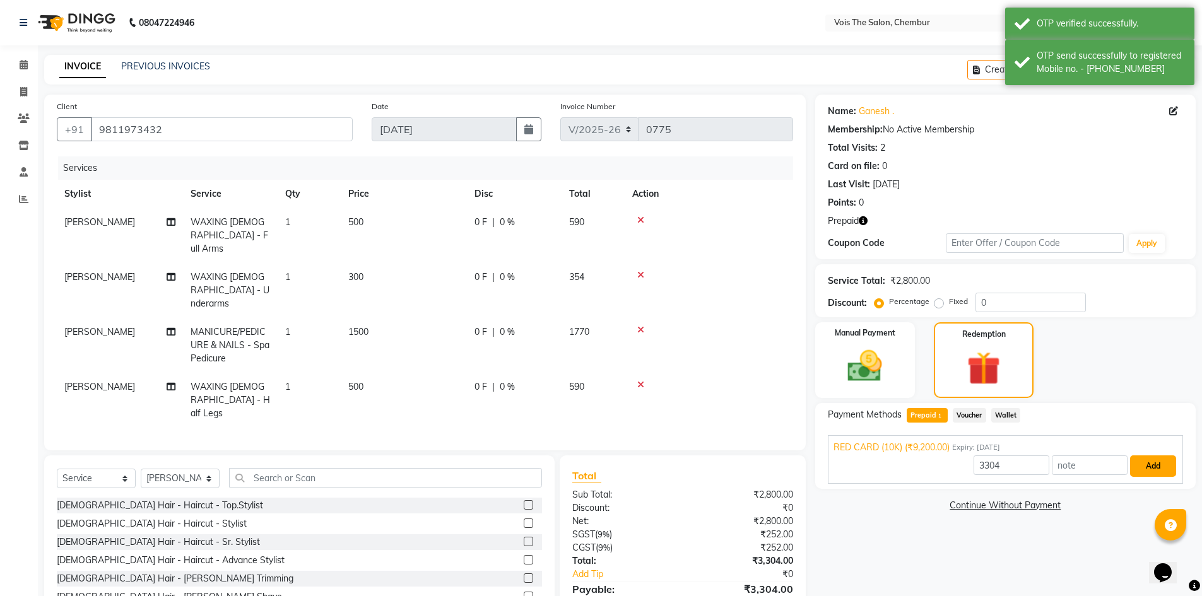
click at [1164, 468] on button "Add" at bounding box center [1153, 465] width 46 height 21
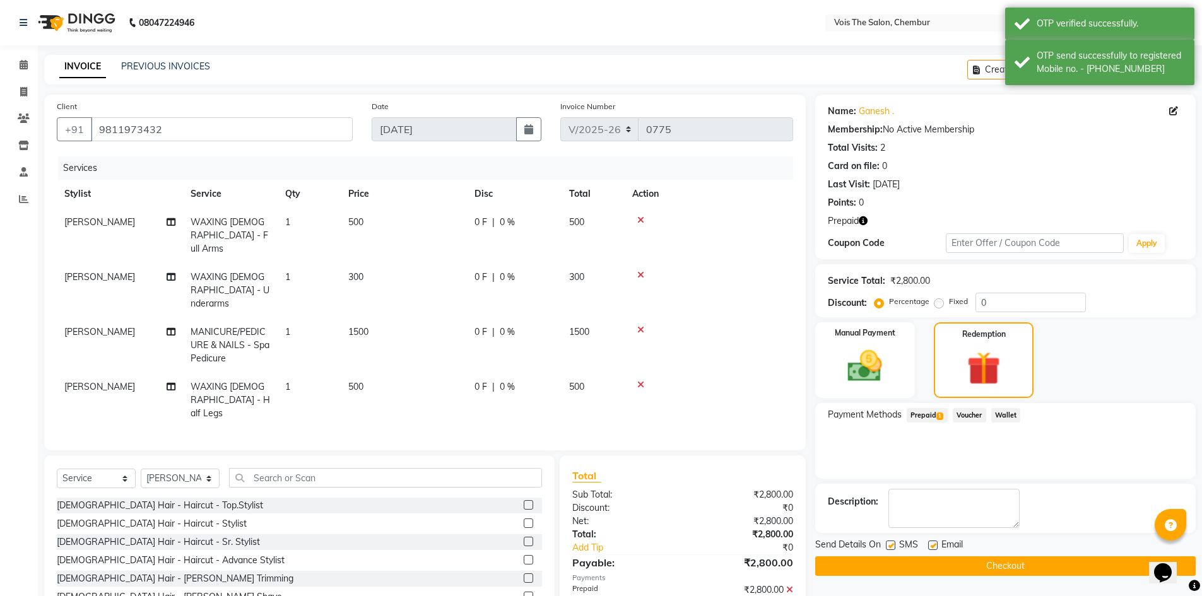
scroll to position [34, 0]
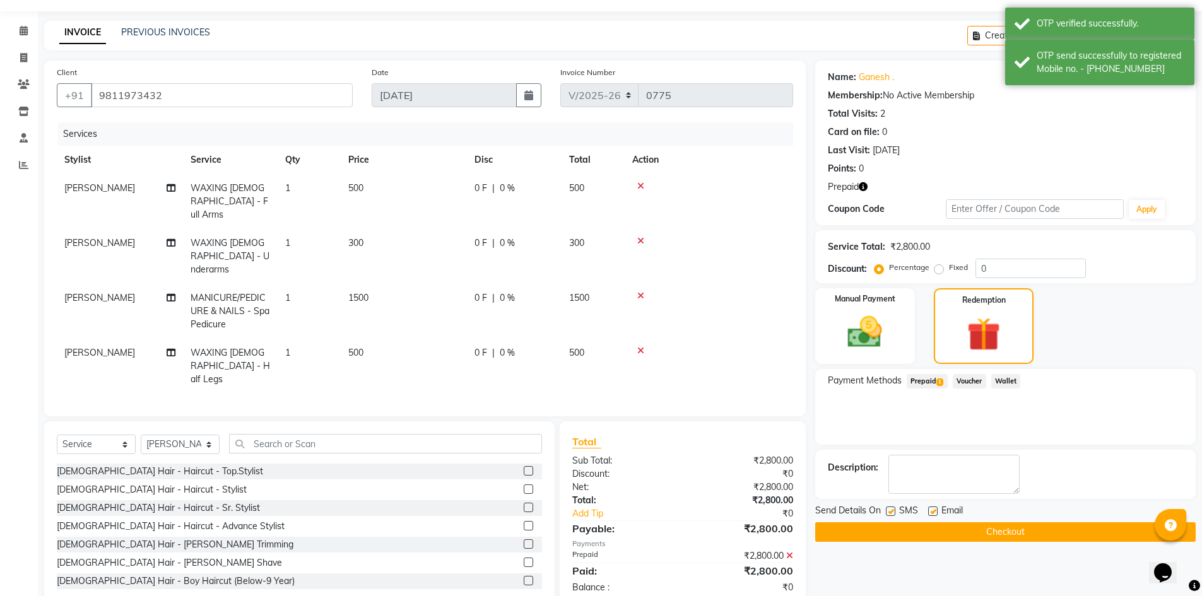
click at [991, 530] on button "Checkout" at bounding box center [1005, 532] width 380 height 20
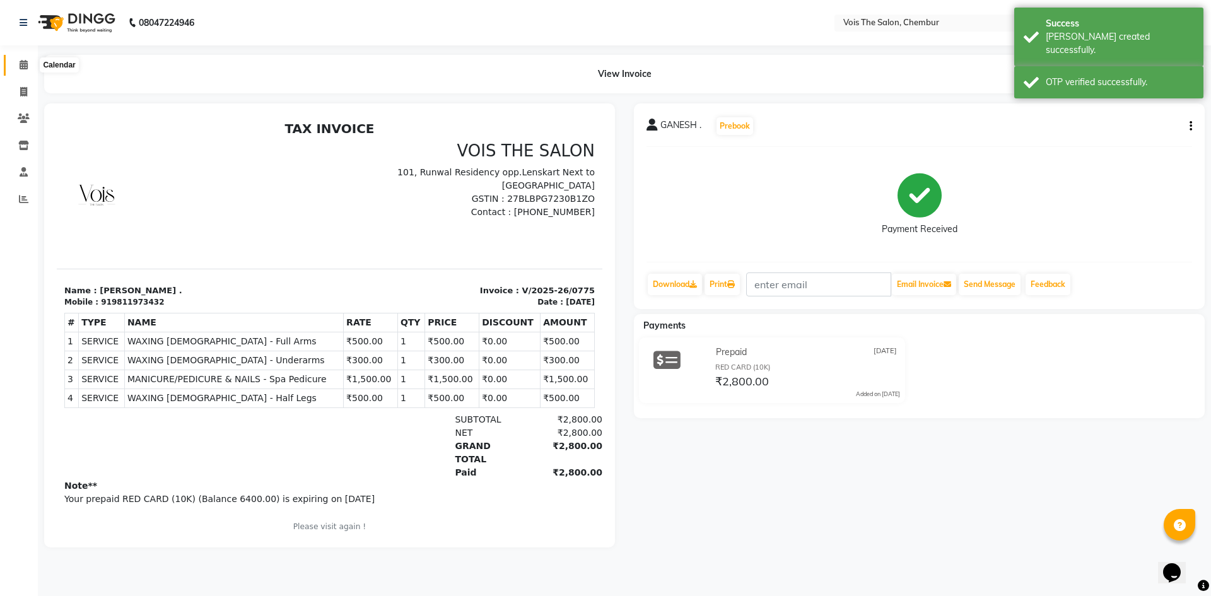
click at [21, 64] on icon at bounding box center [24, 64] width 8 height 9
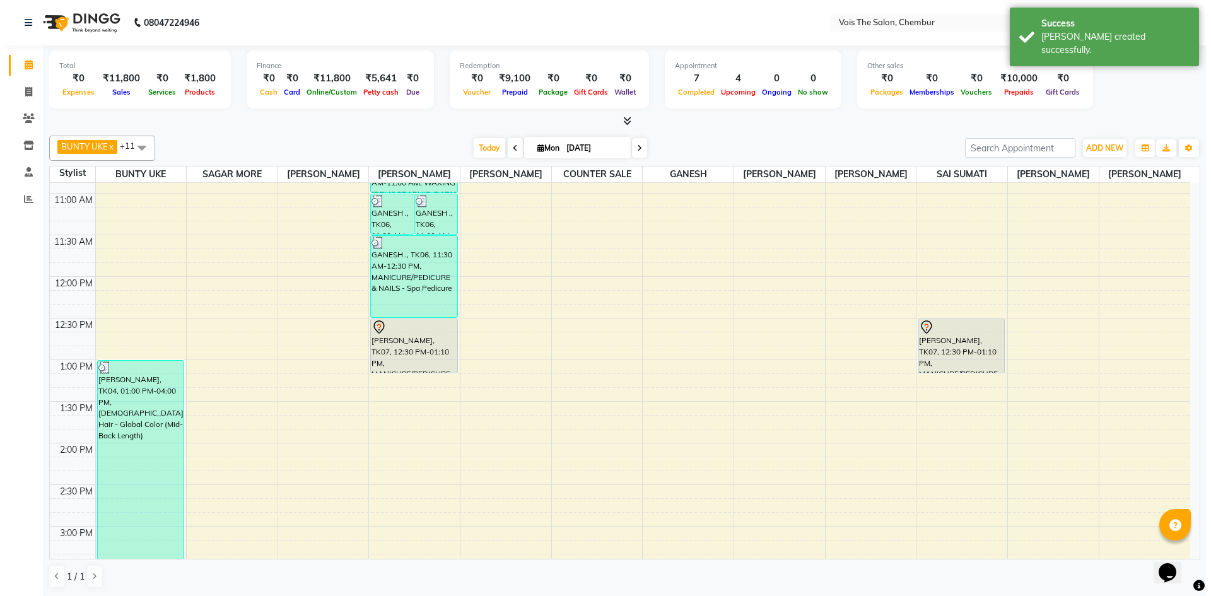
scroll to position [242, 0]
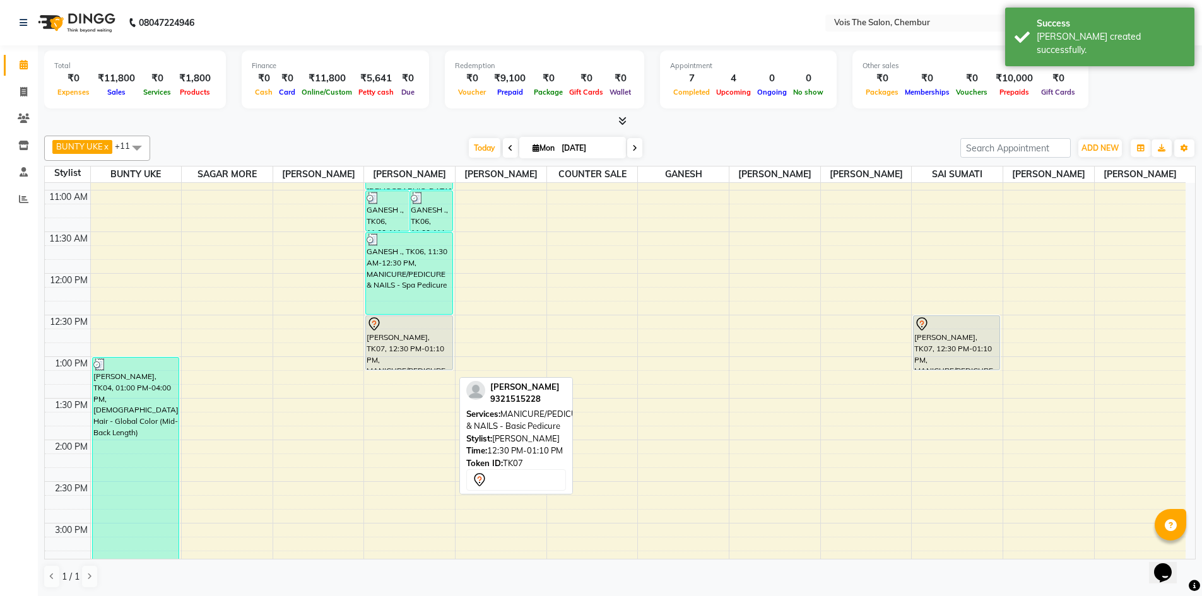
click at [390, 346] on div "[PERSON_NAME], TK07, 12:30 PM-01:10 PM, MANICURE/PEDICURE & NAILS - Basic Pedic…" at bounding box center [409, 343] width 86 height 54
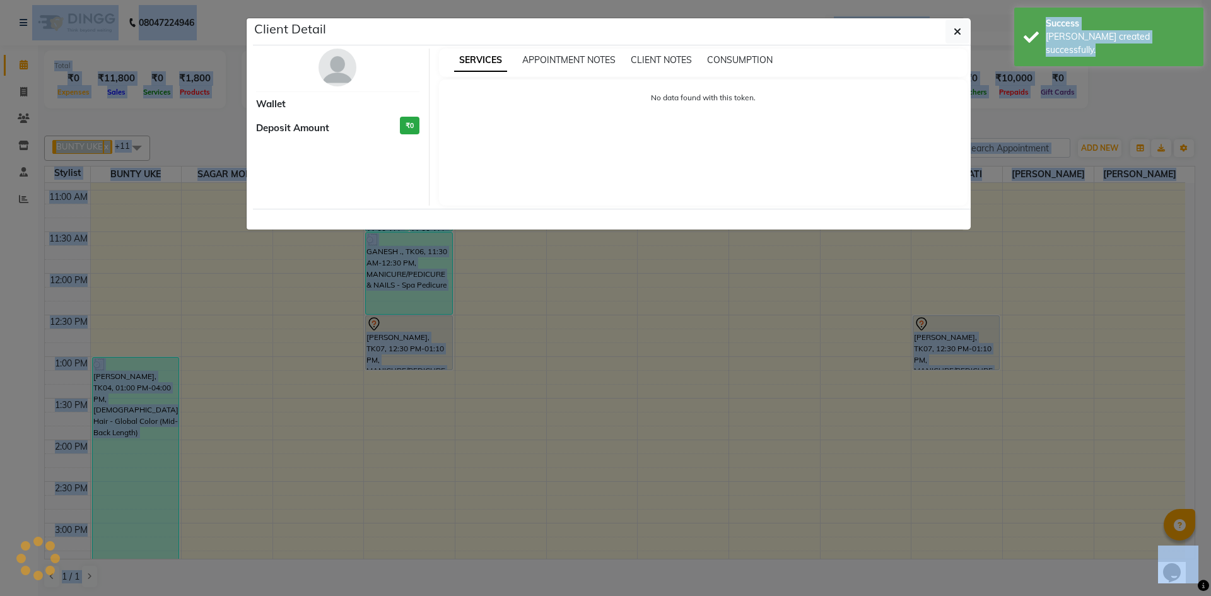
click at [390, 346] on ngb-modal-window "Client Detail Wallet Deposit Amount ₹0 SERVICES APPOINTMENT NOTES CLIENT NOTES …" at bounding box center [605, 298] width 1211 height 596
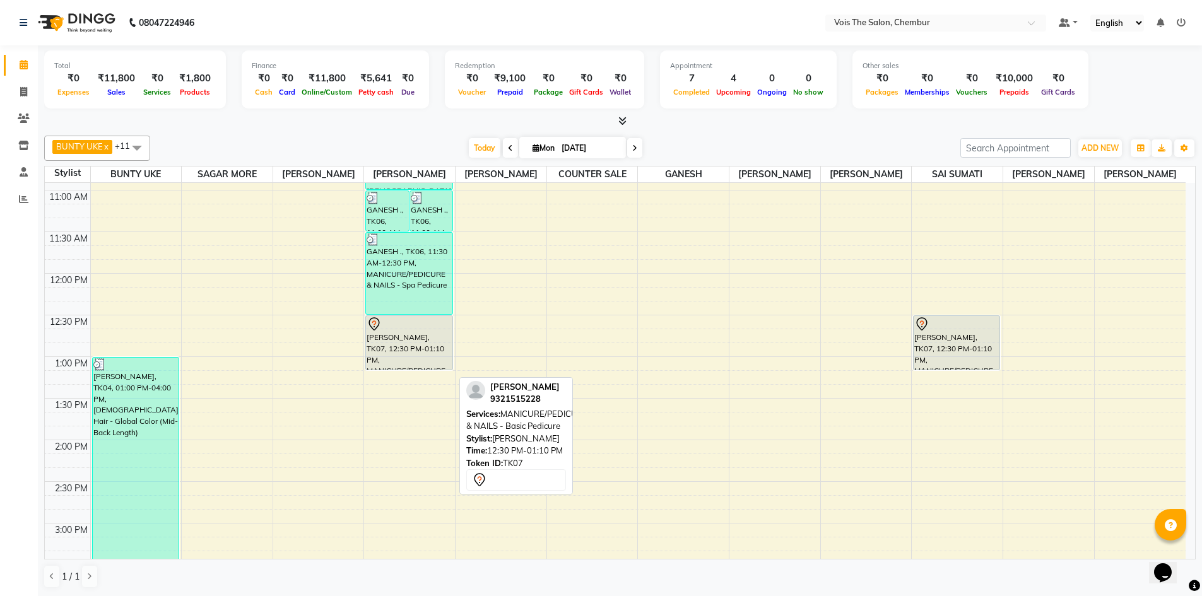
click at [390, 346] on div "[PERSON_NAME], TK07, 12:30 PM-01:10 PM, MANICURE/PEDICURE & NAILS - Basic Pedic…" at bounding box center [409, 343] width 86 height 54
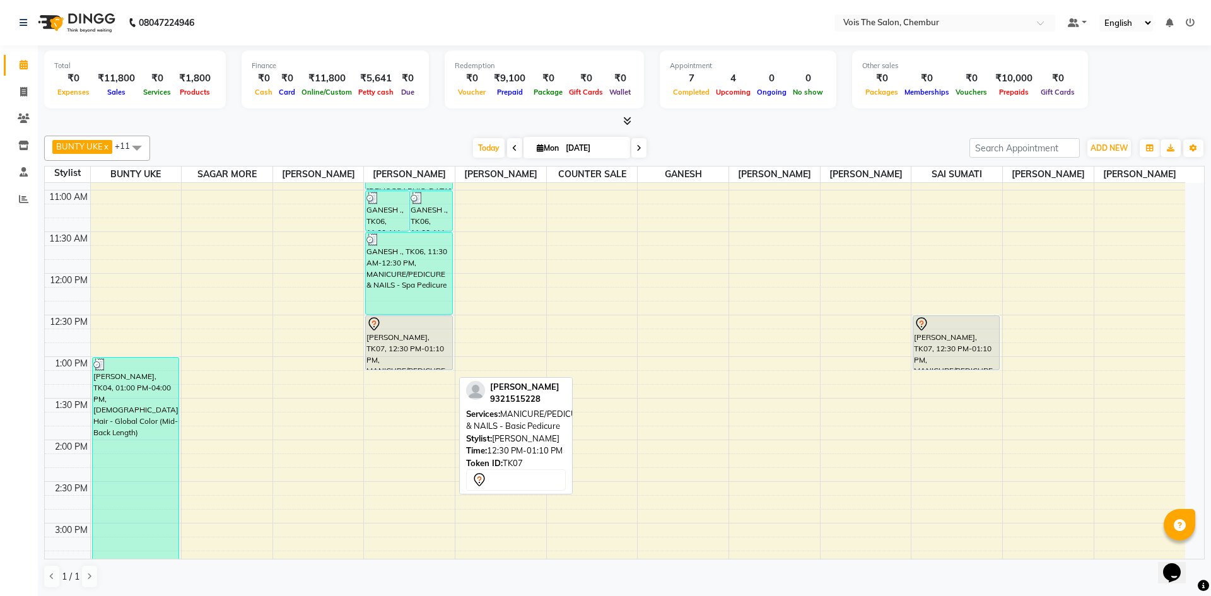
select select "7"
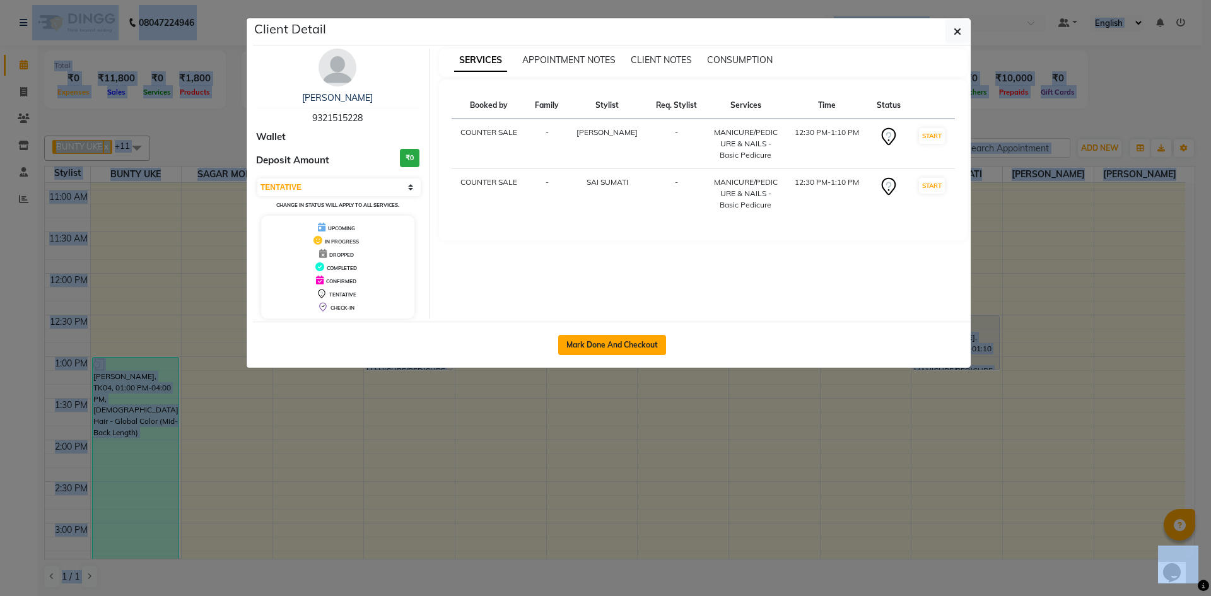
click at [613, 343] on button "Mark Done And Checkout" at bounding box center [612, 345] width 108 height 20
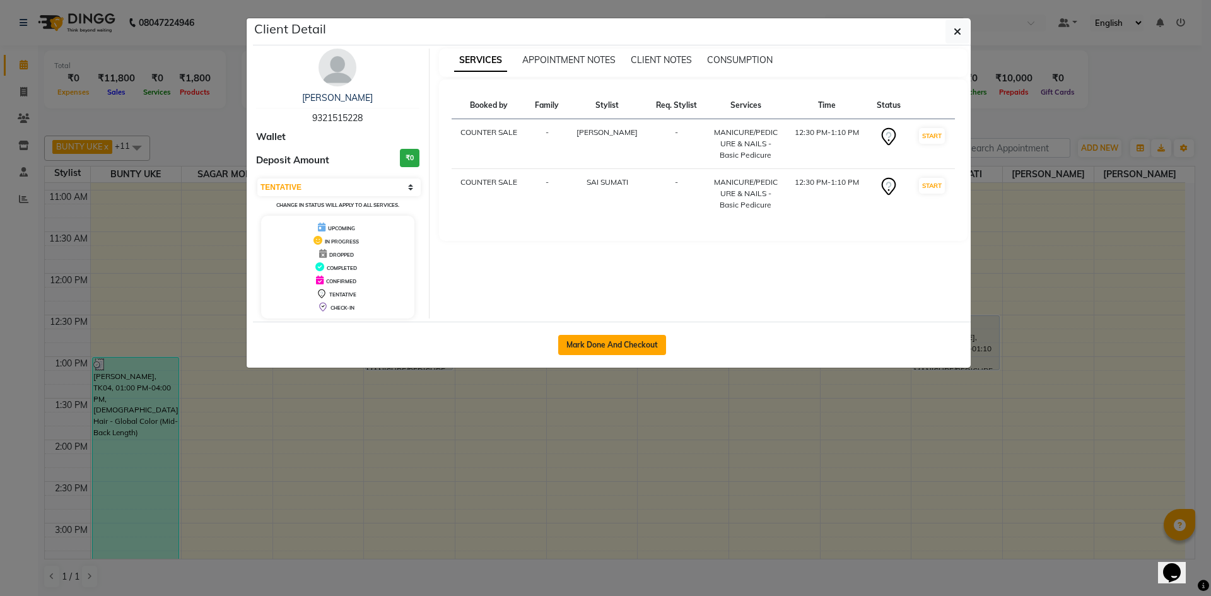
select select "service"
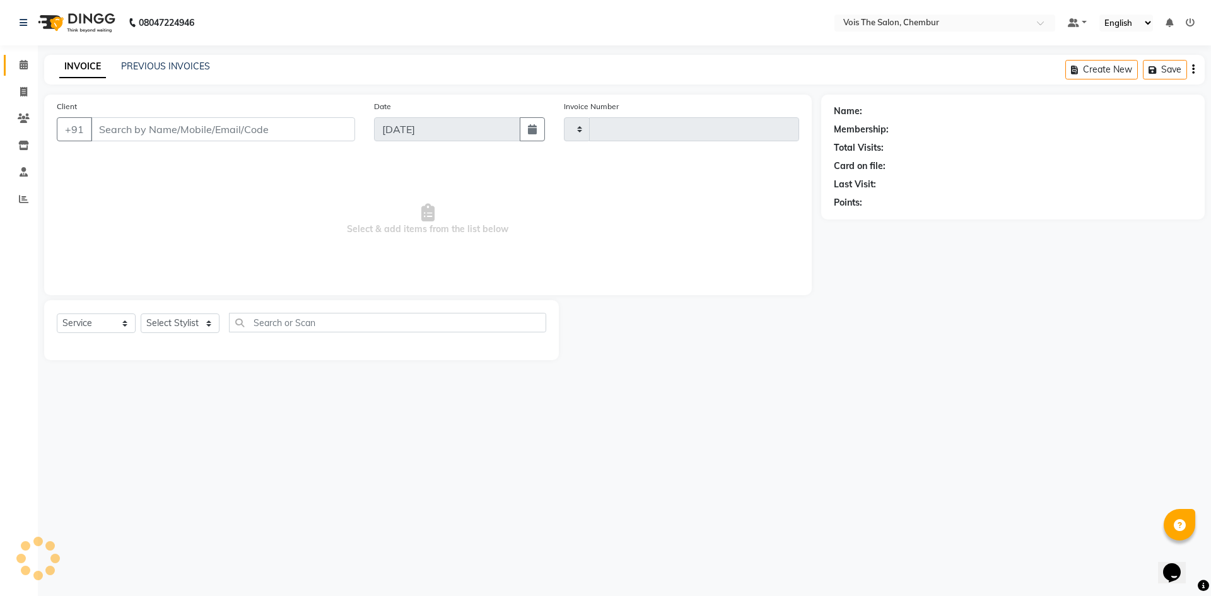
type input "0776"
select select "8261"
type input "9321515228"
select select "79330"
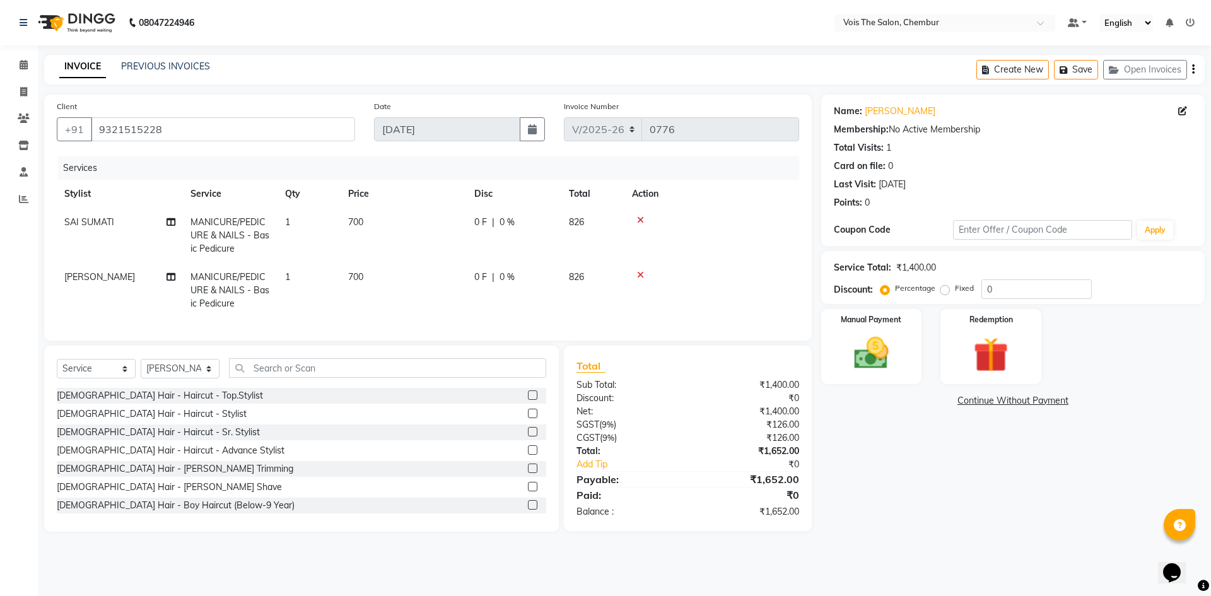
click at [363, 219] on span "700" at bounding box center [355, 221] width 15 height 11
select select "88616"
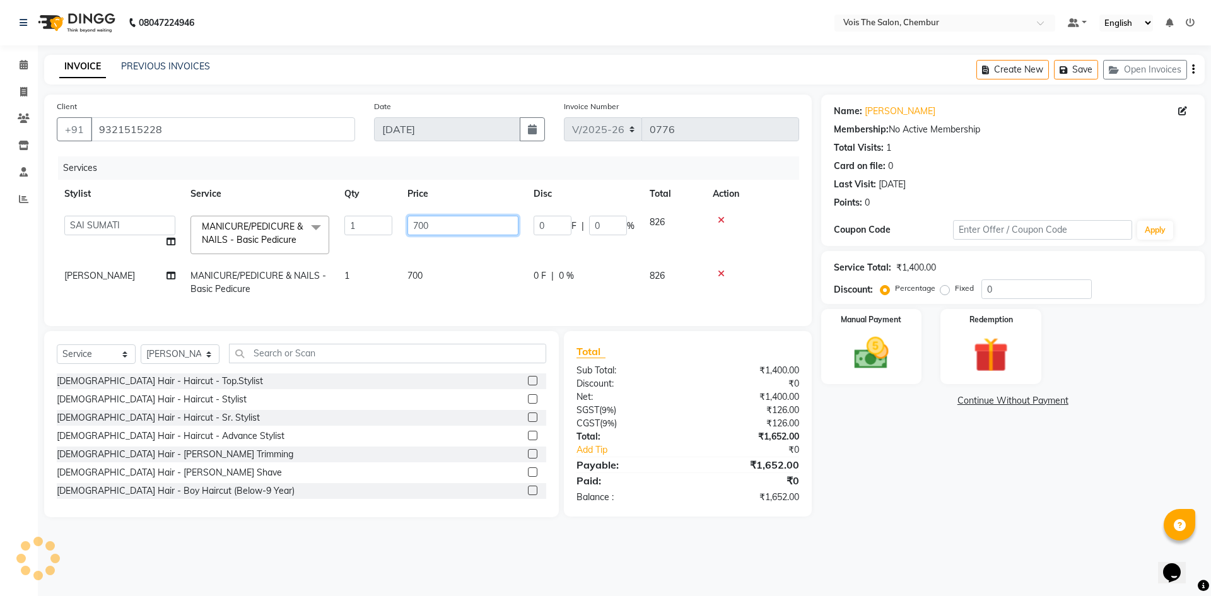
click at [442, 226] on input "700" at bounding box center [462, 226] width 111 height 20
type input "7"
type input "0"
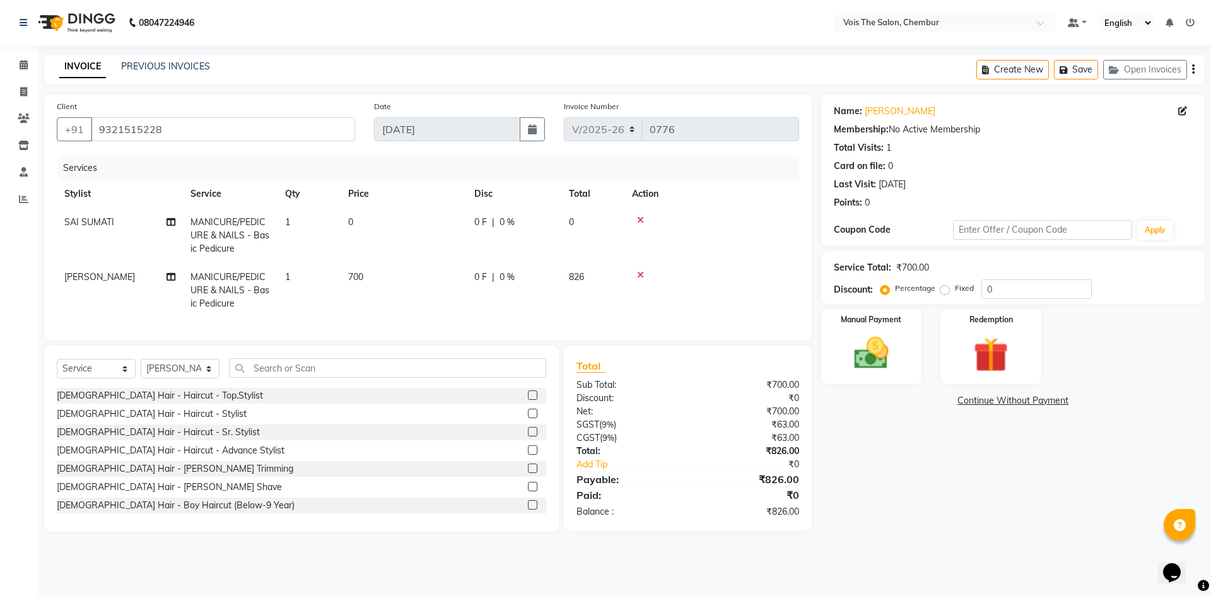
click at [445, 253] on td "0" at bounding box center [404, 235] width 126 height 55
select select "88616"
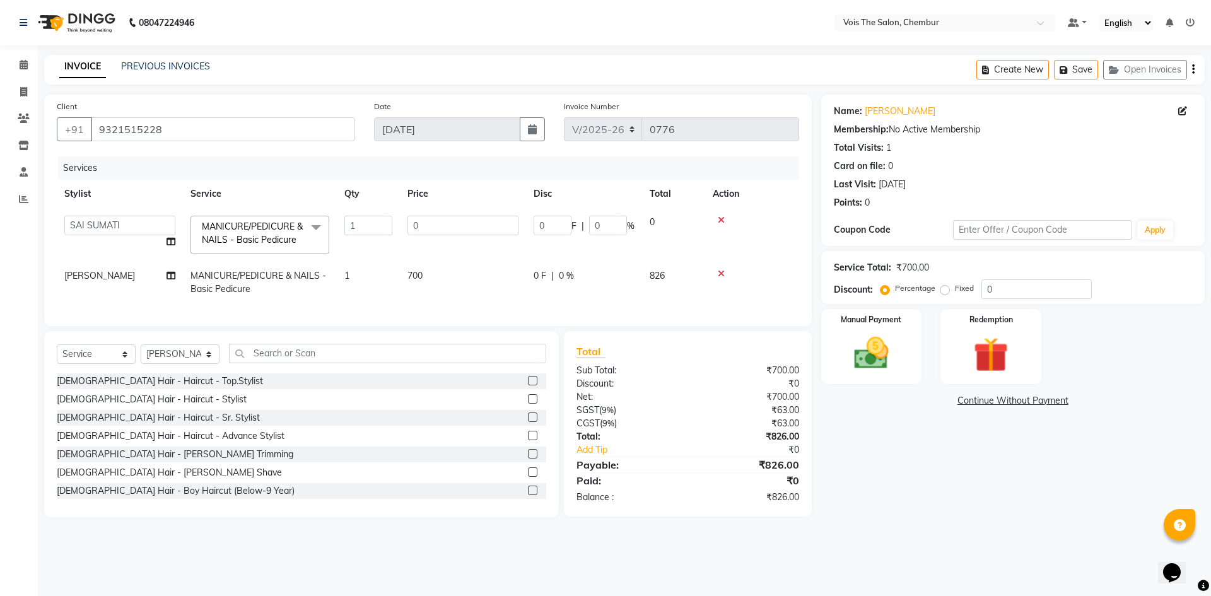
click at [433, 278] on td "700" at bounding box center [463, 283] width 126 height 42
select select "79330"
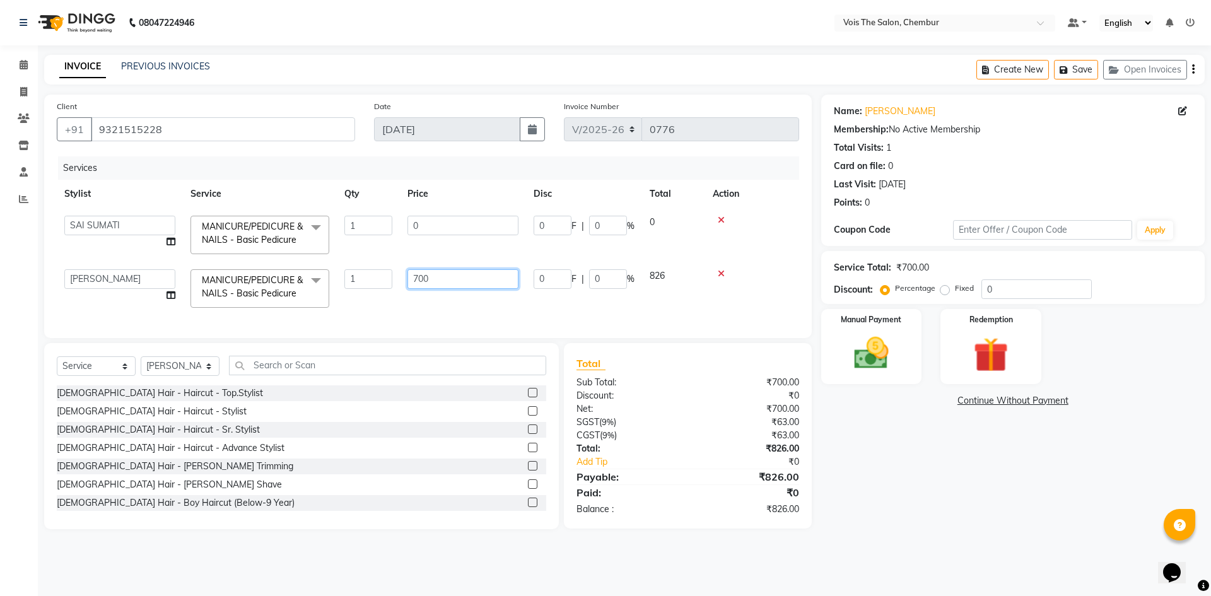
click at [433, 278] on input "700" at bounding box center [462, 279] width 111 height 20
type input "7"
type input "0"
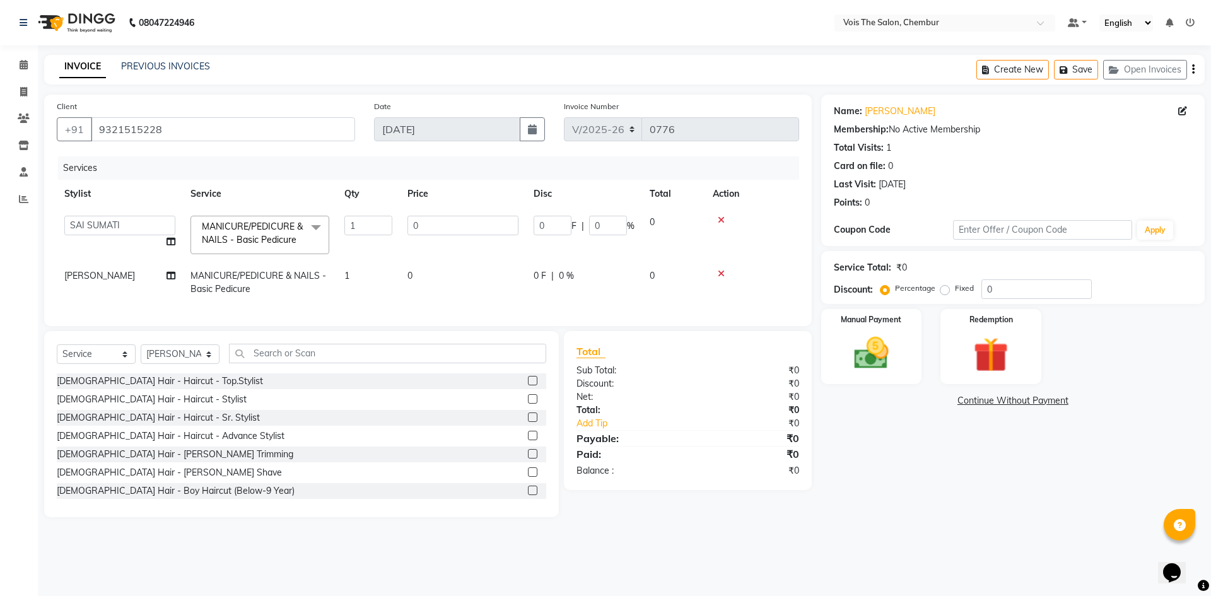
click at [412, 310] on div "Services Stylist Service Qty Price Disc Total Action admin BUNTY UKE COUNTER SA…" at bounding box center [428, 234] width 742 height 157
click at [298, 363] on input "text" at bounding box center [387, 354] width 317 height 20
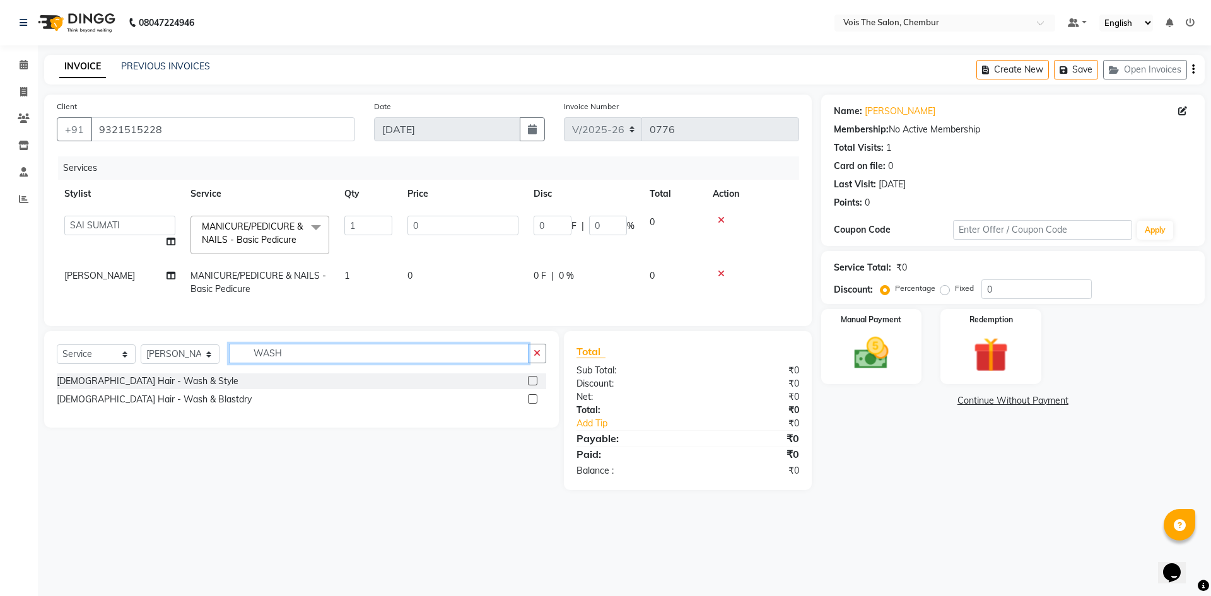
type input "WASH"
click at [535, 404] on label at bounding box center [532, 398] width 9 height 9
click at [535, 404] on input "checkbox" at bounding box center [532, 399] width 8 height 8
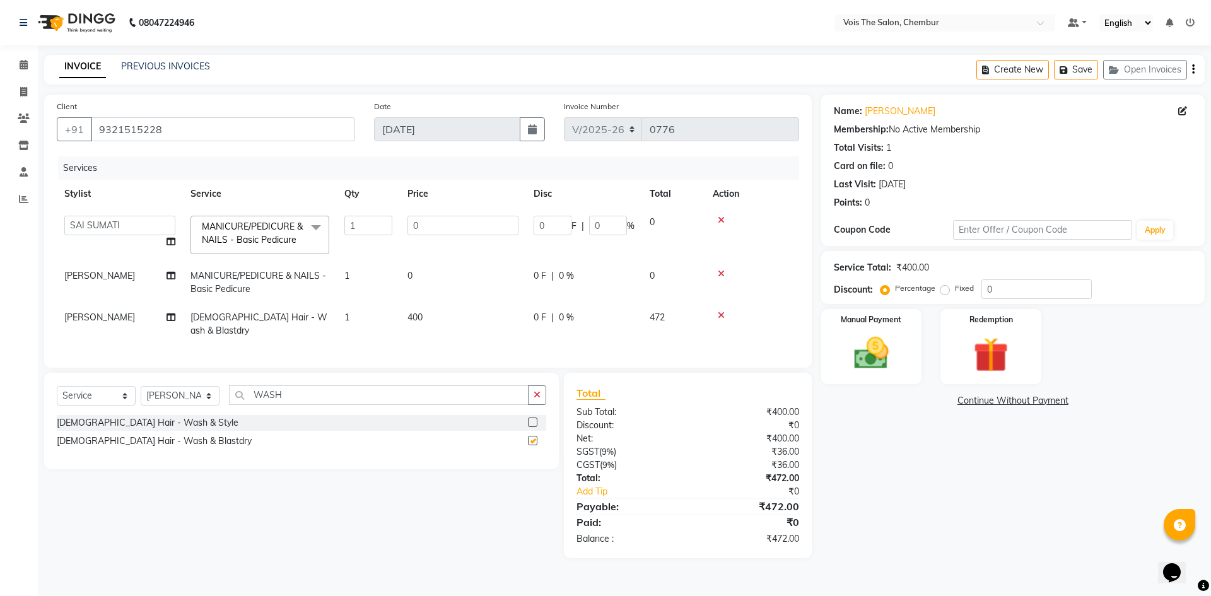
checkbox input "false"
click at [426, 314] on td "400" at bounding box center [463, 324] width 126 height 42
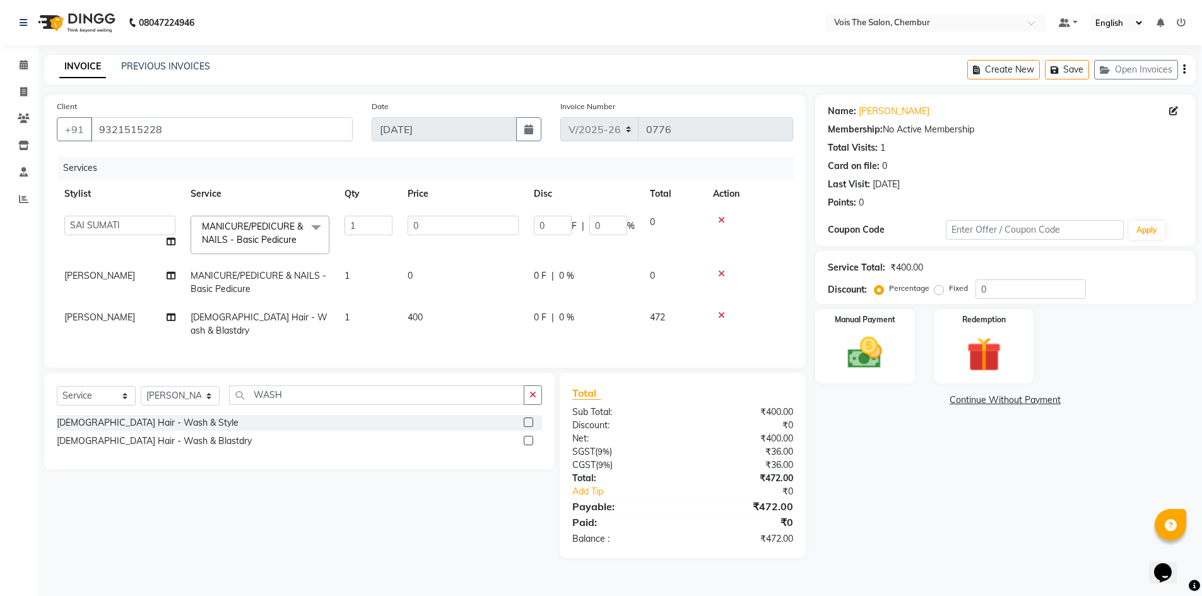
select select "79330"
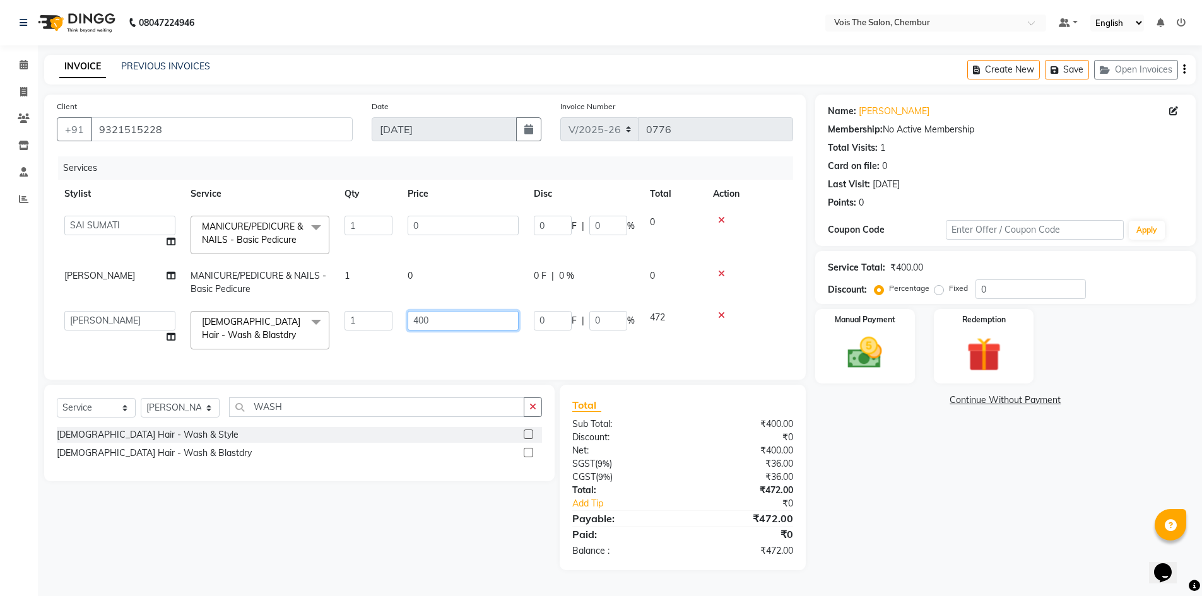
click at [426, 314] on input "400" at bounding box center [462, 321] width 111 height 20
click at [435, 316] on input "400" at bounding box center [462, 321] width 111 height 20
type input "4"
type input "0"
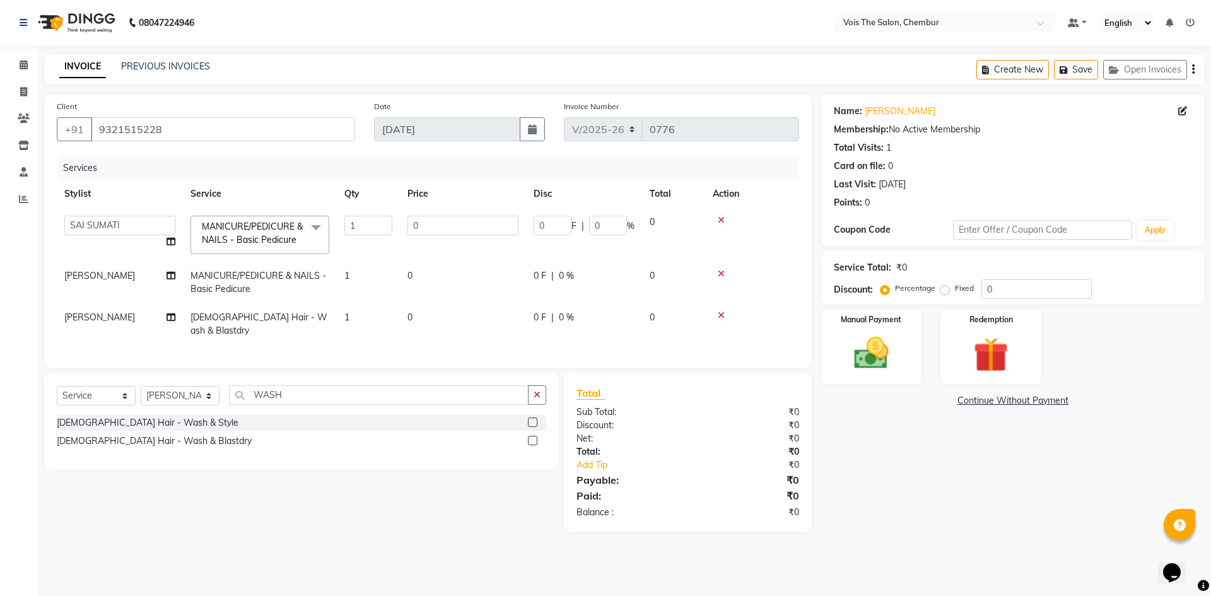
click at [407, 352] on div "Client [PHONE_NUMBER] Date [DATE] Invoice Number V/2025 V/[PHONE_NUMBER] Servic…" at bounding box center [428, 231] width 768 height 273
click at [135, 315] on span "[PERSON_NAME]" at bounding box center [99, 317] width 71 height 11
select select "79330"
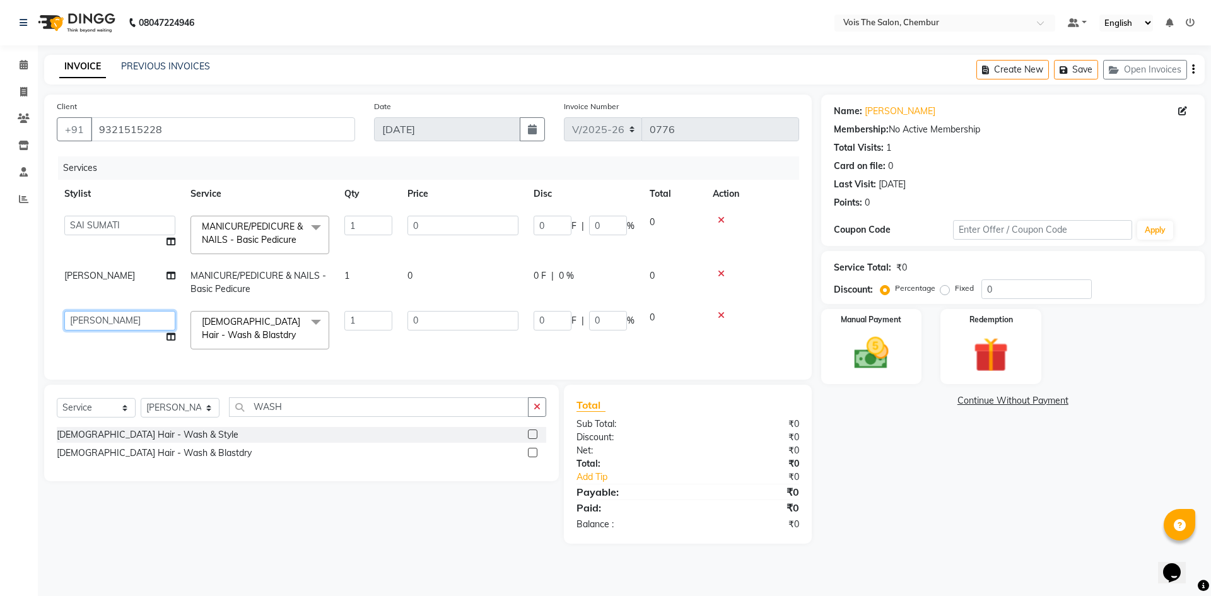
click at [139, 315] on select "admin BUNTY UKE COUNTER SALE GANESH [PERSON_NAME] [PERSON_NAME] [PERSON_NAME] M…" at bounding box center [119, 321] width 111 height 20
select select "79152"
click at [406, 341] on td "0" at bounding box center [463, 330] width 126 height 54
click at [875, 347] on img at bounding box center [871, 353] width 59 height 42
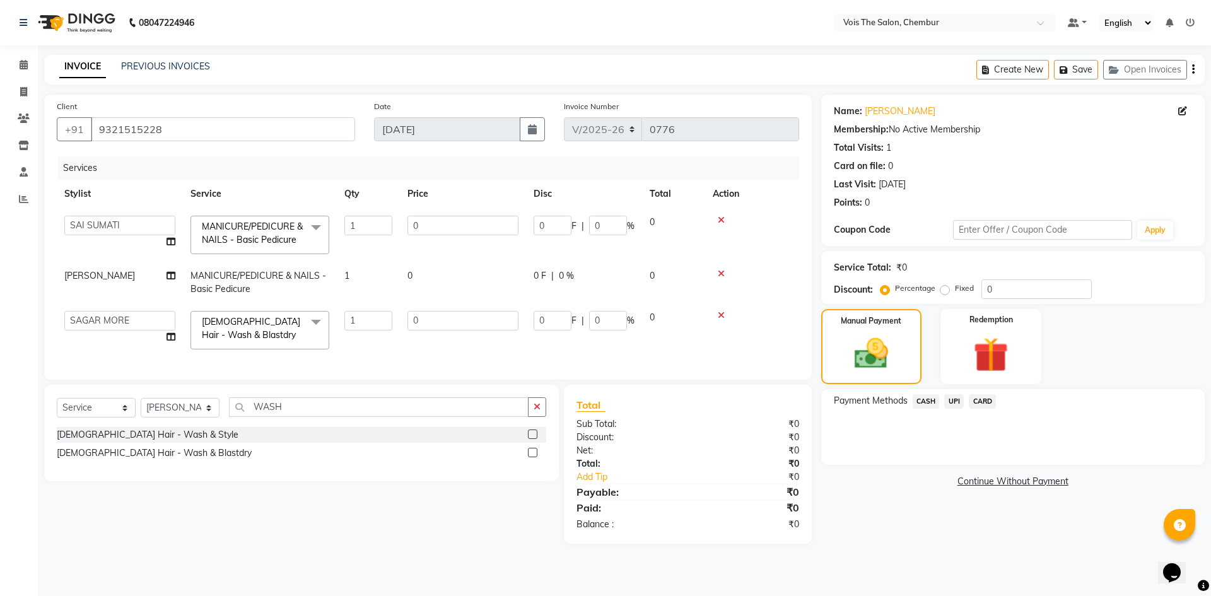
click at [928, 404] on span "CASH" at bounding box center [926, 401] width 27 height 15
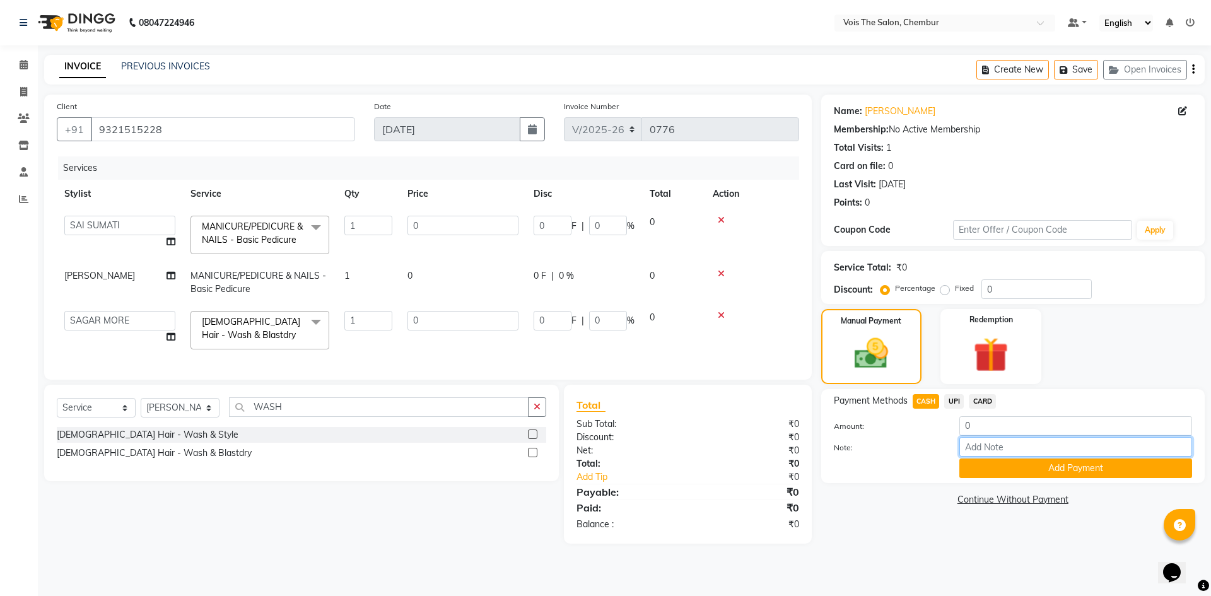
click at [986, 448] on input "Note:" at bounding box center [1075, 447] width 233 height 20
click at [986, 448] on input "SHELL" at bounding box center [1075, 447] width 233 height 20
type input "shell central"
click at [1082, 474] on button "Add Payment" at bounding box center [1075, 469] width 233 height 20
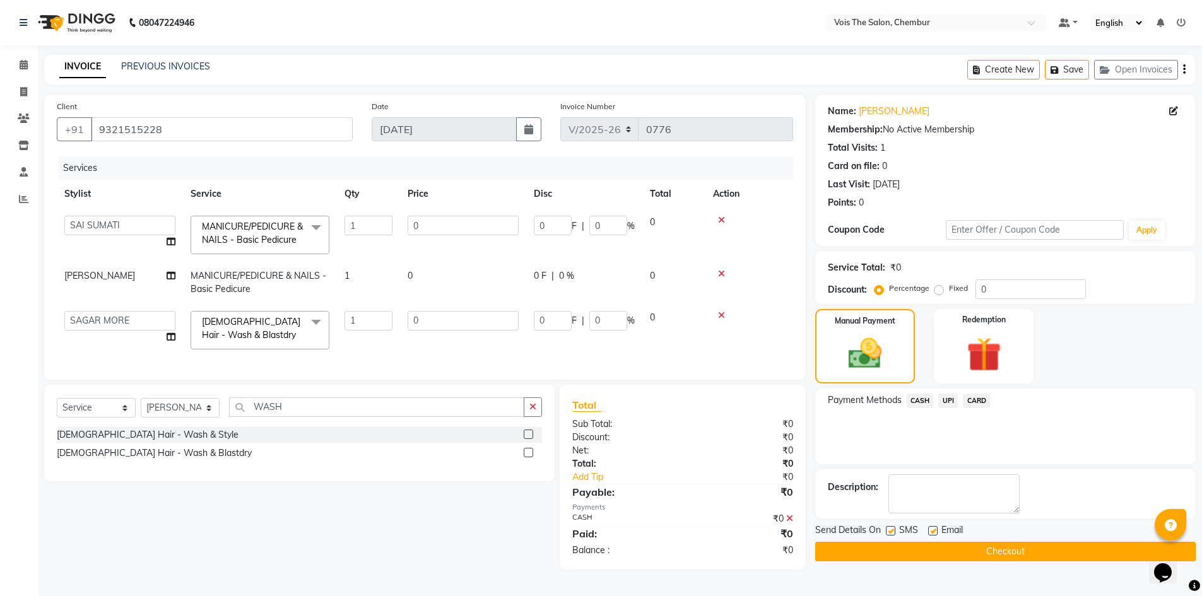
click at [999, 554] on button "Checkout" at bounding box center [1005, 552] width 380 height 20
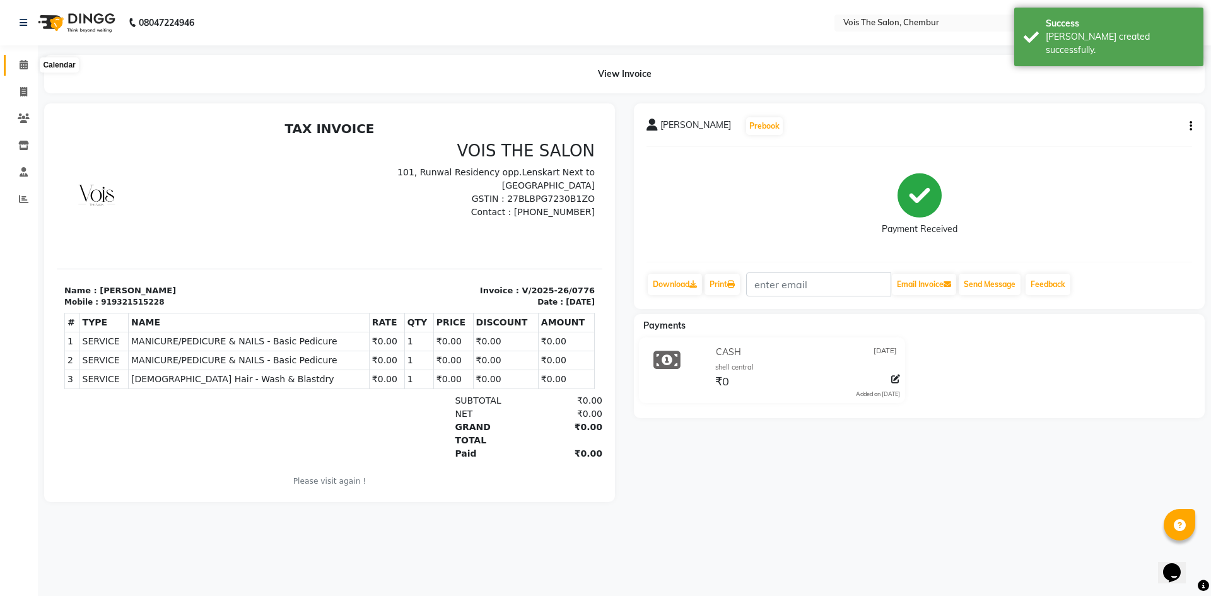
click at [26, 69] on span at bounding box center [24, 65] width 22 height 15
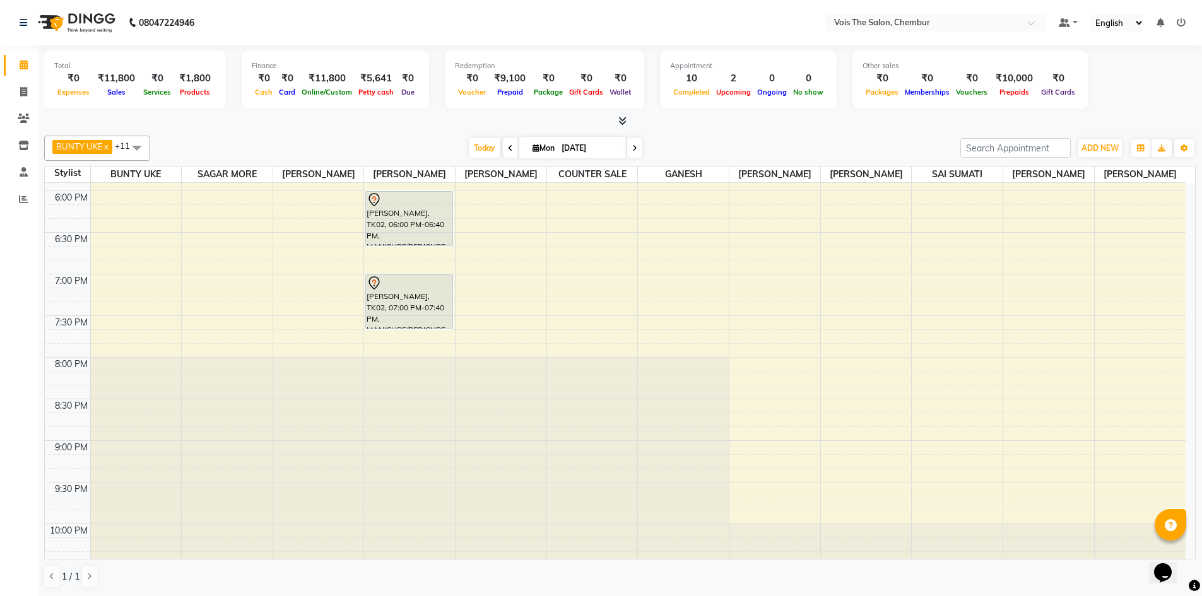
scroll to position [825, 0]
click at [635, 148] on icon at bounding box center [634, 148] width 5 height 8
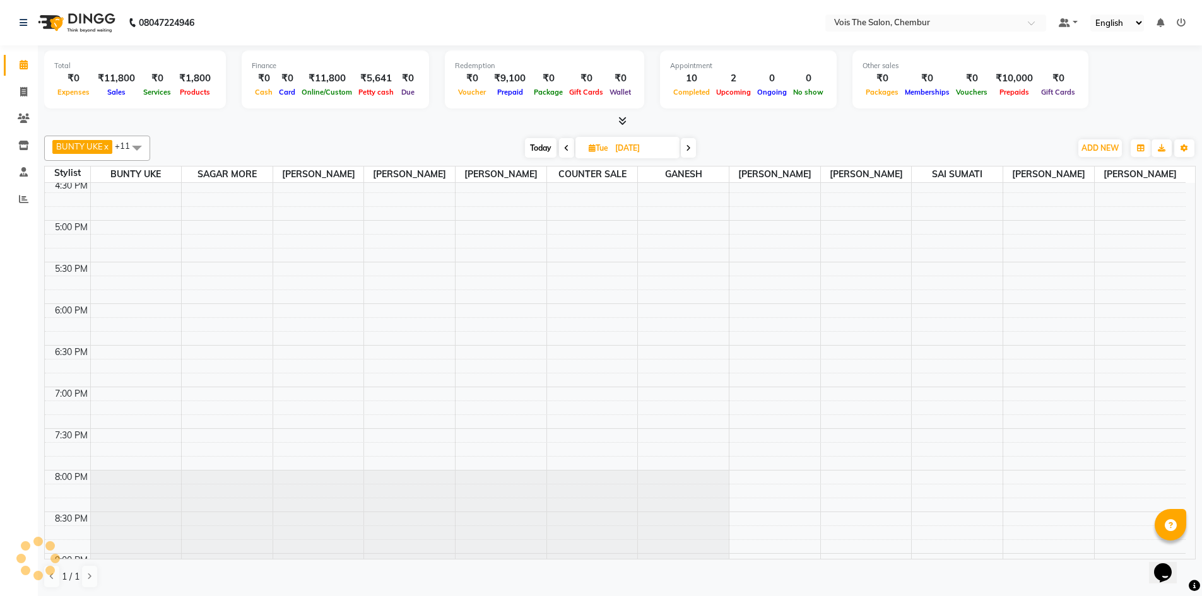
scroll to position [696, 0]
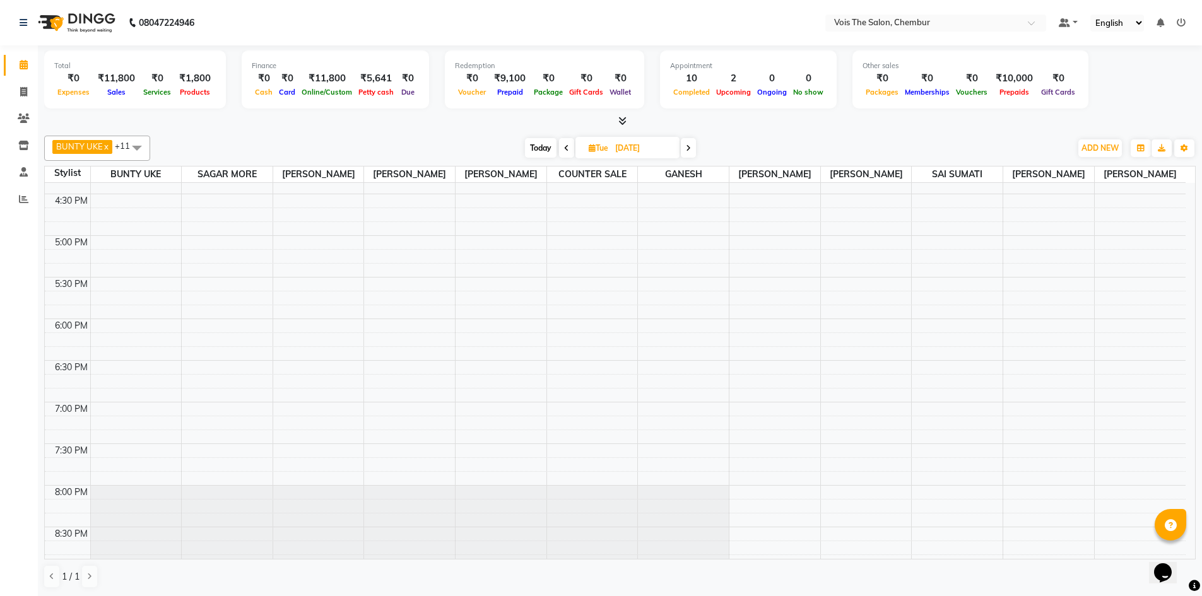
click at [541, 140] on span "Today" at bounding box center [541, 148] width 32 height 20
type input "[DATE]"
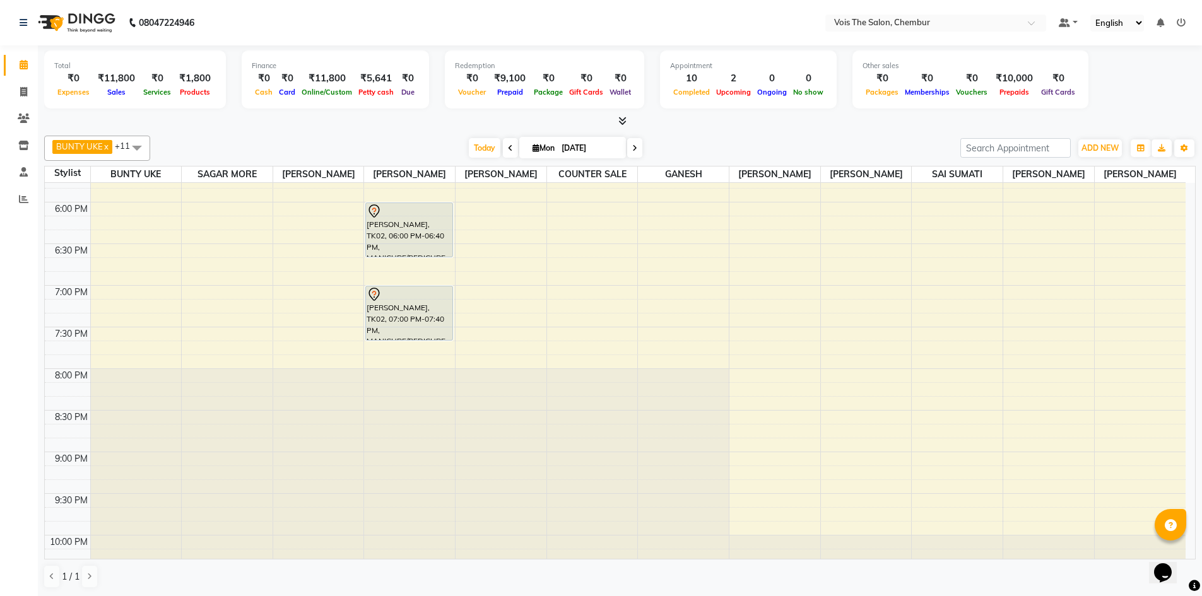
scroll to position [750, 0]
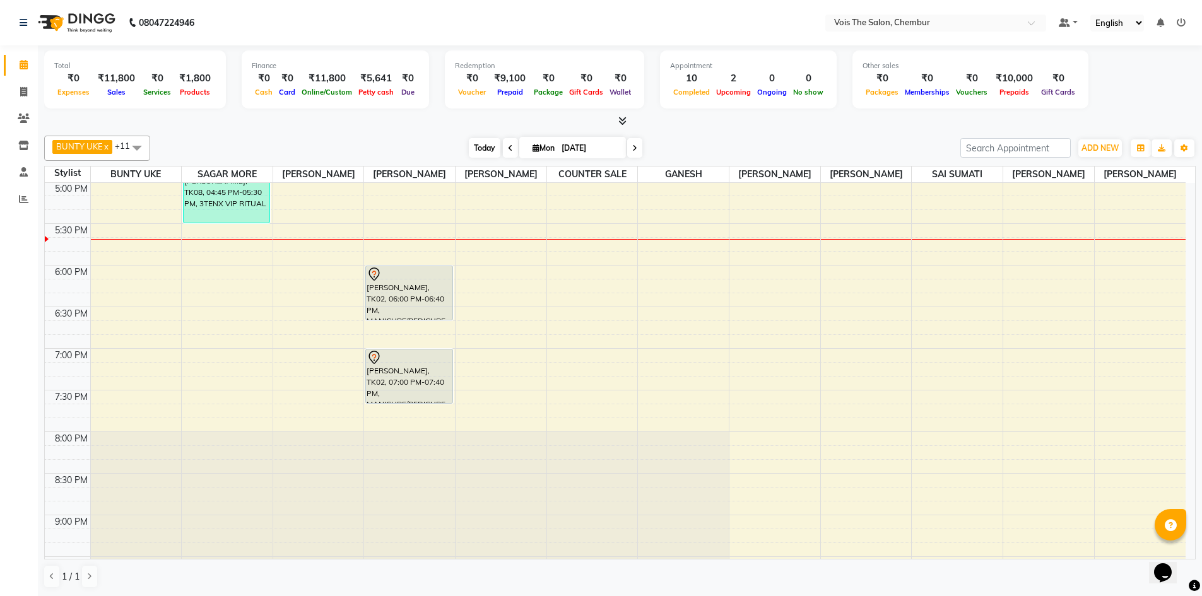
click at [482, 143] on span "Today" at bounding box center [485, 148] width 32 height 20
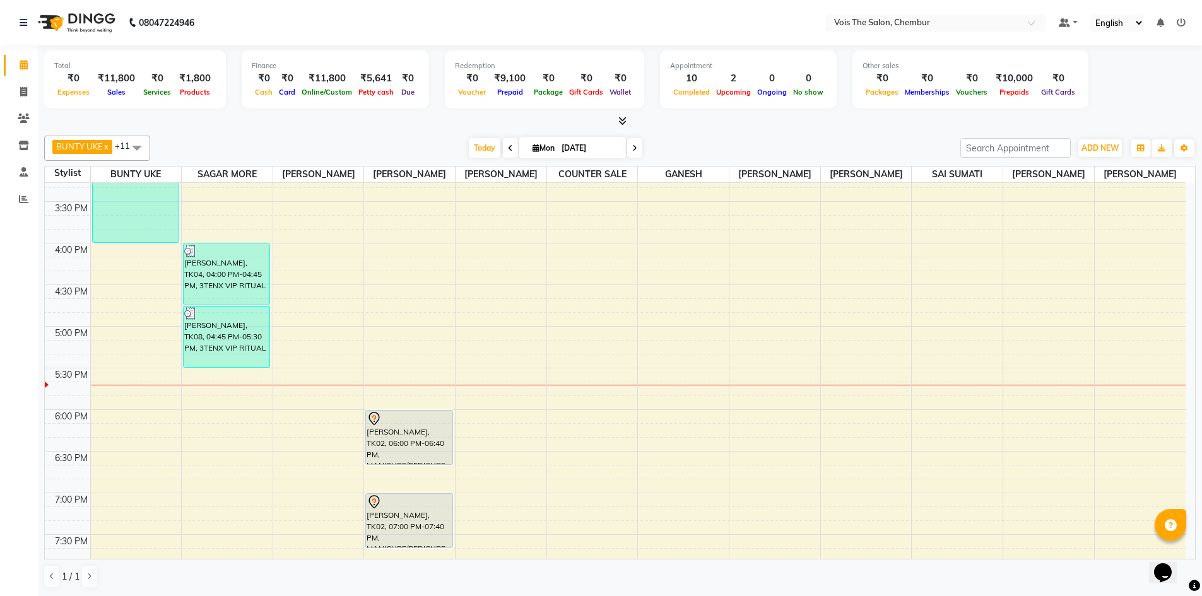
scroll to position [610, 0]
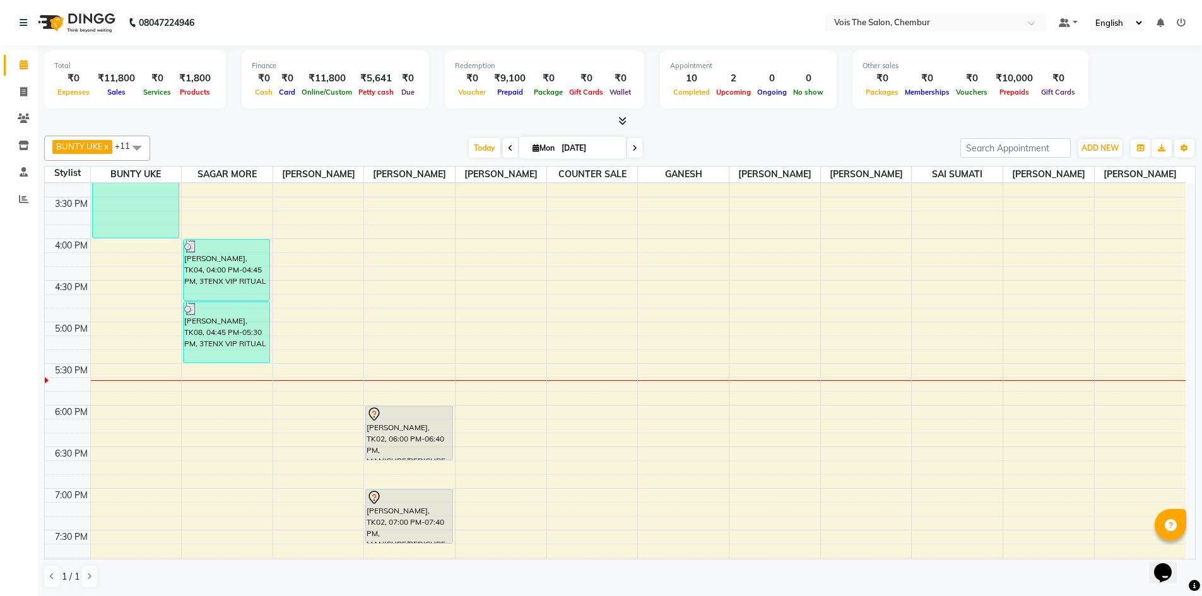
click at [1201, 417] on div "Total ₹0 Expenses ₹11,800 Sales ₹0 Services ₹1,800 Products Finance ₹0 Cash ₹0 …" at bounding box center [620, 320] width 1164 height 551
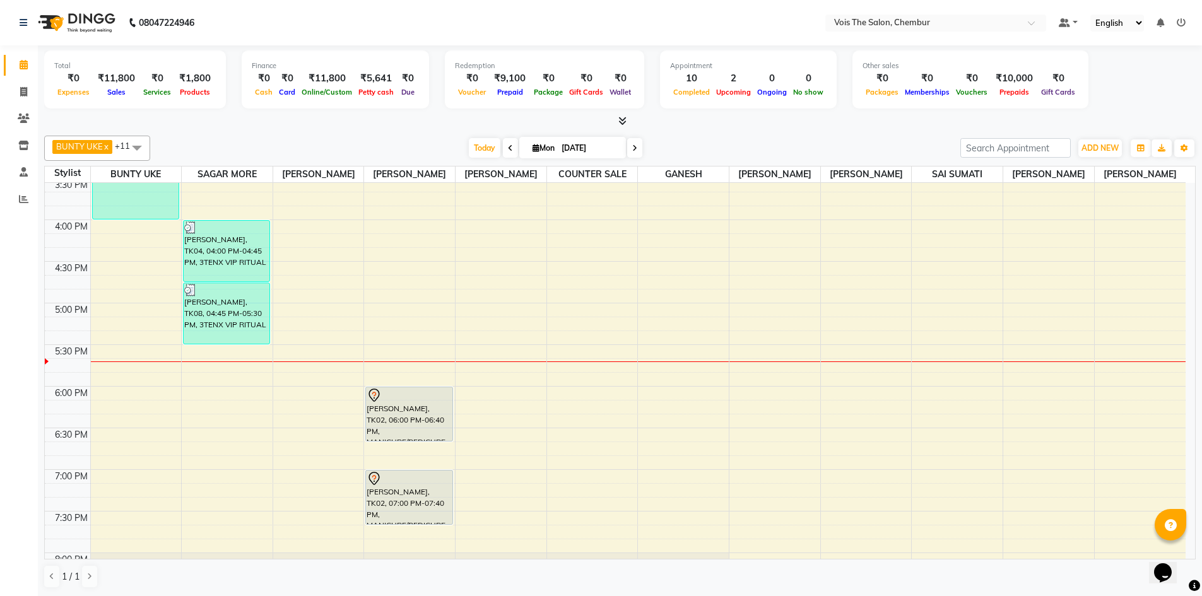
scroll to position [633, 0]
